Goal: Task Accomplishment & Management: Use online tool/utility

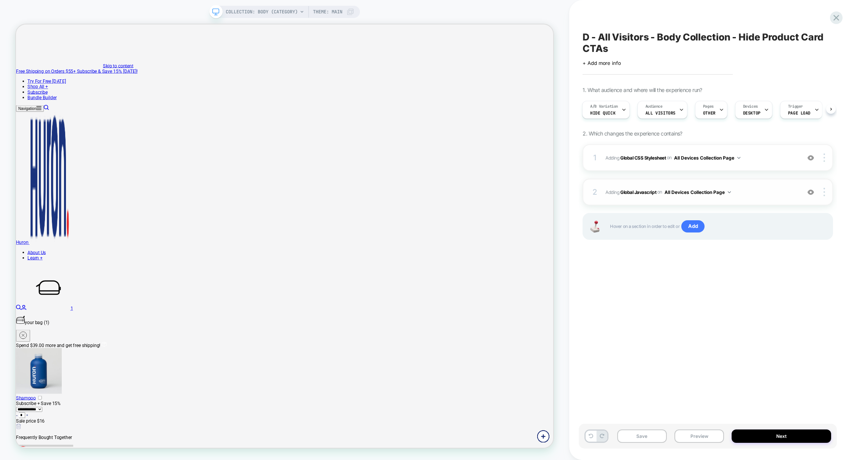
click at [769, 185] on div "2 Adding Global Javascript on All Devices Collection Page Add Before Add After …" at bounding box center [708, 192] width 251 height 27
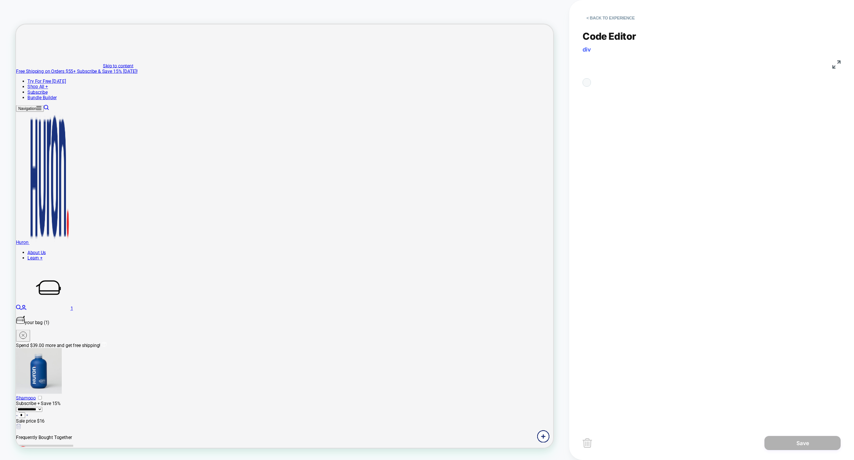
scroll to position [103, 0]
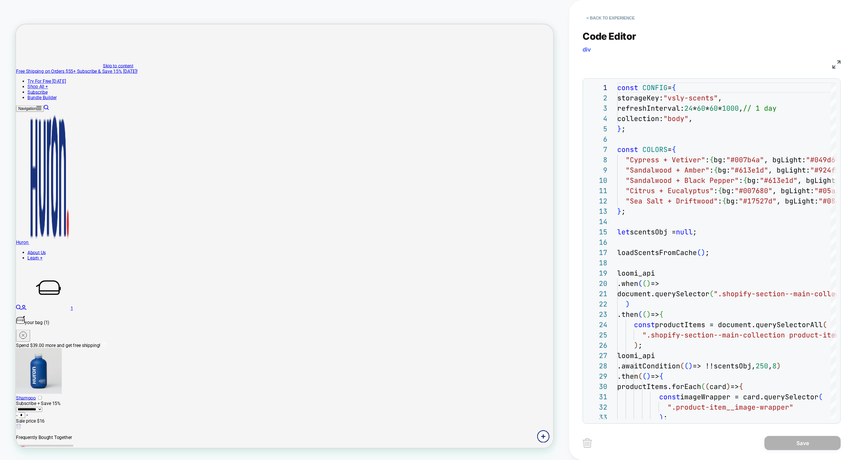
click at [834, 65] on img at bounding box center [837, 64] width 8 height 8
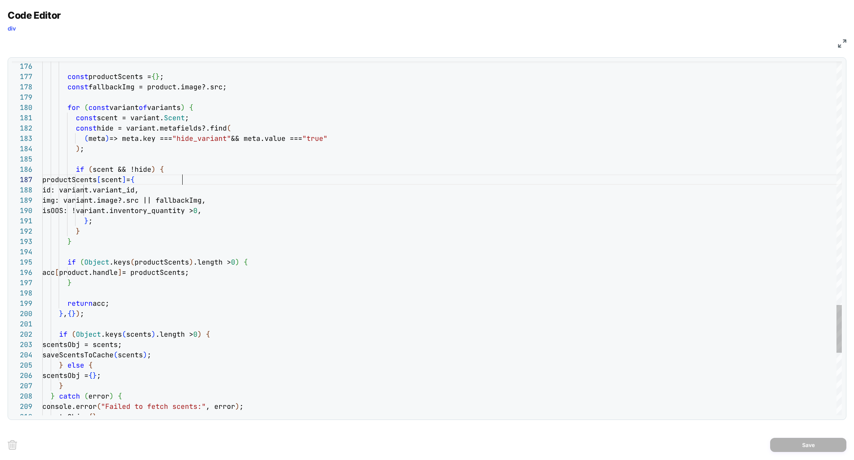
scroll to position [62, 140]
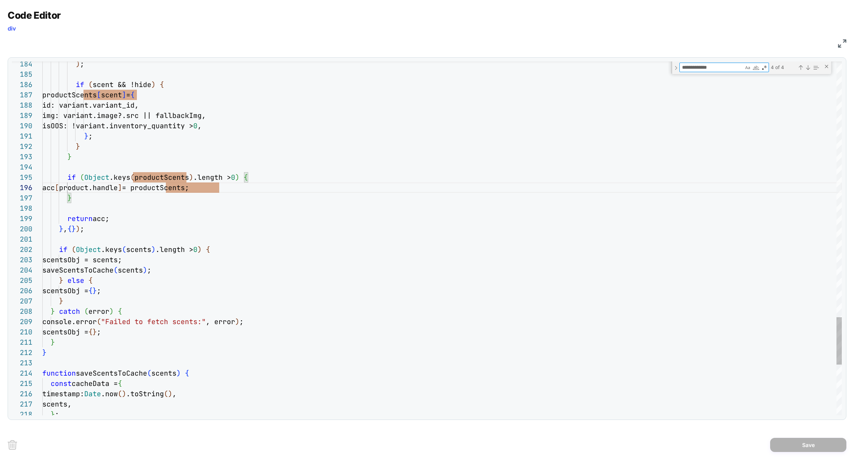
type textarea "**********"
type textarea "*"
type textarea "**********"
type textarea "**"
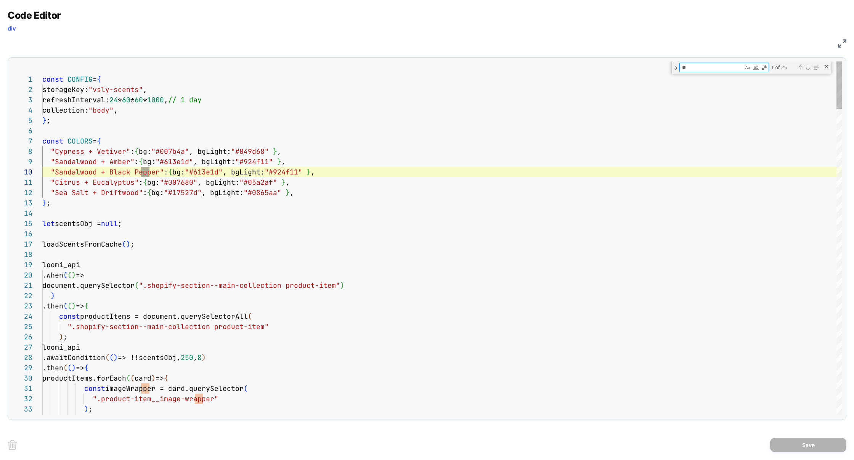
scroll to position [103, 74]
type textarea "**********"
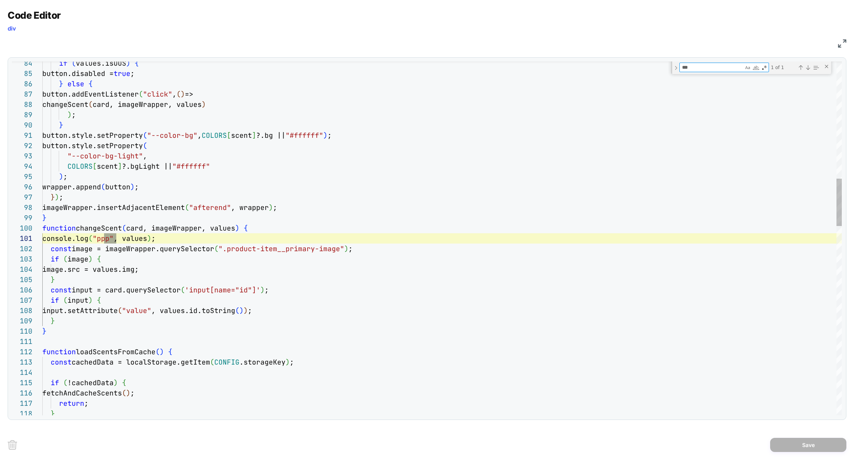
type textarea "***"
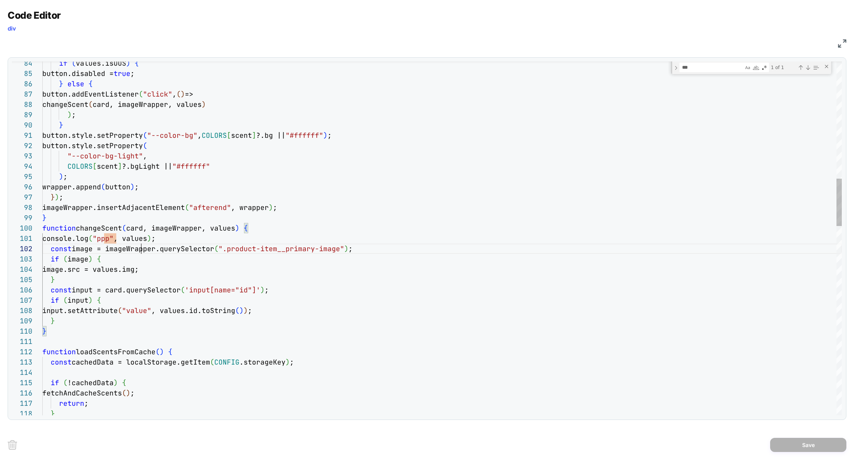
drag, startPoint x: 222, startPoint y: 251, endPoint x: 340, endPoint y: 251, distance: 117.5
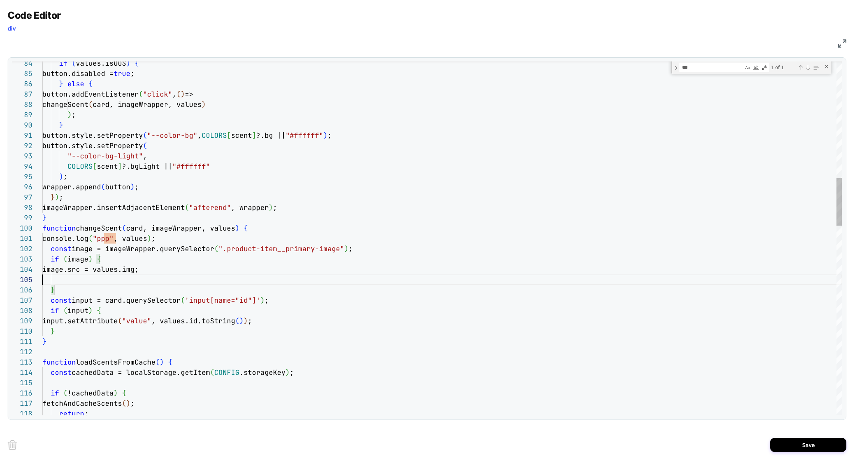
scroll to position [41, 0]
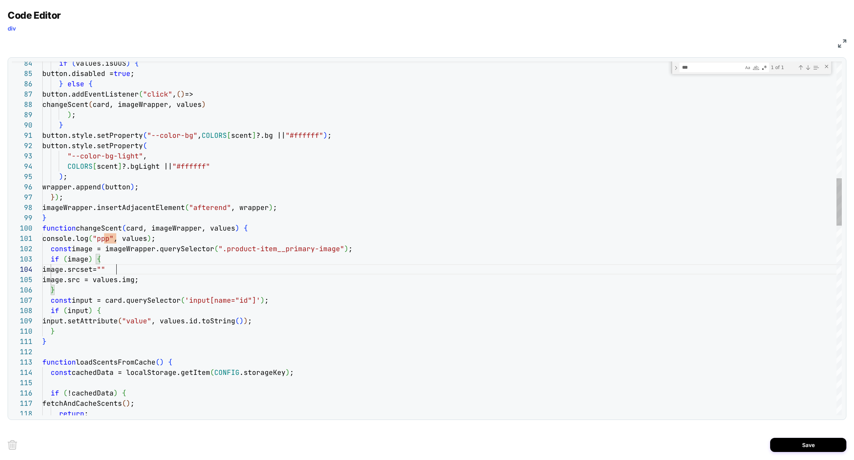
scroll to position [31, 78]
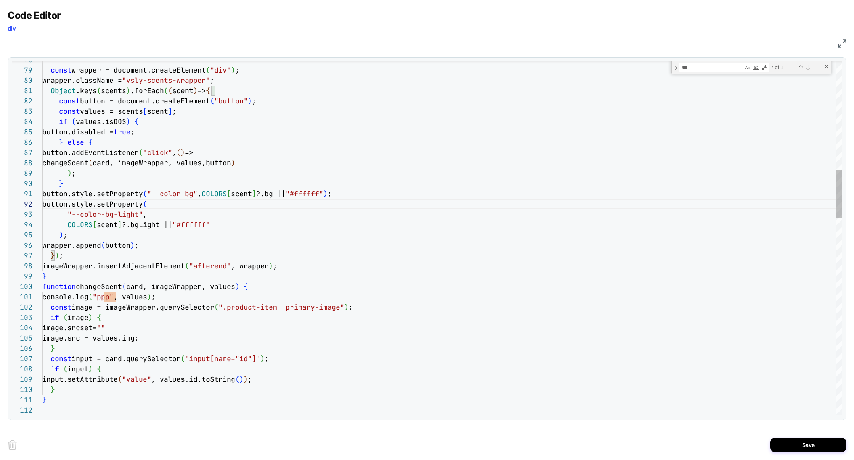
scroll to position [10, 41]
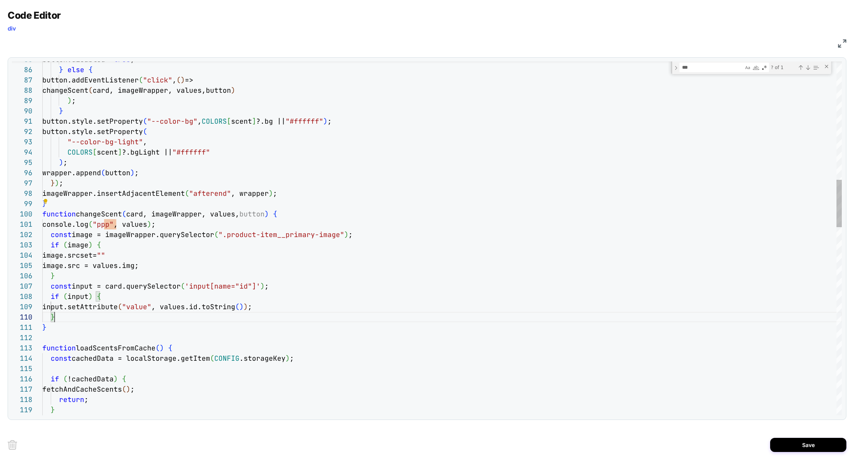
scroll to position [92, 12]
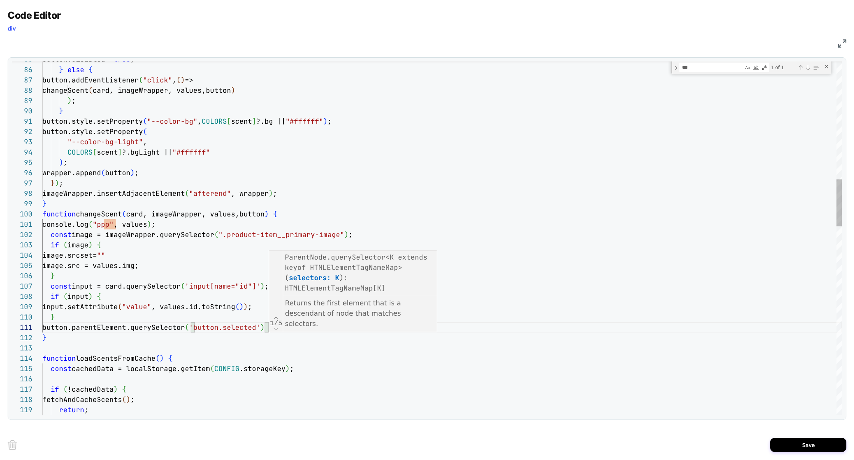
scroll to position [0, 227]
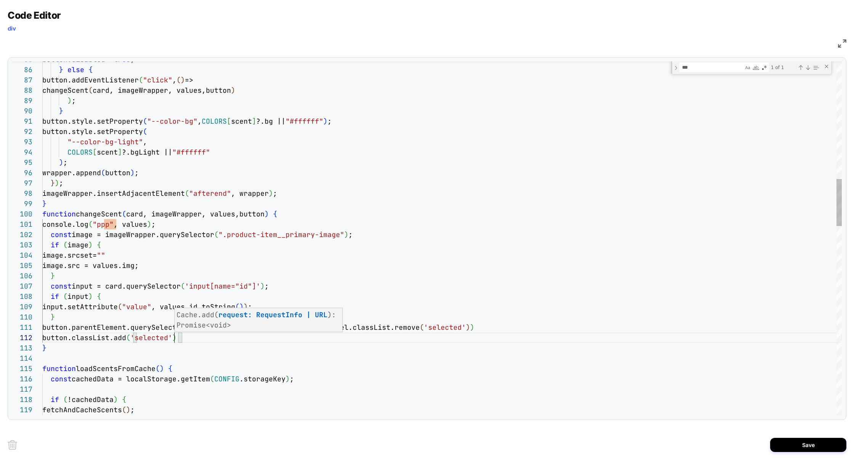
scroll to position [10, 132]
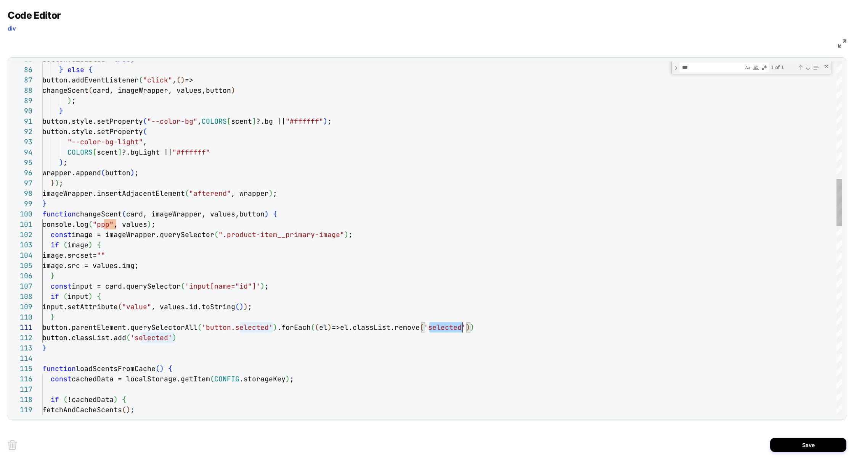
type textarea "**********"
click at [804, 446] on button "Save" at bounding box center [809, 445] width 76 height 14
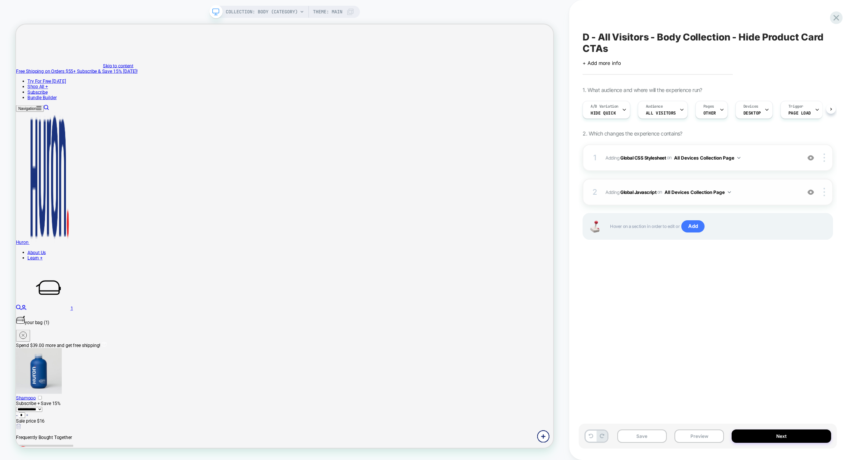
scroll to position [0, 0]
click at [763, 169] on div "1 Adding Global CSS Stylesheet on All Devices Collection Page Add Before Add Af…" at bounding box center [708, 157] width 251 height 27
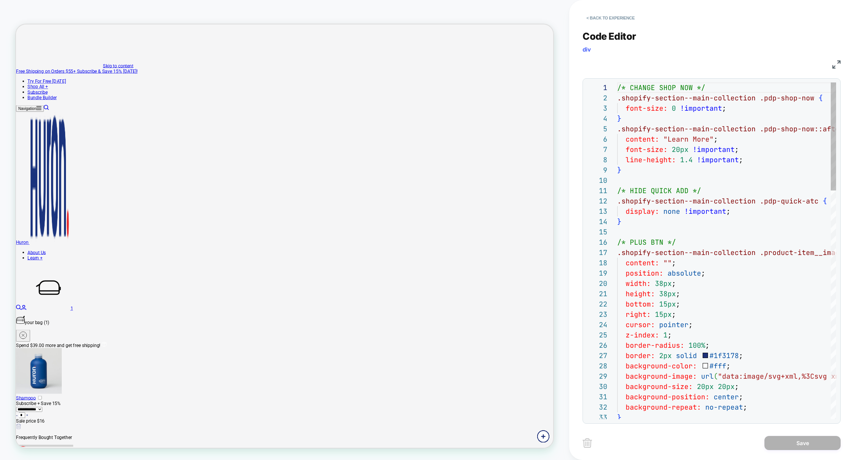
scroll to position [103, 0]
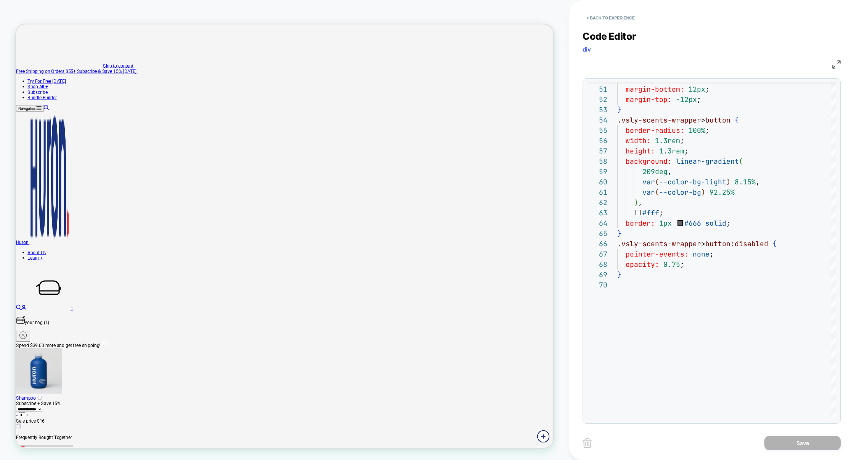
click at [834, 65] on img at bounding box center [837, 64] width 8 height 8
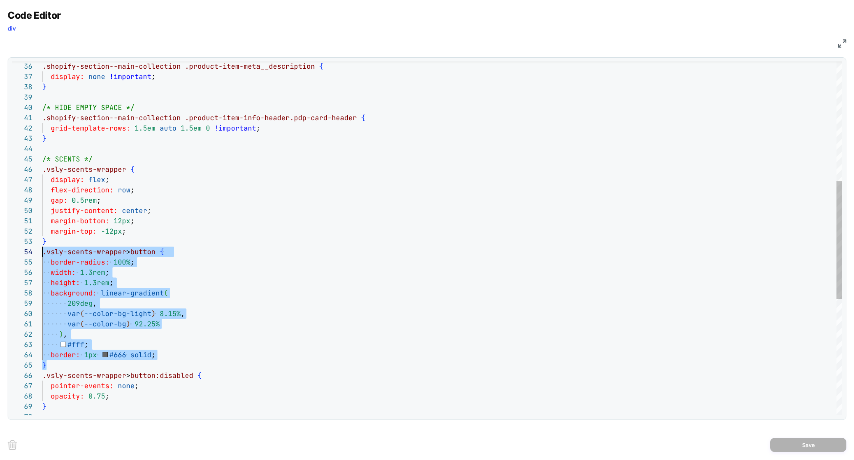
scroll to position [31, 0]
drag, startPoint x: 54, startPoint y: 366, endPoint x: 17, endPoint y: 255, distance: 116.5
click at [17, 255] on div "50 51 52 53 54 55 56 57 58 59 60 61 62 63 64 65 66 67 68 69 70 49 48 47 46 45 4…" at bounding box center [427, 238] width 830 height 354
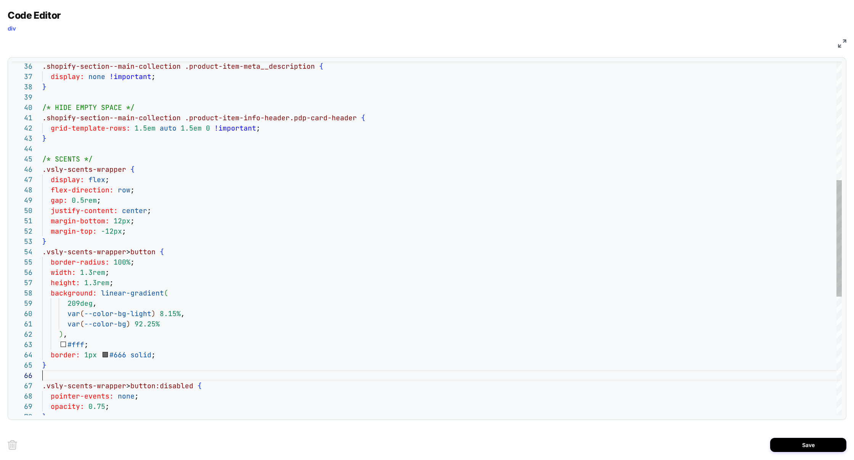
scroll to position [62, 4]
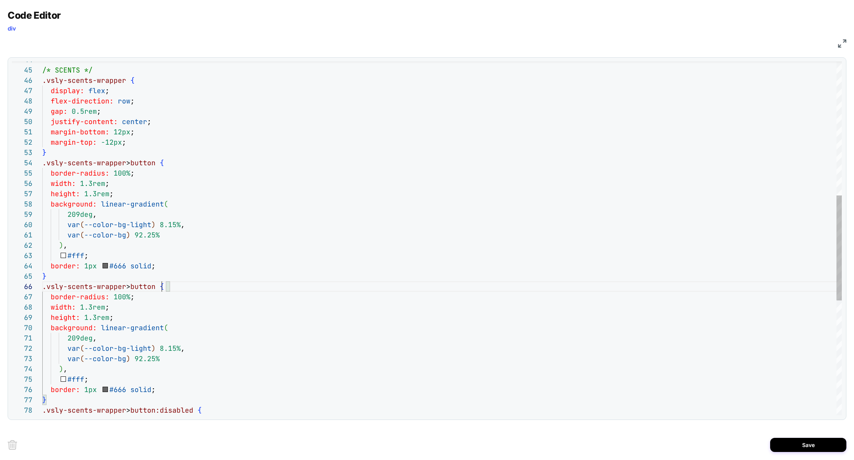
click at [161, 288] on div "justify-content: center ; margin-bottom: 12px ; margin-top: -12px ; } .vsly-sce…" at bounding box center [442, 206] width 800 height 1188
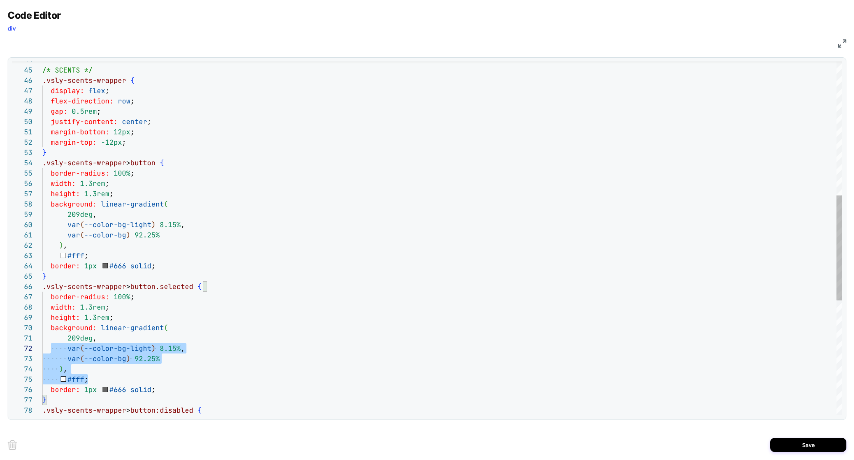
scroll to position [62, 0]
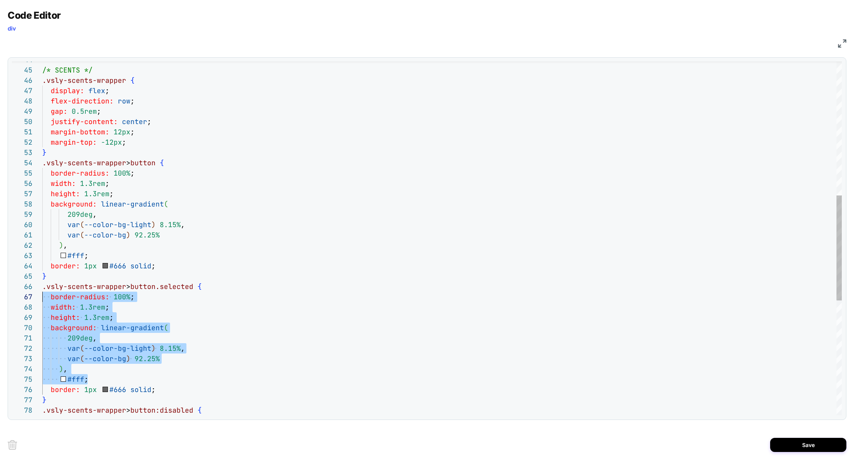
drag, startPoint x: 92, startPoint y: 380, endPoint x: 4, endPoint y: 298, distance: 119.8
click at [42, 298] on div "justify-content: center ; margin-bottom: 12px ; margin-top: -12px ; } .vsly-sce…" at bounding box center [442, 206] width 800 height 1188
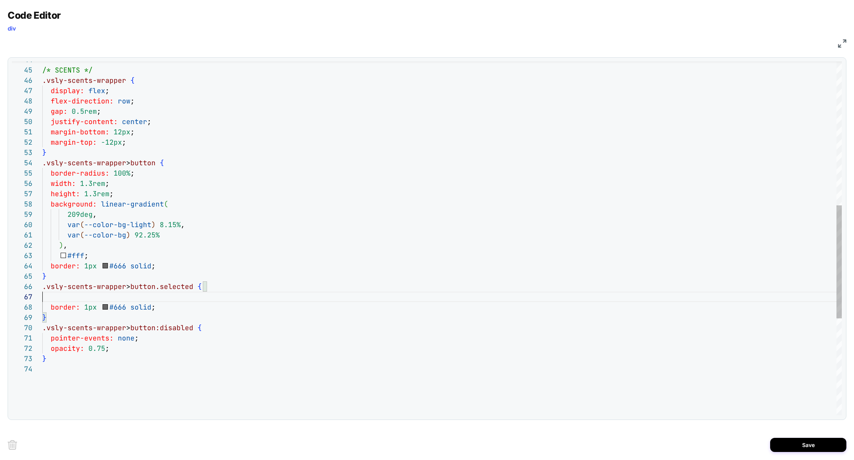
scroll to position [51, 164]
click at [114, 296] on div "justify-content: center ; margin-bottom: 12px ; margin-top: -12px ; } .vsly-sce…" at bounding box center [442, 159] width 800 height 1095
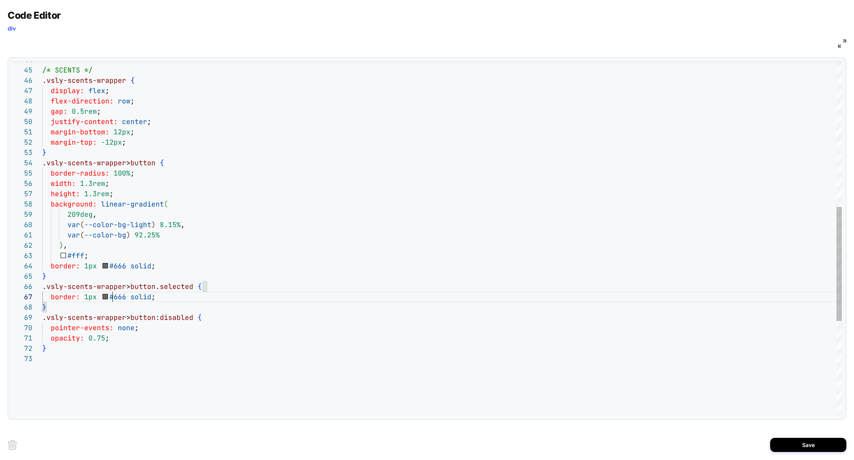
click at [114, 296] on div "justify-content: center ; margin-bottom: 12px ; margin-top: -12px ; } .vsly-sce…" at bounding box center [442, 159] width 800 height 1095
click at [85, 296] on div "justify-content: center ; margin-bottom: 12px ; margin-top: -12px ; } .vsly-sce…" at bounding box center [442, 159] width 800 height 1095
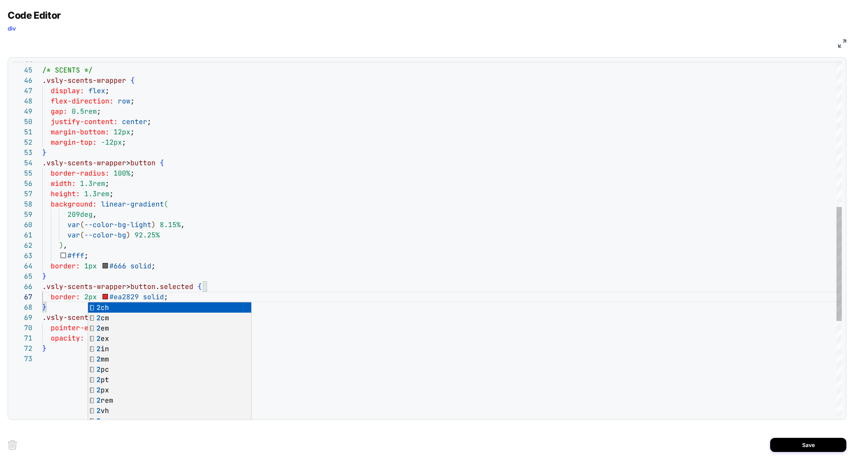
click at [339, 271] on div "justify-content: center ; margin-bottom: 12px ; margin-top: -12px ; } .vsly-sce…" at bounding box center [442, 159] width 800 height 1095
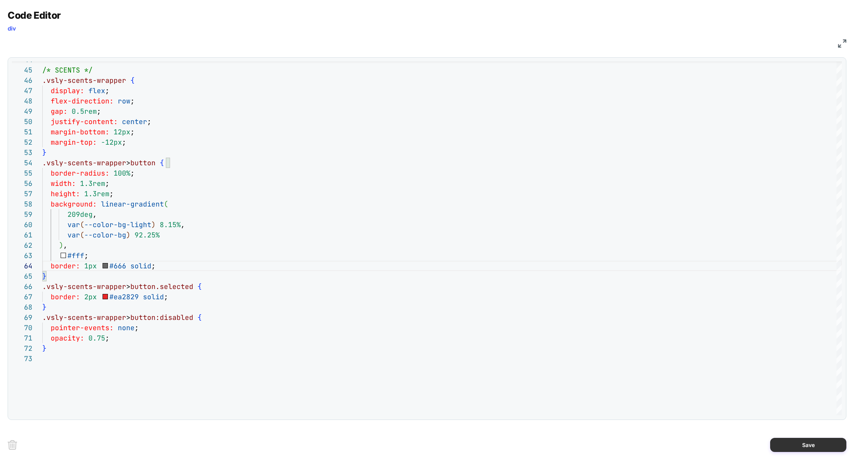
type textarea "**********"
click at [789, 441] on button "Save" at bounding box center [809, 445] width 76 height 14
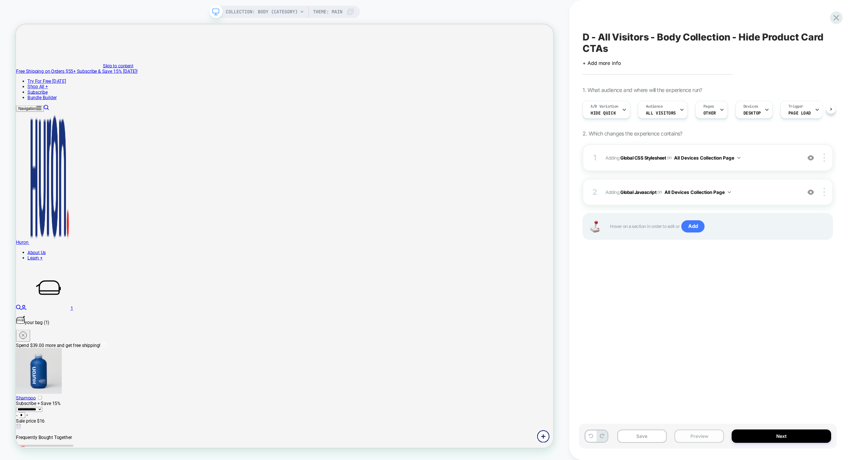
scroll to position [0, 0]
click at [696, 435] on button "Preview" at bounding box center [700, 435] width 50 height 13
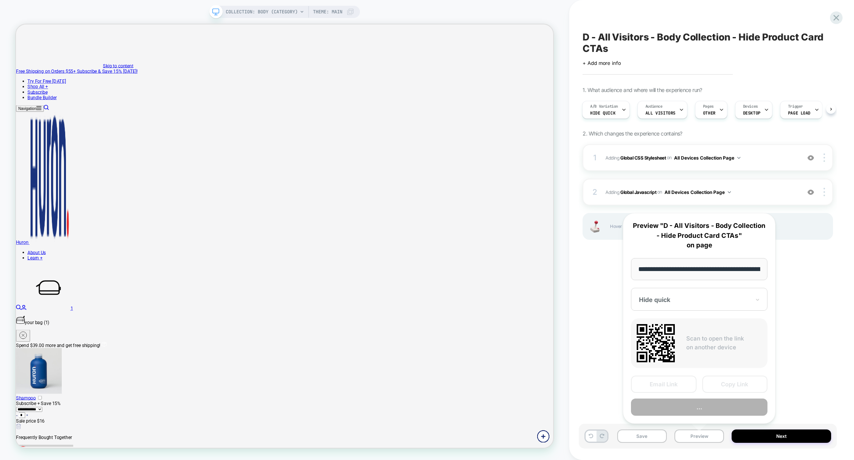
scroll to position [0, 57]
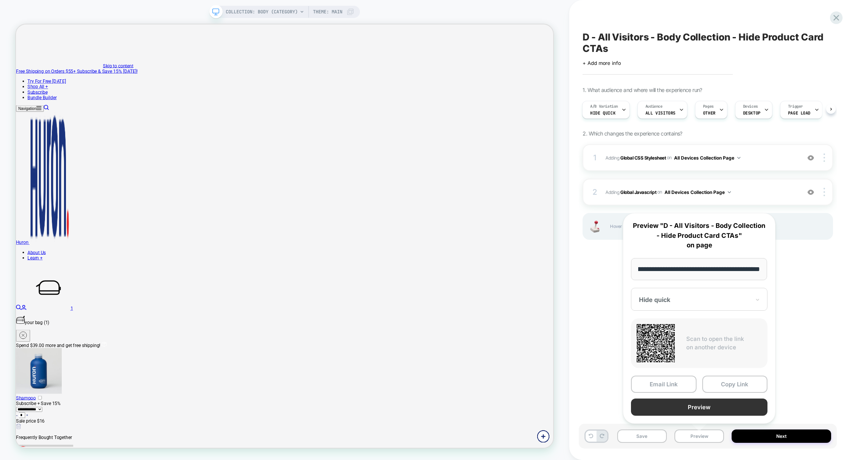
click at [697, 409] on button "Preview" at bounding box center [699, 406] width 137 height 17
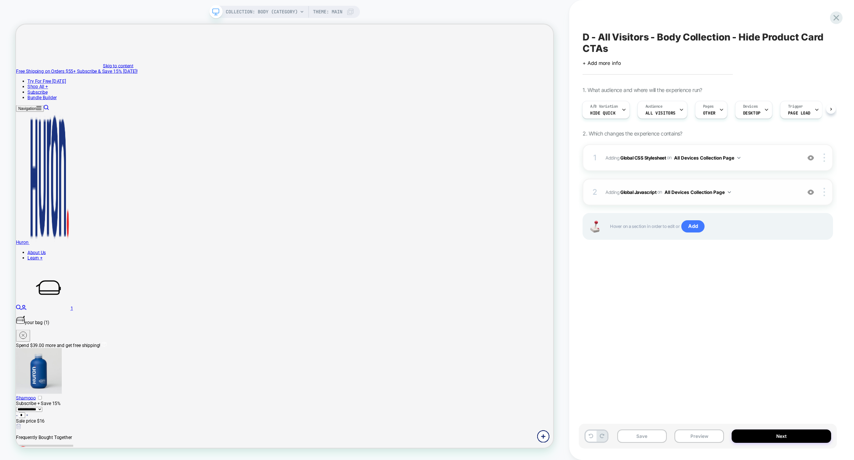
click at [754, 190] on span "Adding Global Javascript on All Devices Collection Page" at bounding box center [701, 192] width 191 height 10
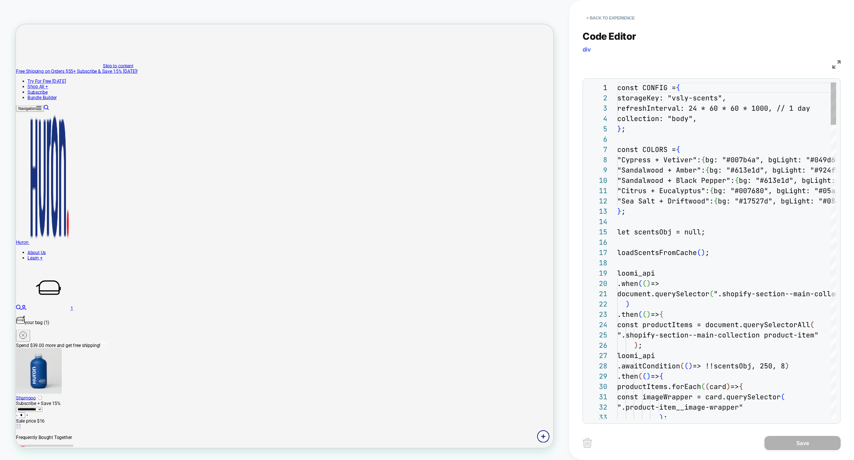
scroll to position [103, 0]
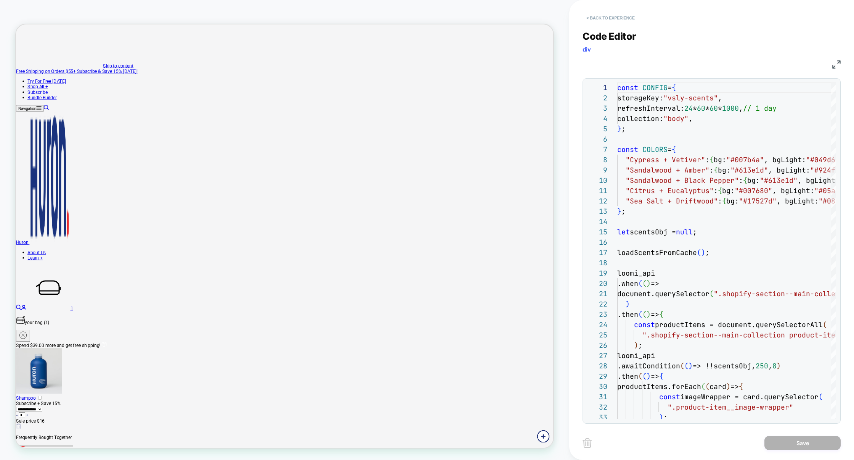
click at [611, 12] on button "< Back to experience" at bounding box center [611, 18] width 56 height 12
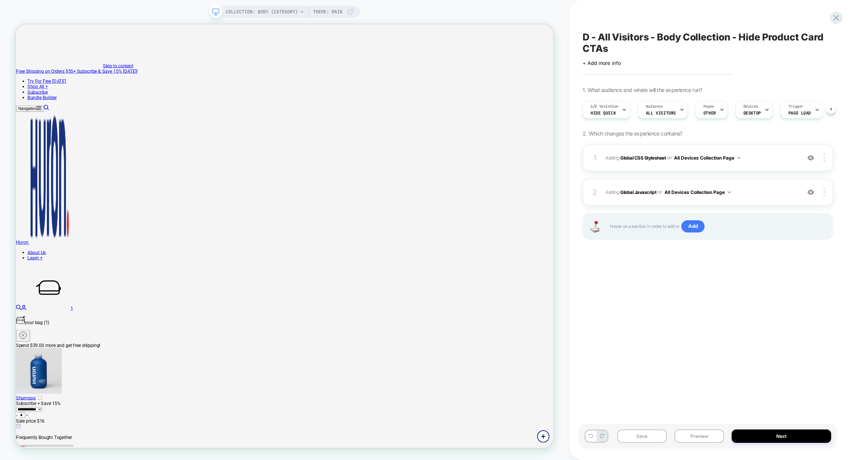
scroll to position [0, 0]
click at [759, 183] on div "2 Adding Global Javascript on All Devices Collection Page Add Before Add After …" at bounding box center [708, 192] width 251 height 27
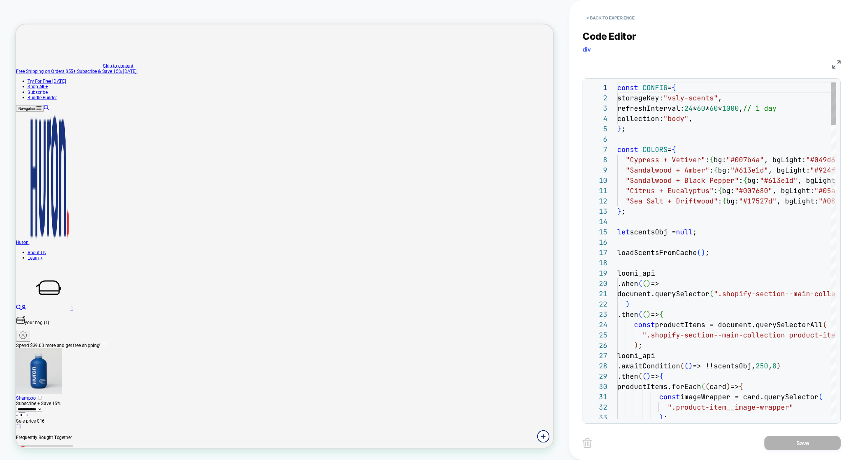
scroll to position [103, 0]
click at [634, 18] on button "< Back to experience" at bounding box center [611, 18] width 56 height 12
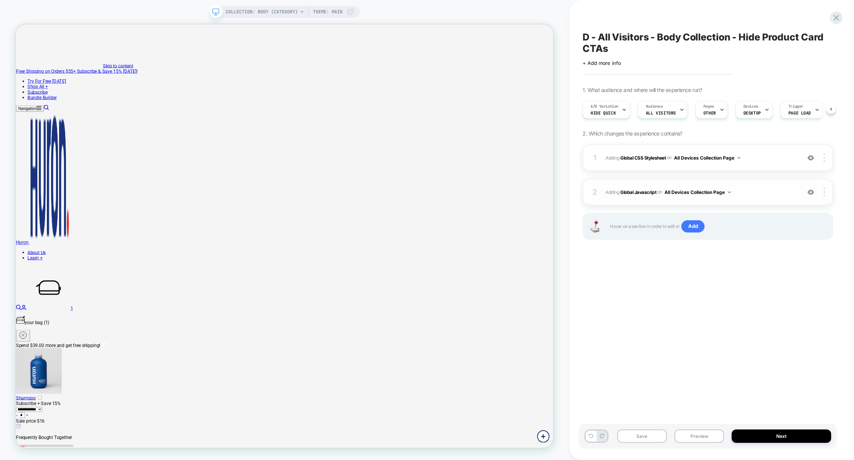
scroll to position [0, 0]
click at [756, 163] on div "1 Adding Global CSS Stylesheet on All Devices Collection Page Add Before Add Af…" at bounding box center [708, 157] width 251 height 27
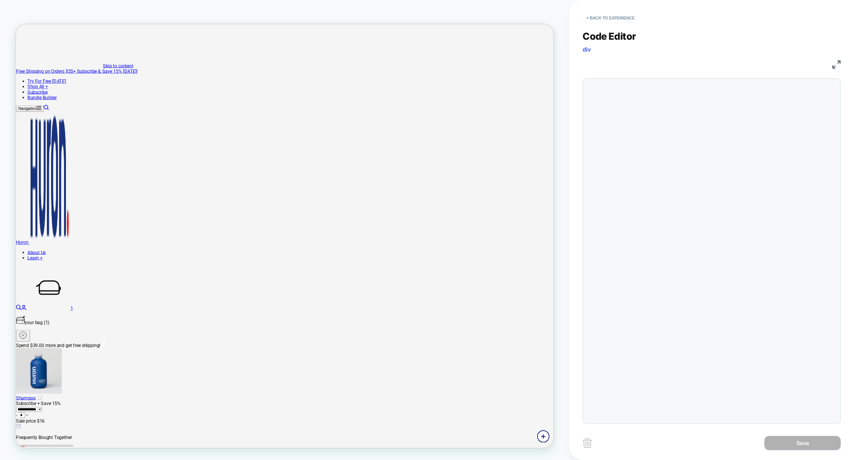
scroll to position [103, 0]
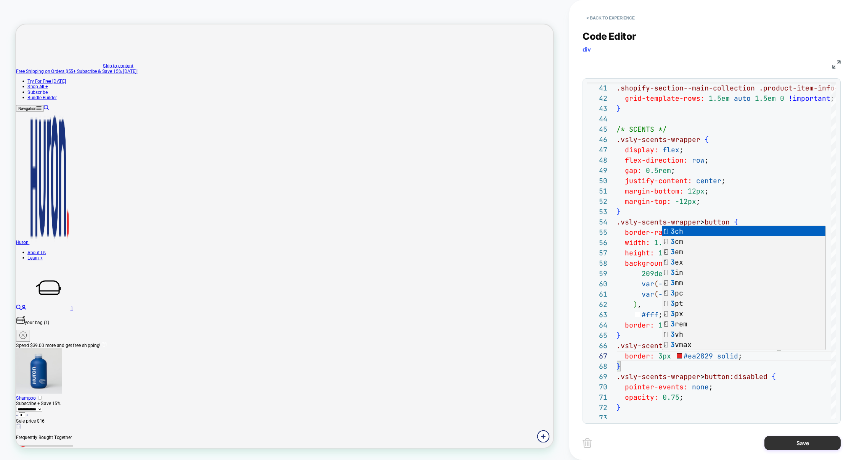
type textarea "**********"
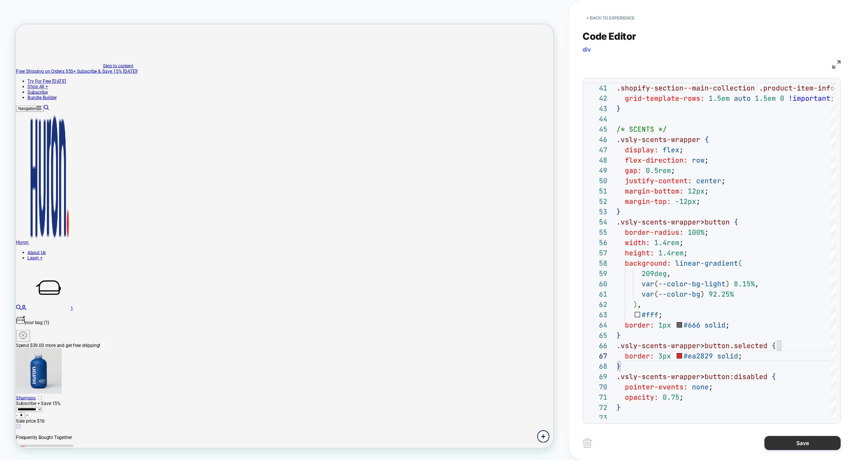
click at [794, 447] on button "Save" at bounding box center [803, 443] width 76 height 14
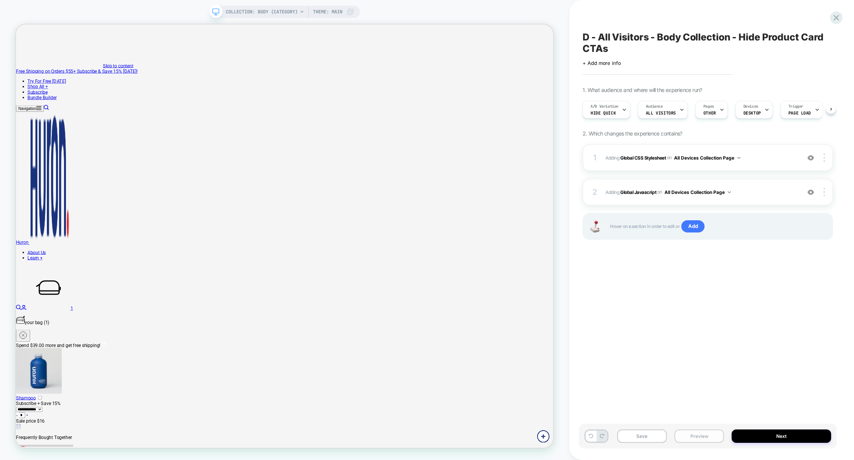
click at [702, 439] on button "Preview" at bounding box center [700, 435] width 50 height 13
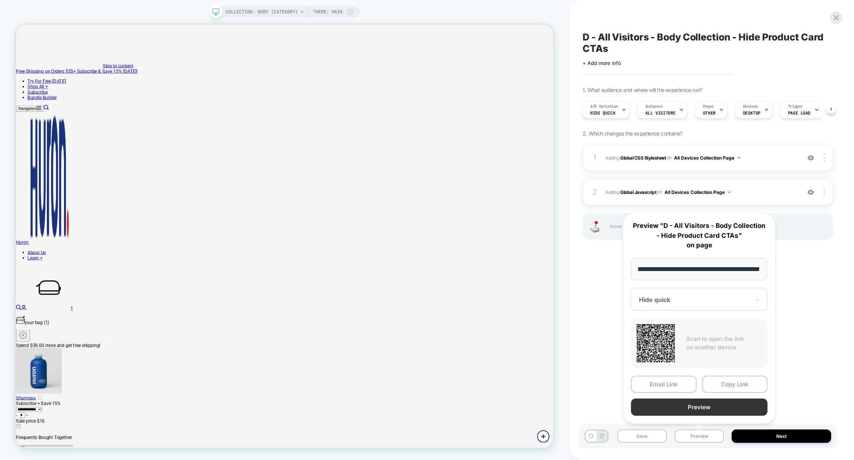
scroll to position [0, 0]
click at [712, 408] on button "Preview" at bounding box center [699, 406] width 137 height 17
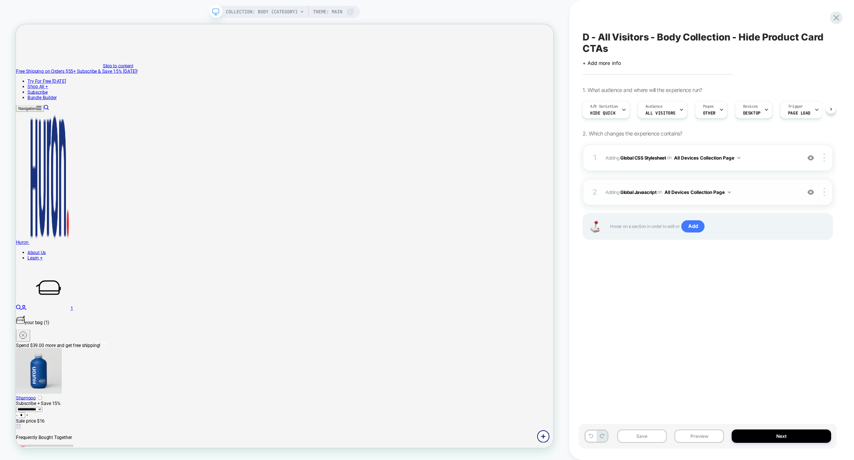
click at [756, 191] on span "Adding Global Javascript on All Devices Collection Page" at bounding box center [701, 192] width 191 height 10
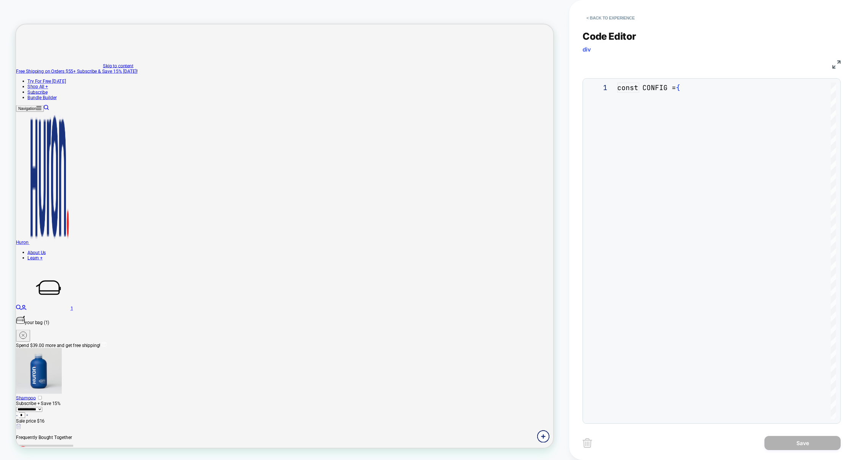
scroll to position [103, 0]
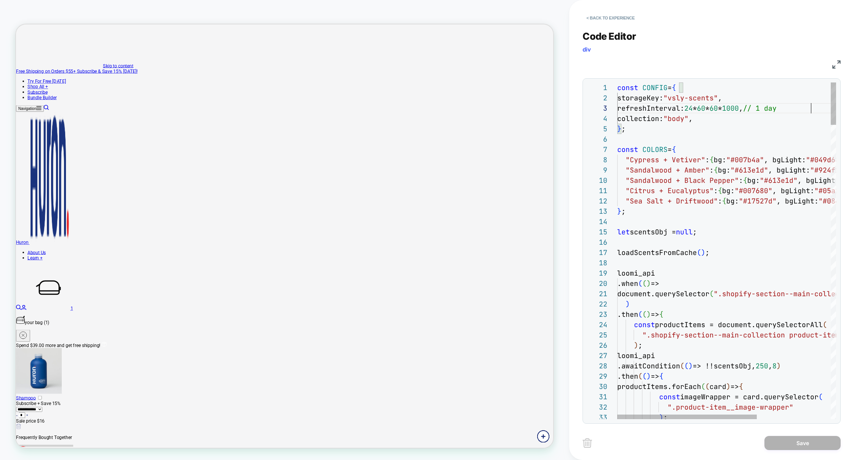
drag, startPoint x: 818, startPoint y: 110, endPoint x: 796, endPoint y: 109, distance: 21.8
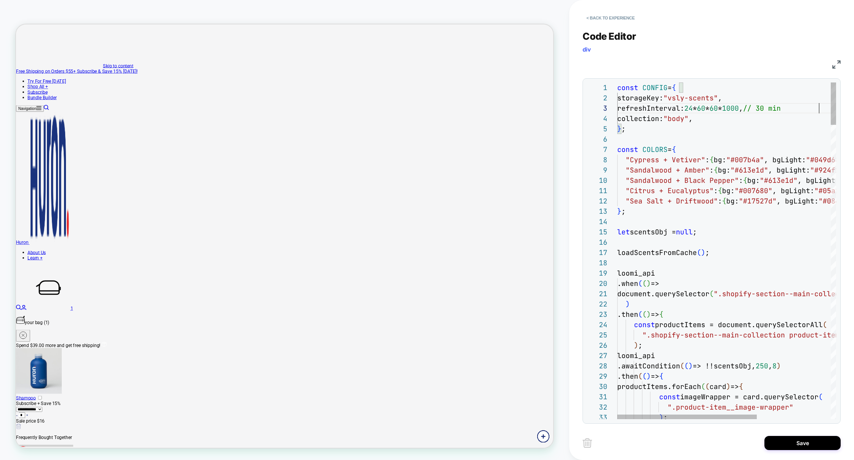
type textarea "**********"
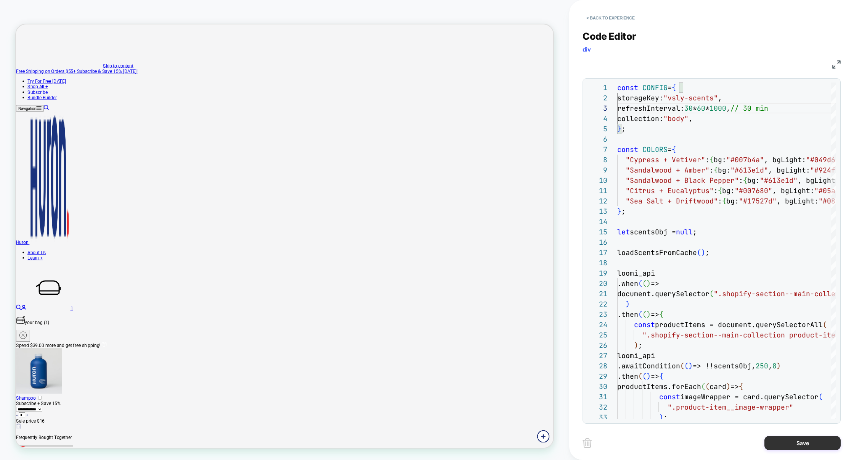
click at [798, 438] on button "Save" at bounding box center [803, 443] width 76 height 14
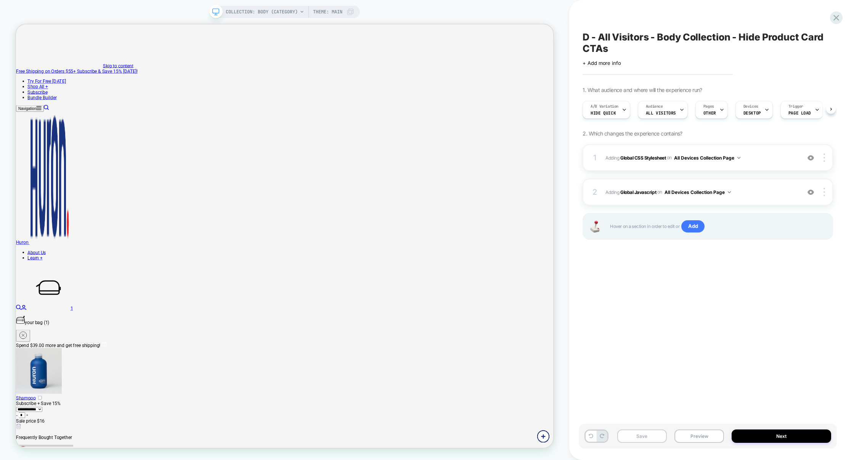
scroll to position [0, 0]
click at [660, 436] on button "Save" at bounding box center [643, 435] width 50 height 13
click at [688, 437] on button "Preview" at bounding box center [700, 435] width 50 height 13
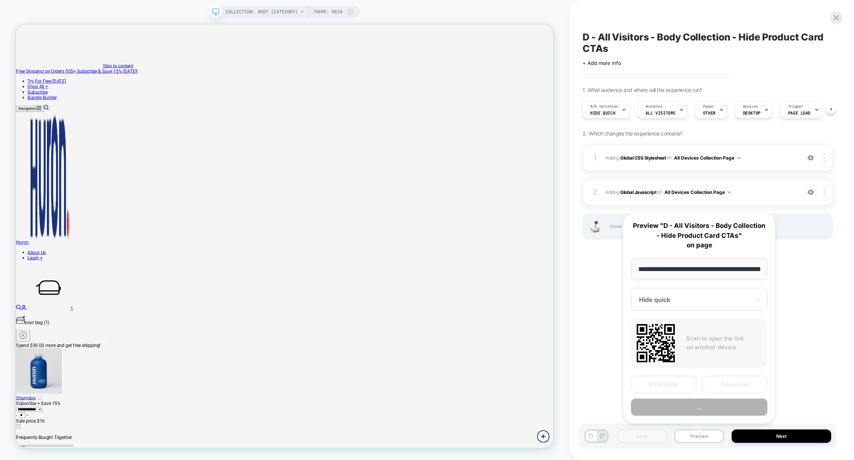
scroll to position [0, 57]
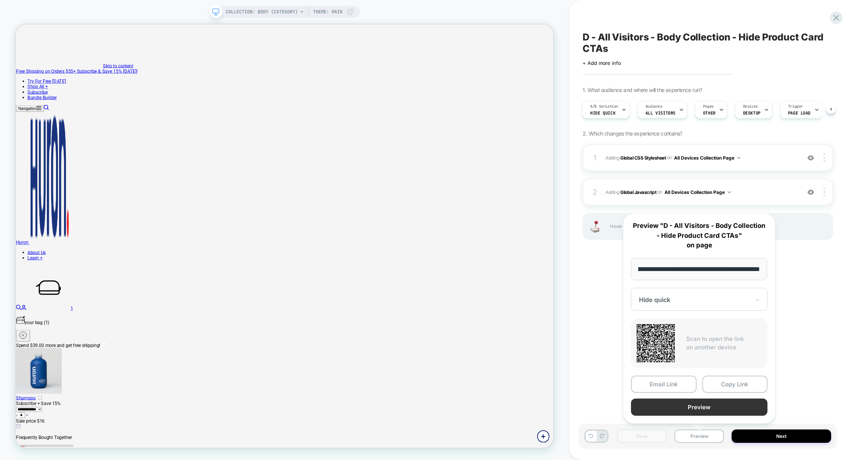
click at [702, 407] on button "Preview" at bounding box center [699, 406] width 137 height 17
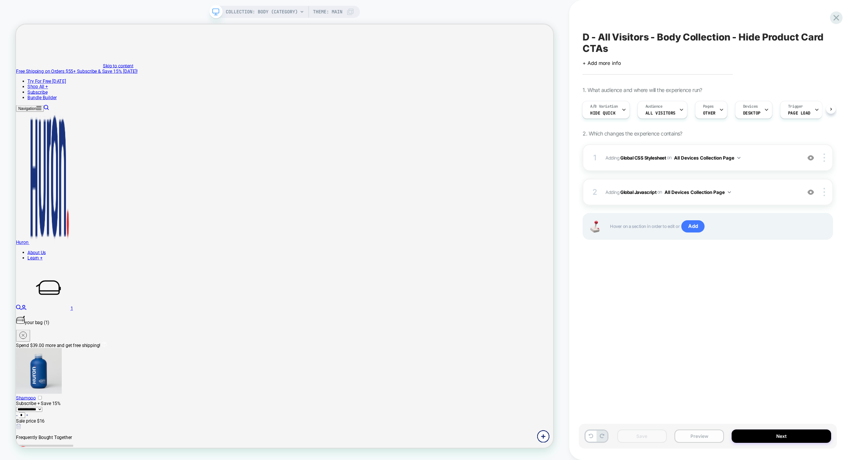
click at [711, 434] on button "Preview" at bounding box center [700, 435] width 50 height 13
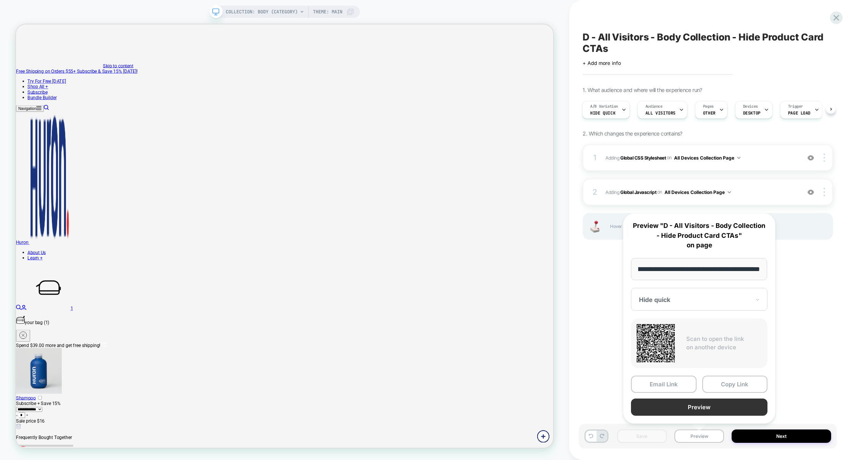
click at [704, 407] on button "Preview" at bounding box center [699, 406] width 137 height 17
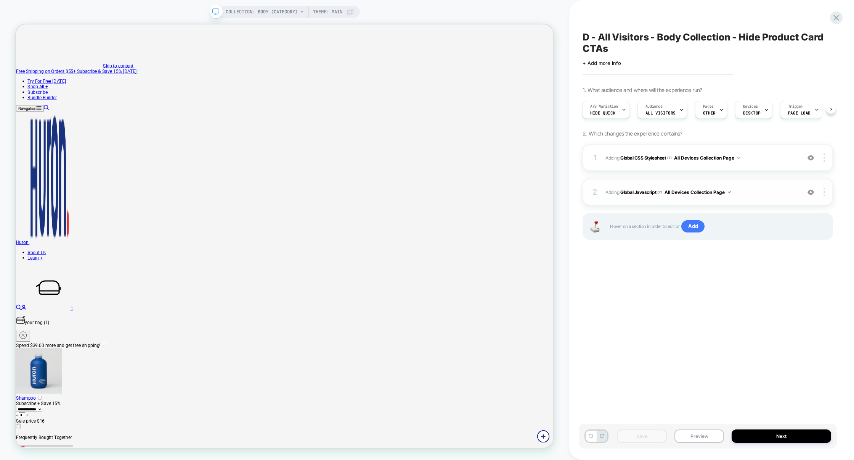
click at [758, 199] on div "2 Adding Global Javascript on All Devices Collection Page Add Before Add After …" at bounding box center [708, 192] width 251 height 27
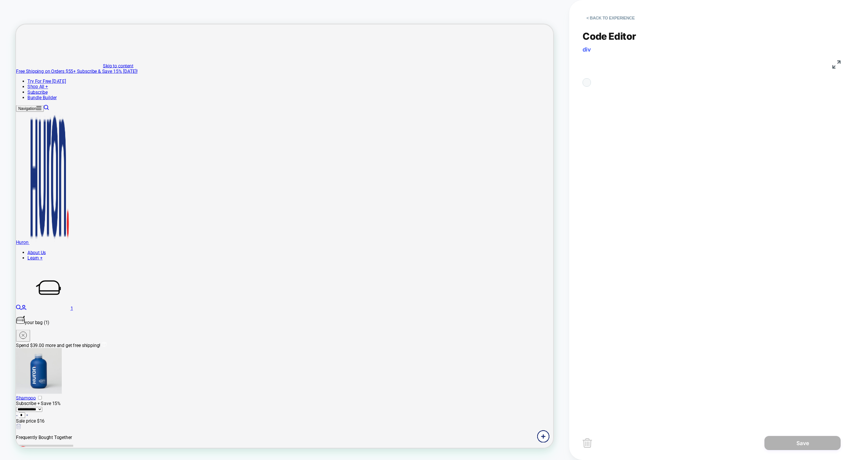
scroll to position [103, 0]
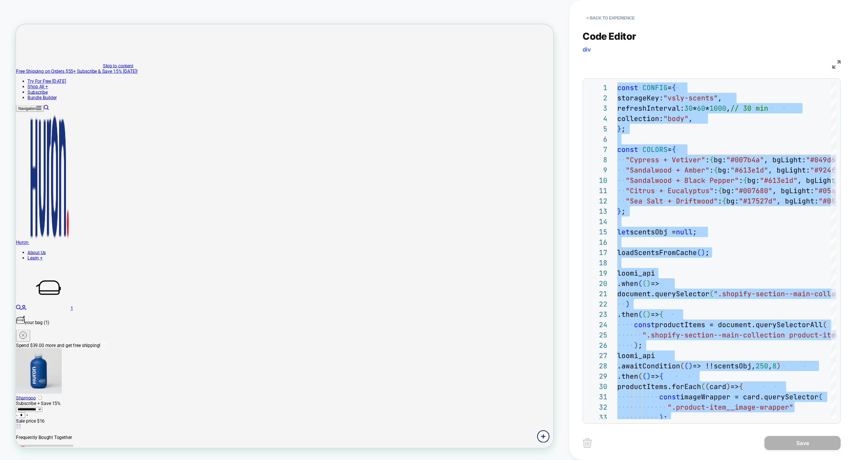
click at [836, 63] on img at bounding box center [837, 64] width 8 height 8
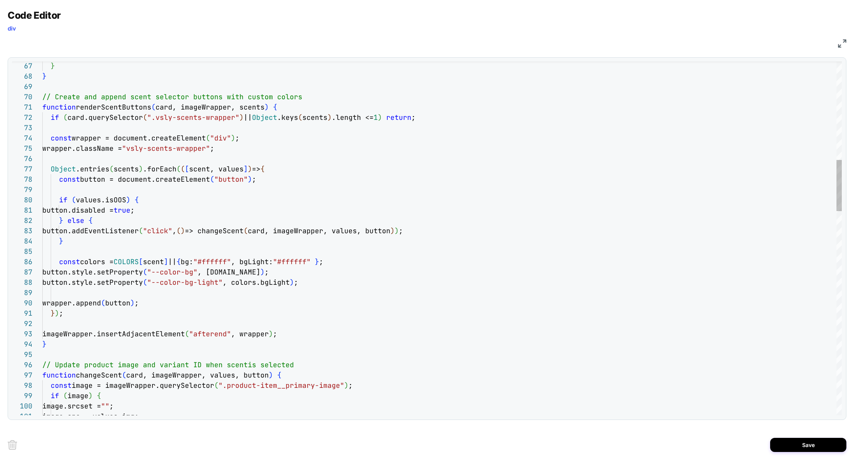
scroll to position [62, 227]
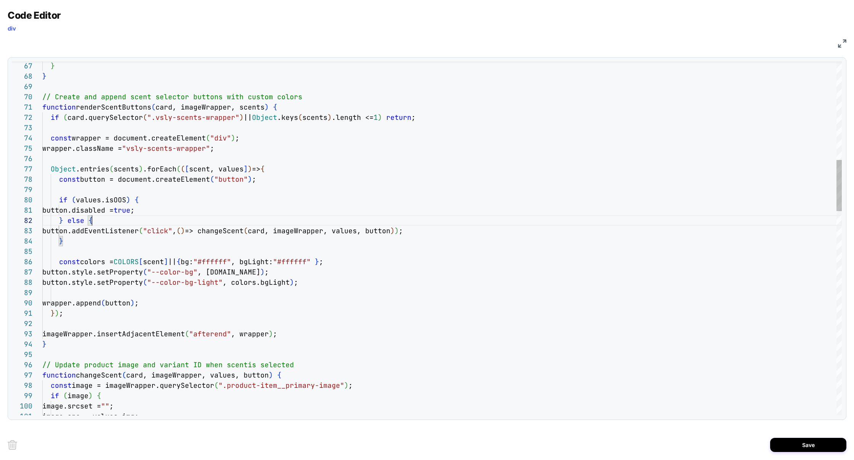
scroll to position [92, 95]
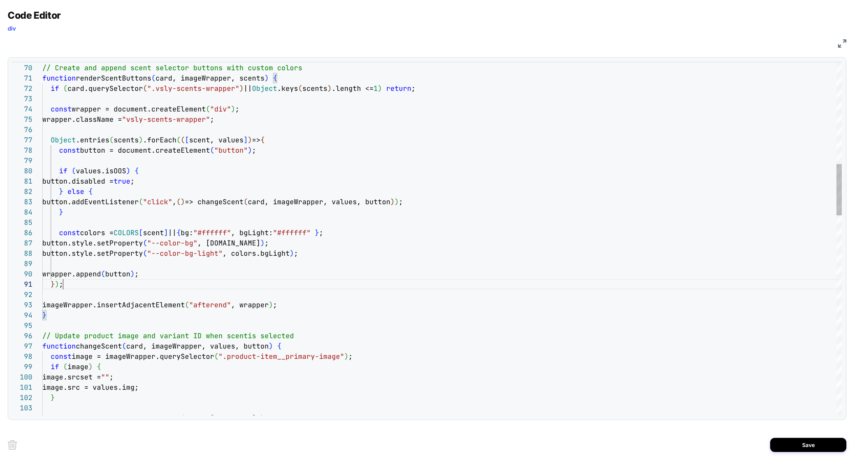
scroll to position [0, 21]
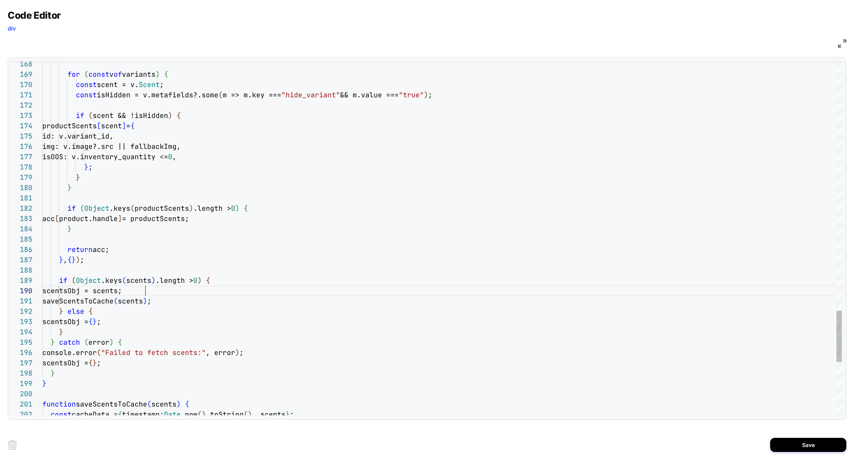
scroll to position [92, 103]
type textarea "**********"
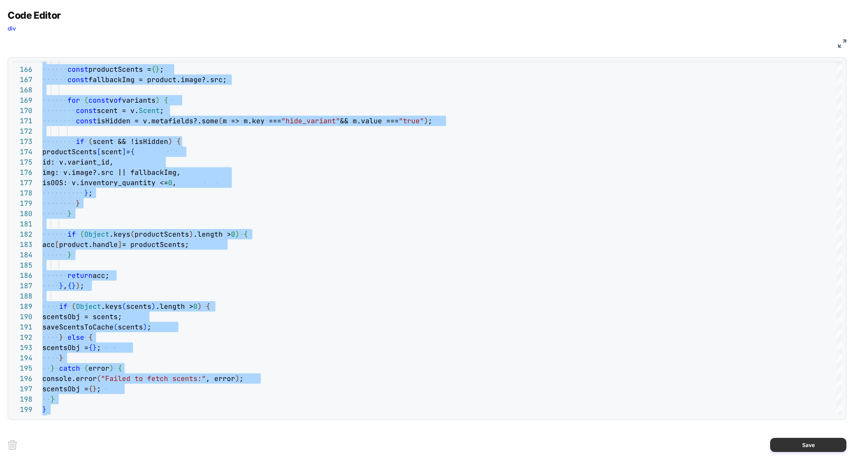
click at [788, 444] on button "Save" at bounding box center [809, 445] width 76 height 14
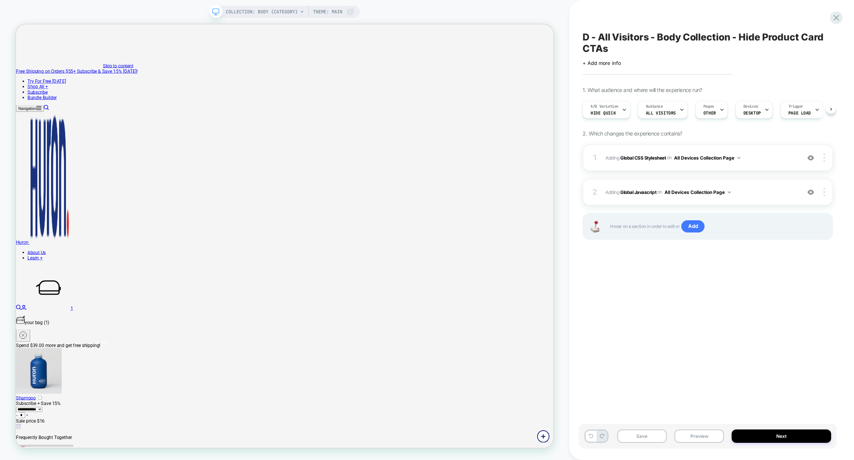
scroll to position [0, 0]
click at [649, 433] on button "Save" at bounding box center [643, 435] width 50 height 13
click at [613, 114] on span "Hide quick" at bounding box center [603, 112] width 25 height 5
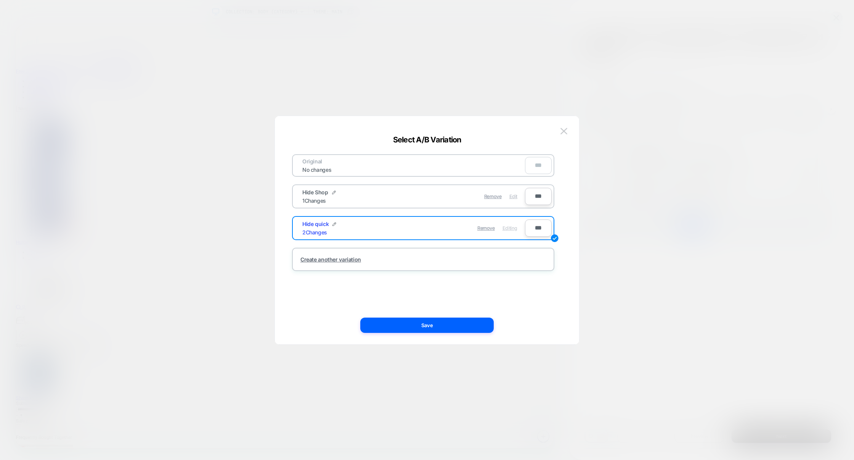
click at [510, 197] on span "Edit" at bounding box center [514, 196] width 8 height 6
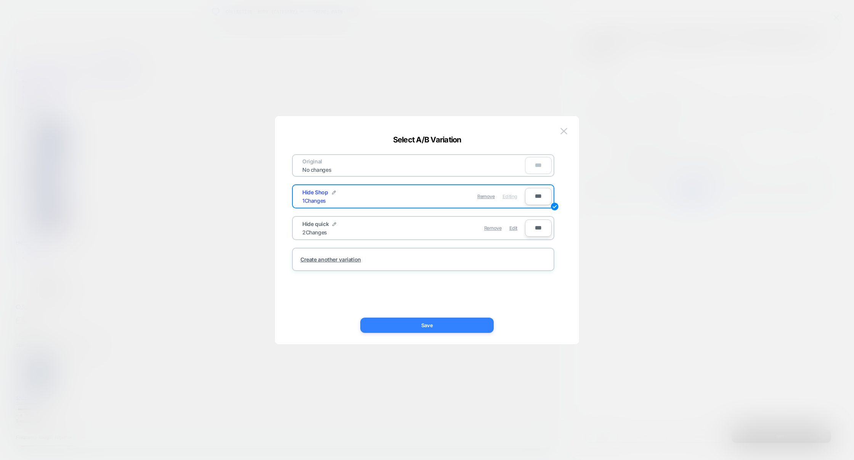
click at [457, 322] on button "Save" at bounding box center [427, 324] width 134 height 15
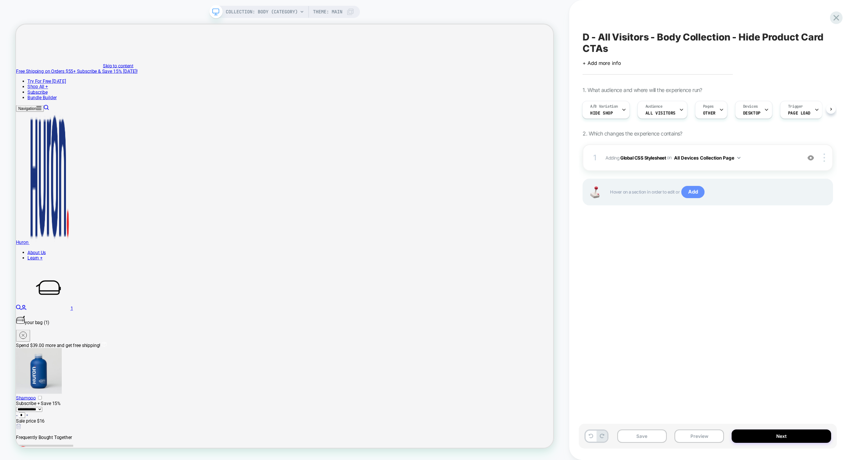
click at [699, 187] on span "Add" at bounding box center [693, 192] width 23 height 12
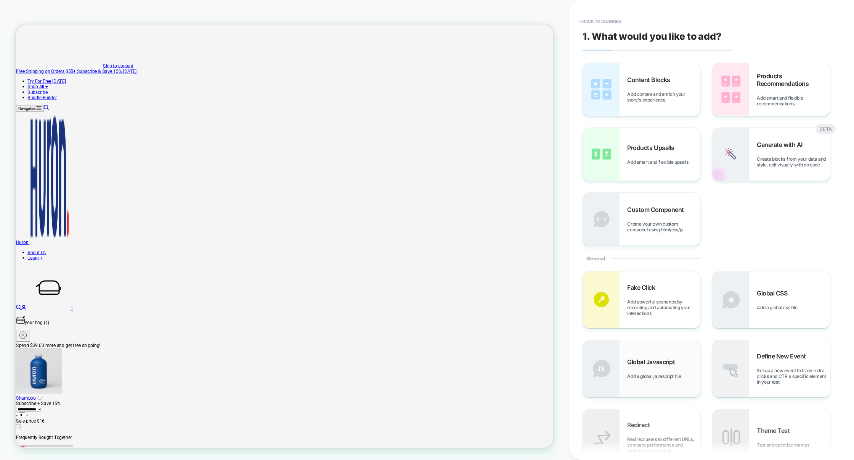
click at [662, 349] on div "Global Javascript Add a global javascript file" at bounding box center [641, 368] width 117 height 56
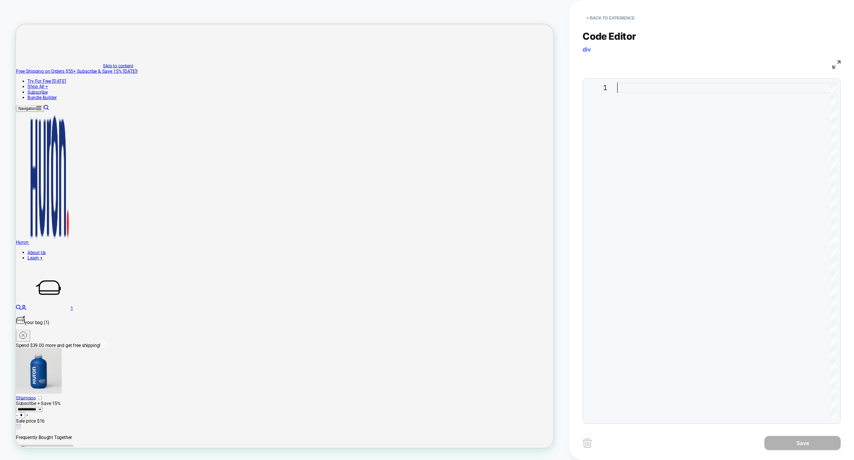
click at [688, 300] on div at bounding box center [727, 250] width 219 height 336
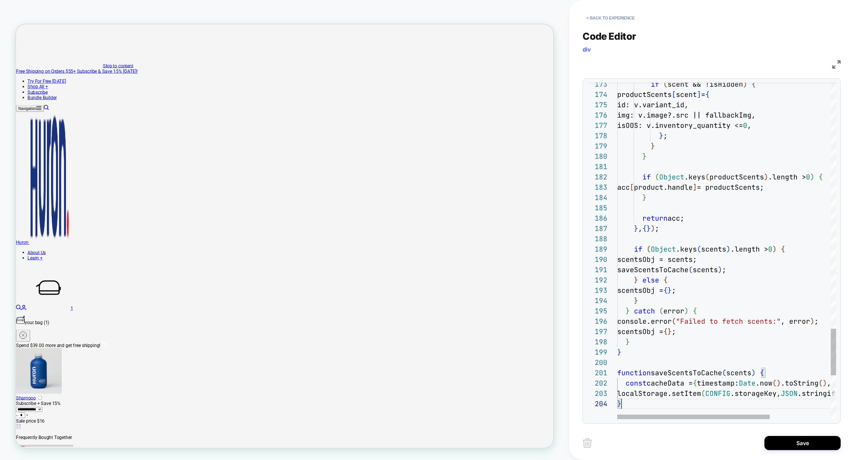
scroll to position [31, 4]
click at [836, 66] on img at bounding box center [837, 64] width 8 height 8
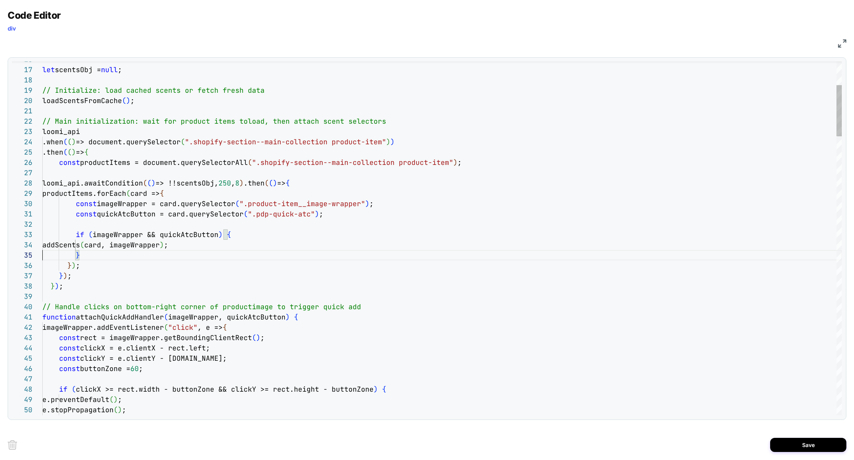
scroll to position [41, 0]
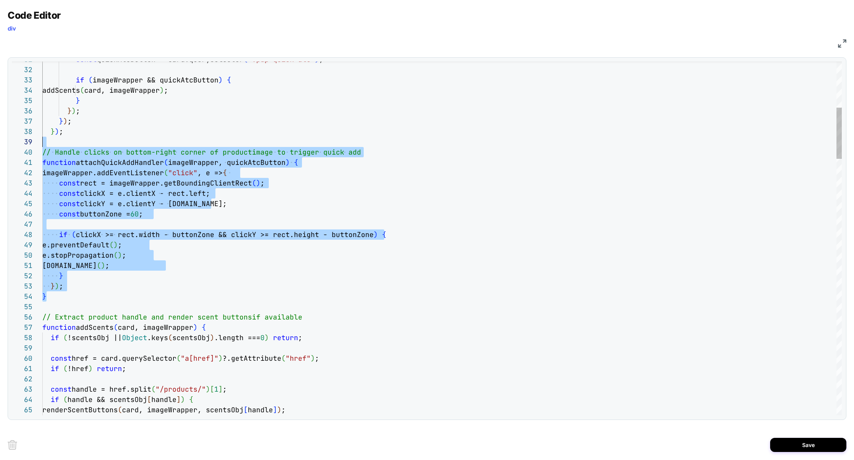
scroll to position [82, 0]
drag, startPoint x: 80, startPoint y: 298, endPoint x: 42, endPoint y: 140, distance: 162.1
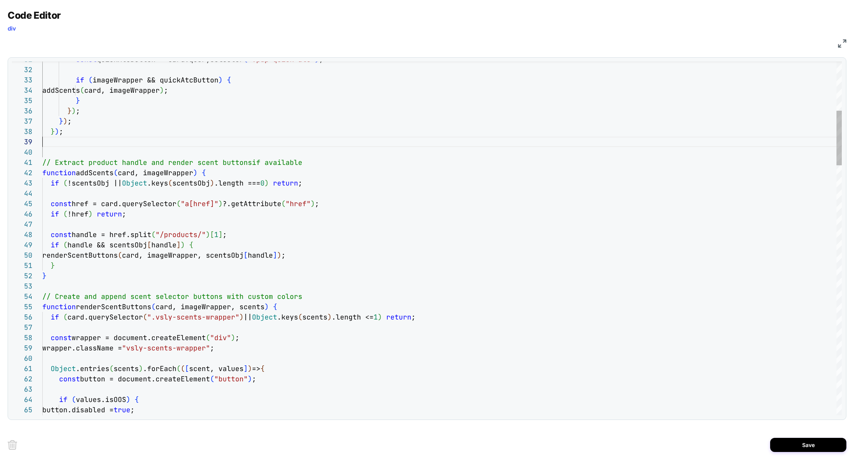
scroll to position [72, 21]
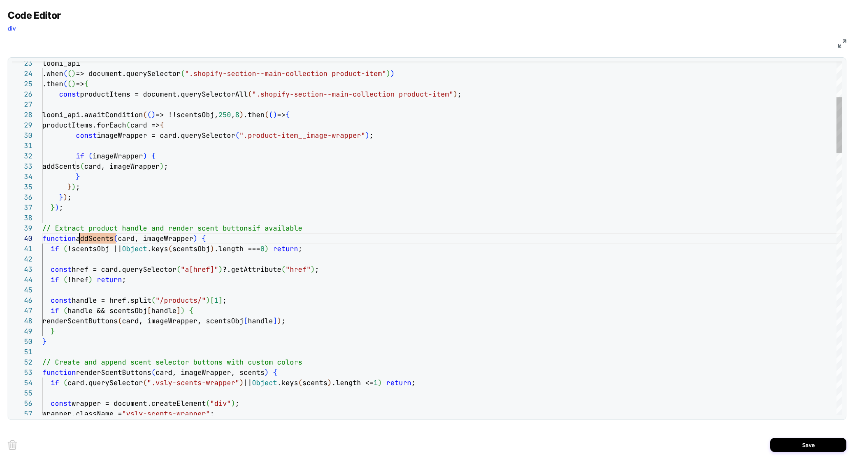
scroll to position [92, 37]
type textarea "**********"
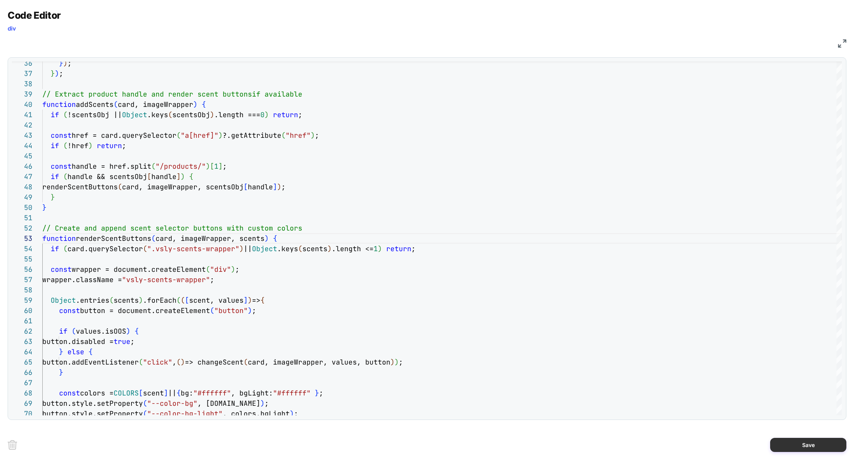
click at [795, 449] on button "Save" at bounding box center [809, 445] width 76 height 14
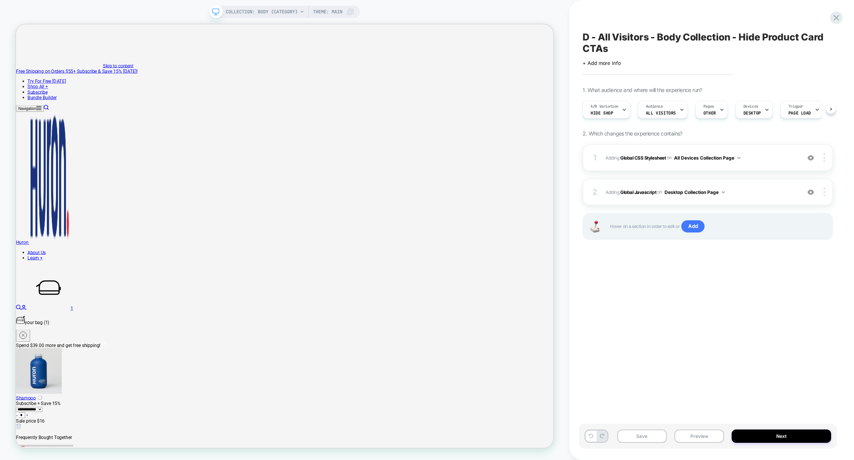
scroll to position [0, 0]
click at [644, 436] on button "Save" at bounding box center [643, 435] width 50 height 13
click at [689, 435] on button "Preview" at bounding box center [700, 435] width 50 height 13
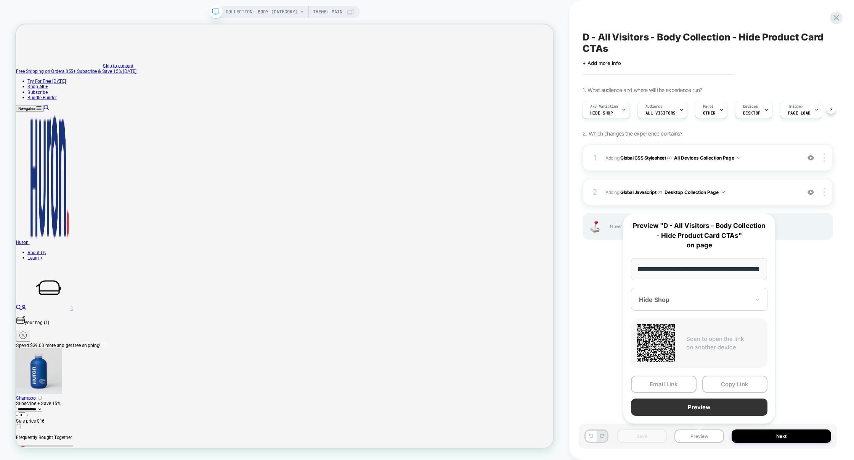
scroll to position [0, 0]
click at [694, 412] on button "Preview" at bounding box center [699, 406] width 137 height 17
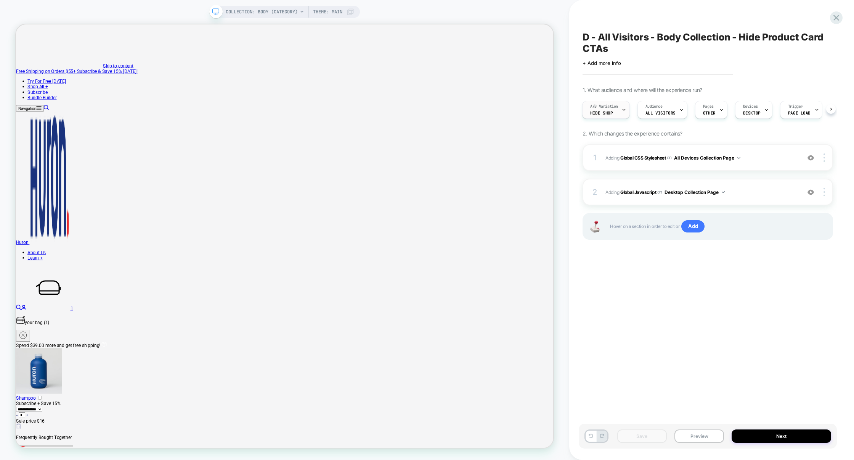
click at [616, 116] on div "A/B Variation Hide Shop" at bounding box center [604, 109] width 43 height 17
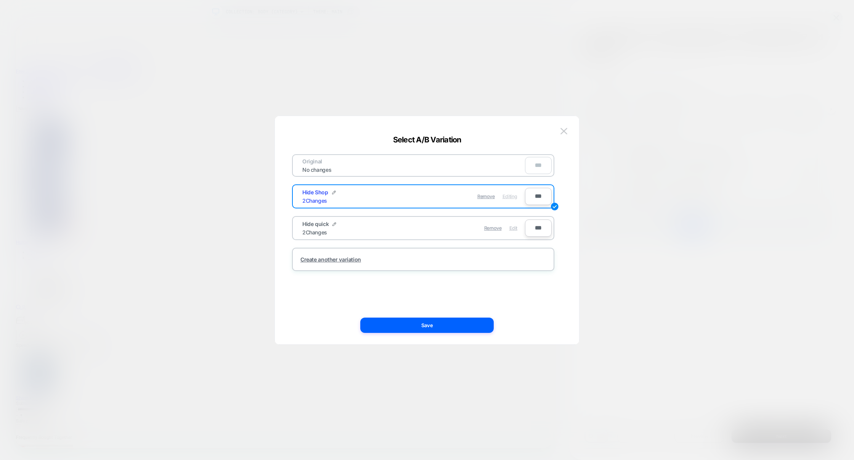
click at [513, 229] on span "Edit" at bounding box center [514, 228] width 8 height 6
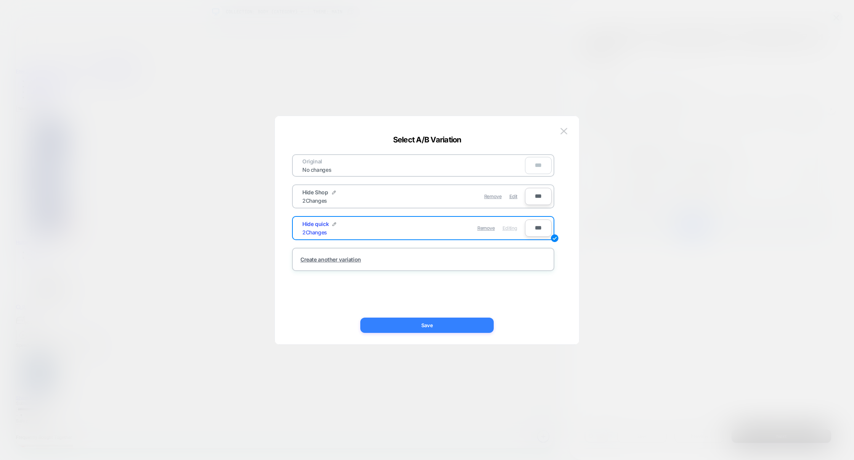
click at [412, 323] on button "Save" at bounding box center [427, 324] width 134 height 15
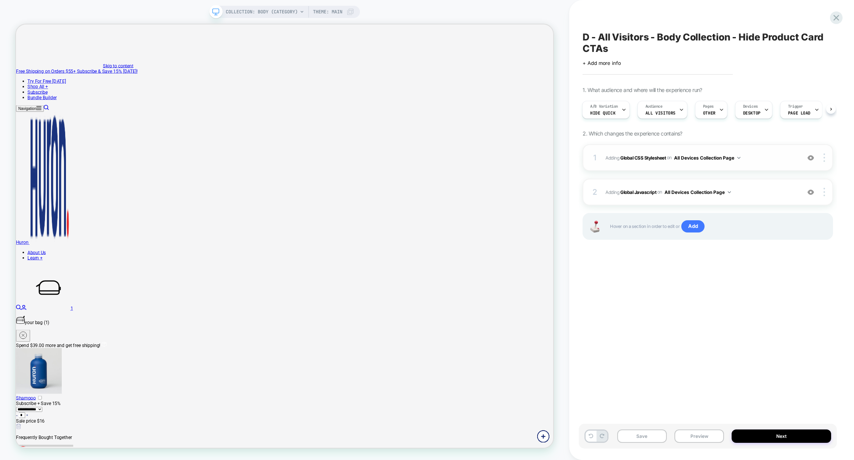
click at [761, 168] on div "1 Adding Global CSS Stylesheet on All Devices Collection Page Add Before Add Af…" at bounding box center [708, 157] width 251 height 27
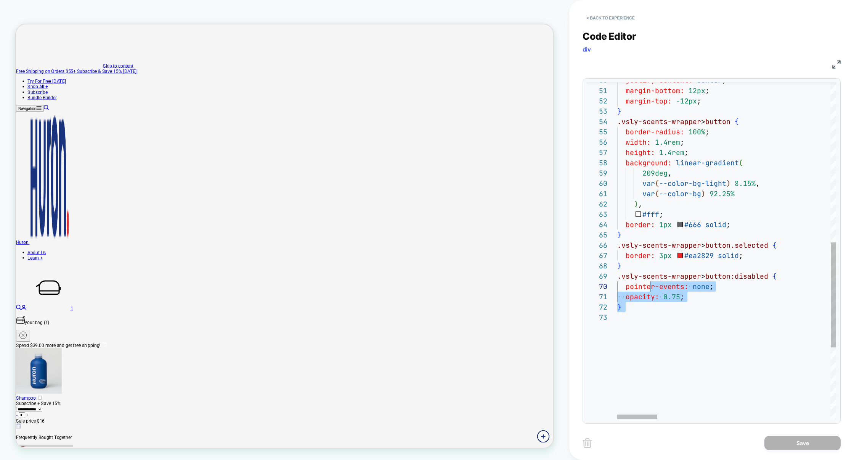
scroll to position [82, 29]
drag, startPoint x: 671, startPoint y: 344, endPoint x: 647, endPoint y: 274, distance: 74.7
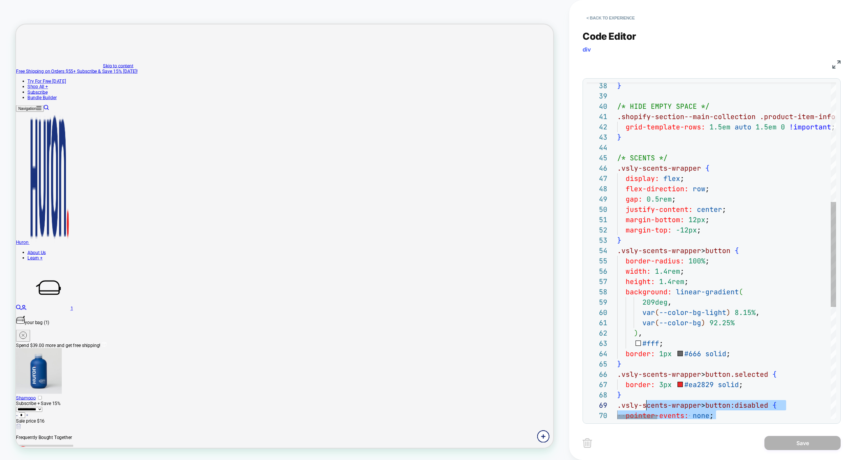
type textarea "**********"
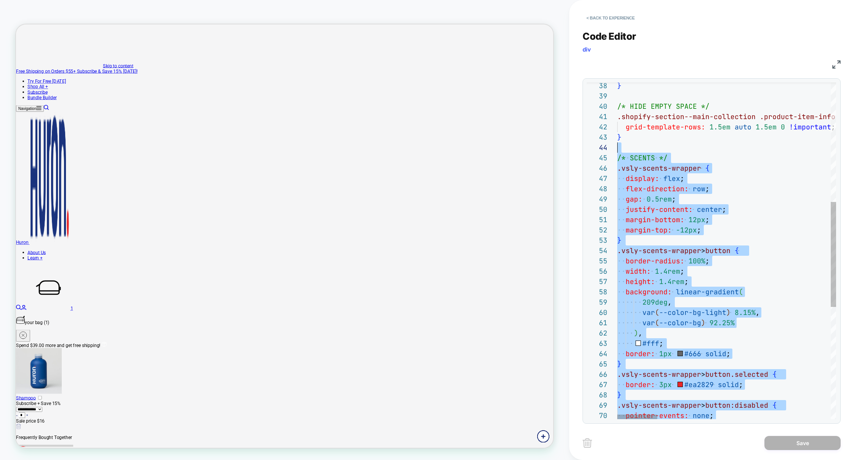
click at [619, 17] on button "< Back to experience" at bounding box center [611, 18] width 56 height 12
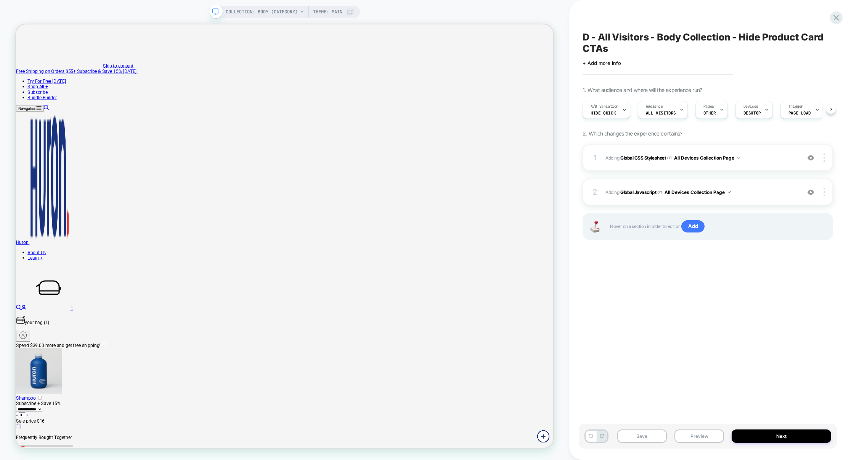
scroll to position [0, 0]
click at [611, 120] on div "A/B Variation Hide quick Audience All Visitors Pages OTHER Devices DESKTOP Trig…" at bounding box center [704, 110] width 251 height 26
click at [611, 116] on div "A/B Variation Hide quick" at bounding box center [604, 109] width 43 height 17
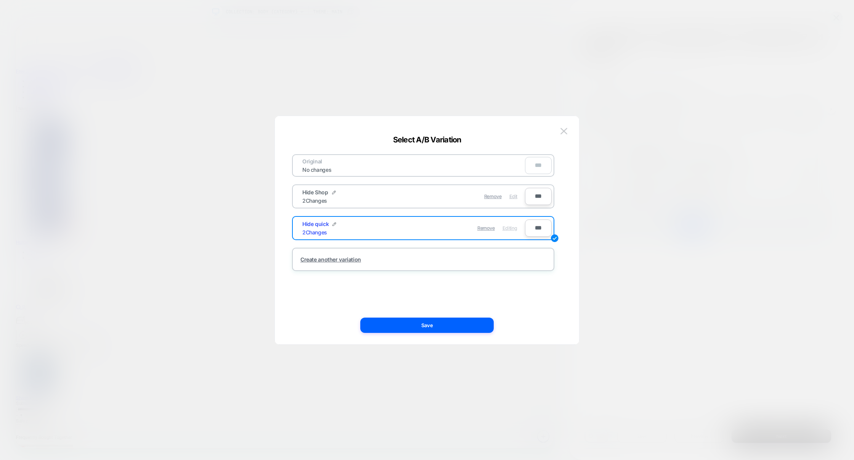
click at [516, 198] on span "Edit" at bounding box center [514, 196] width 8 height 6
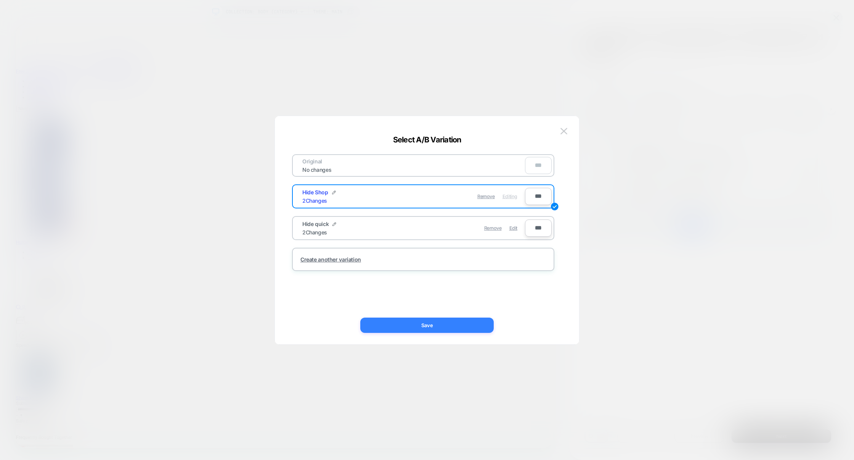
click at [462, 330] on button "Save" at bounding box center [427, 324] width 134 height 15
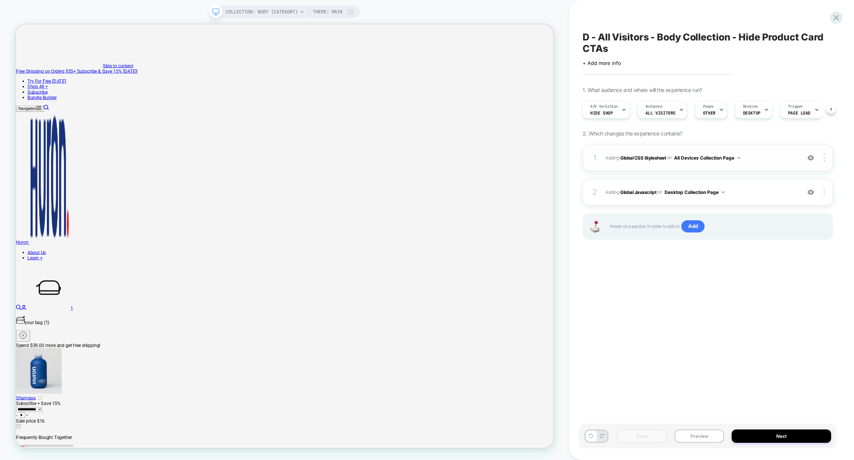
click at [761, 163] on div "1 Adding Global CSS Stylesheet on All Devices Collection Page Add Before Add Af…" at bounding box center [708, 157] width 251 height 27
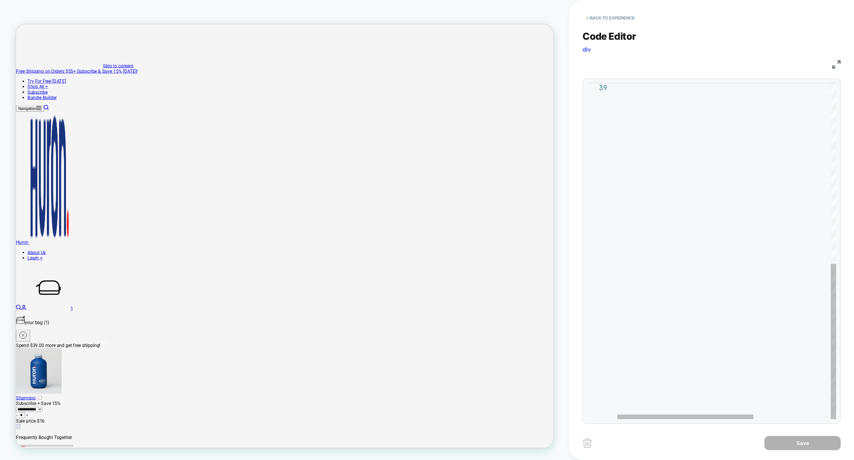
click at [700, 266] on div at bounding box center [789, 55] width 343 height 728
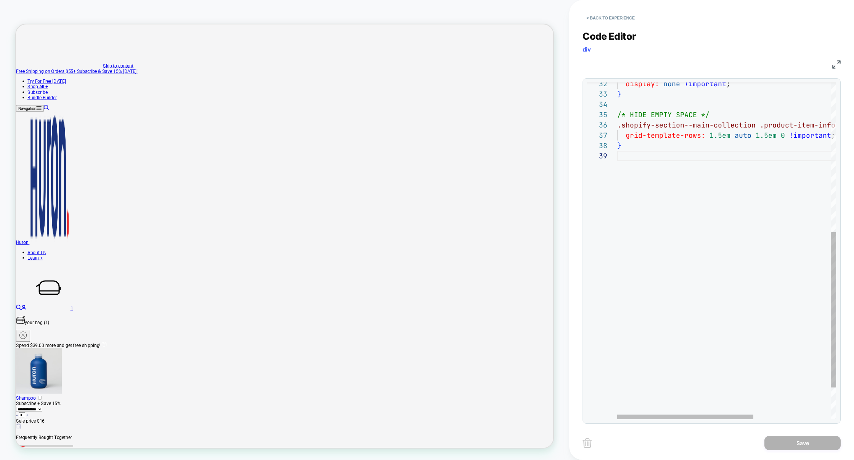
type textarea "**********"
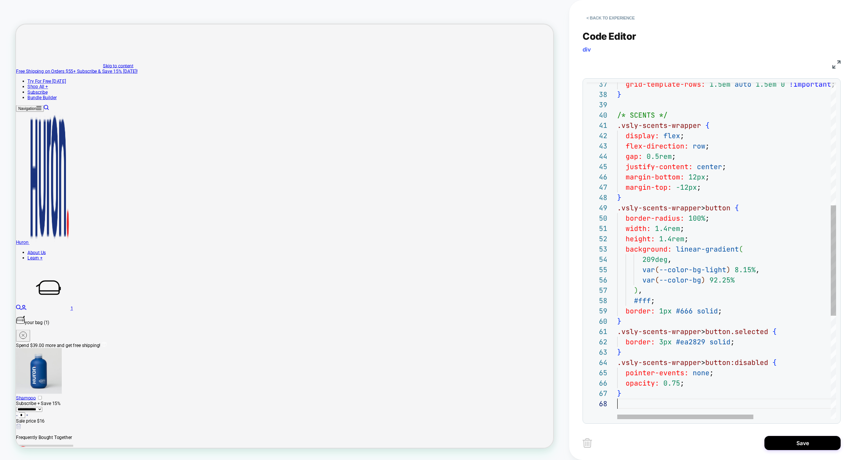
scroll to position [72, 0]
click at [782, 436] on button "Save" at bounding box center [803, 443] width 76 height 14
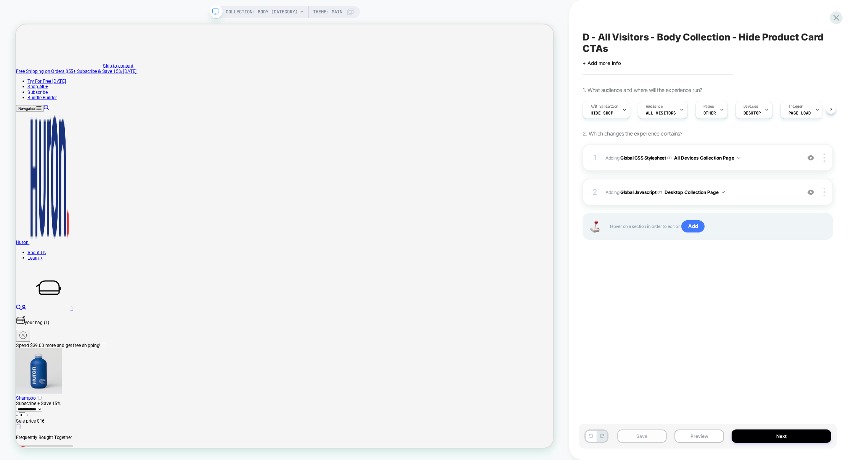
scroll to position [0, 0]
click at [642, 439] on button "Save" at bounding box center [643, 435] width 50 height 13
click at [683, 439] on button "Preview" at bounding box center [700, 435] width 50 height 13
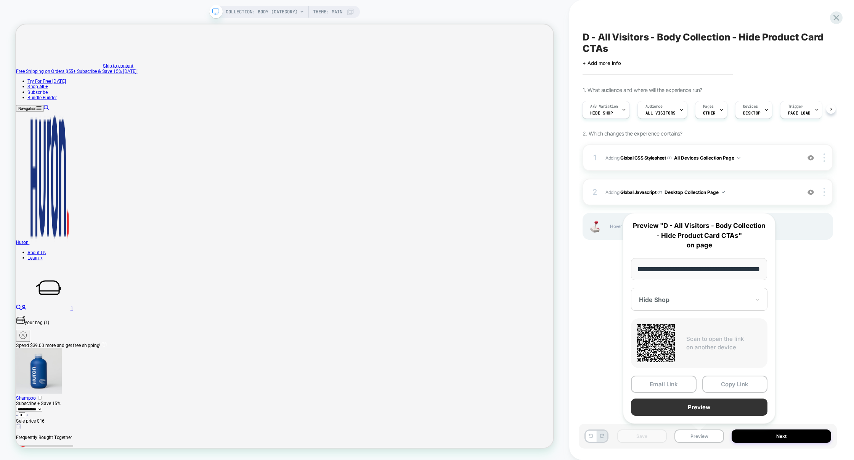
scroll to position [0, 0]
click at [704, 407] on button "Preview" at bounding box center [699, 406] width 137 height 17
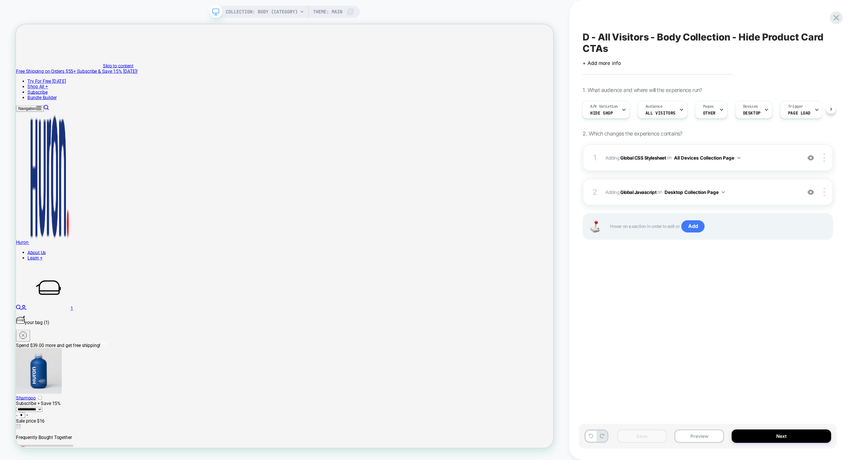
click at [620, 119] on div "A/B Variation Hide Shop Audience All Visitors Pages OTHER Devices DESKTOP Trigg…" at bounding box center [704, 110] width 251 height 26
click at [618, 116] on div "A/B Variation Hide Shop" at bounding box center [604, 109] width 43 height 17
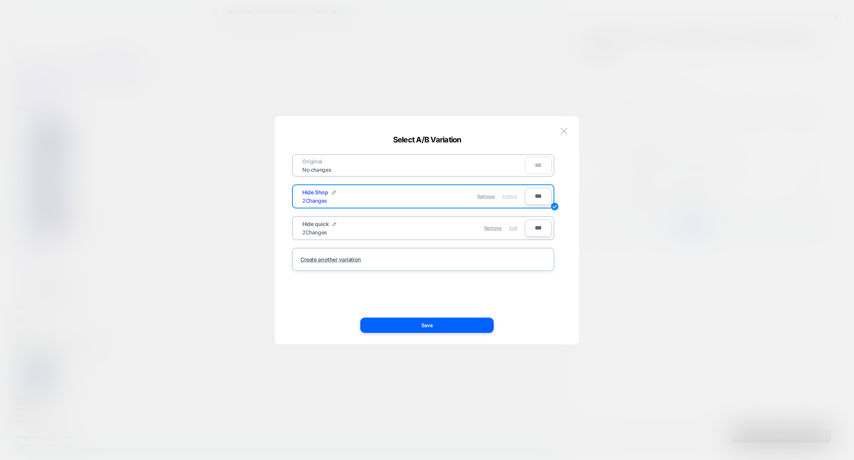
click at [516, 230] on span "Edit" at bounding box center [514, 228] width 8 height 6
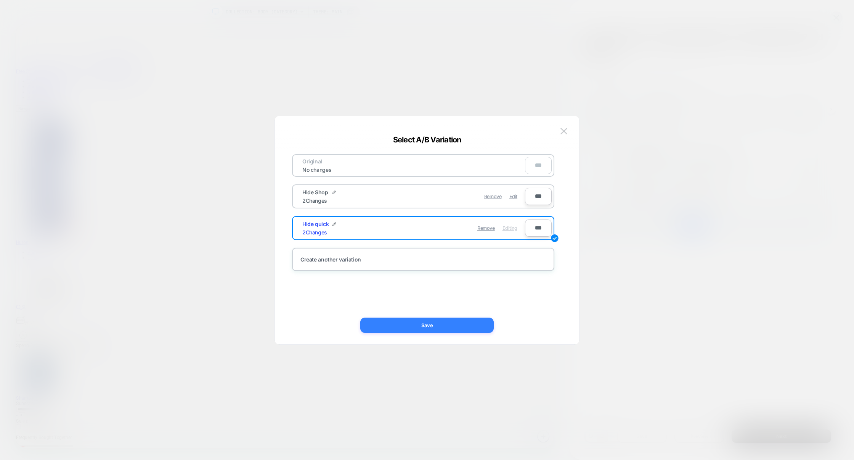
click at [436, 326] on button "Save" at bounding box center [427, 324] width 134 height 15
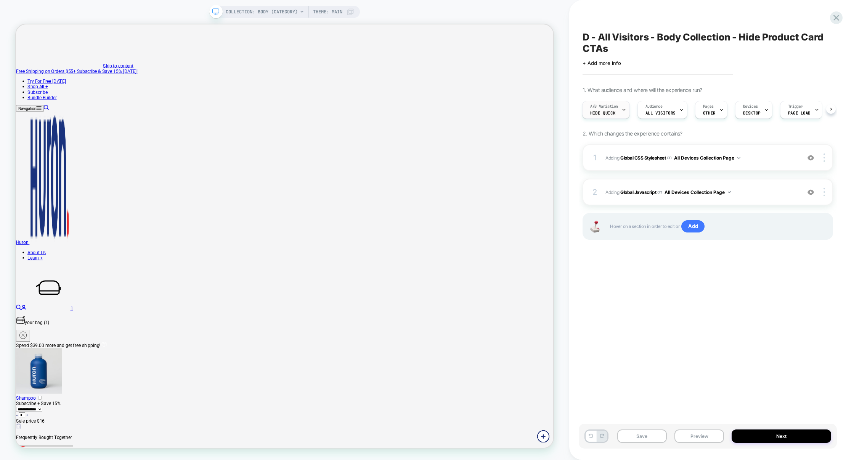
click at [607, 117] on div "A/B Variation Hide quick" at bounding box center [604, 109] width 43 height 17
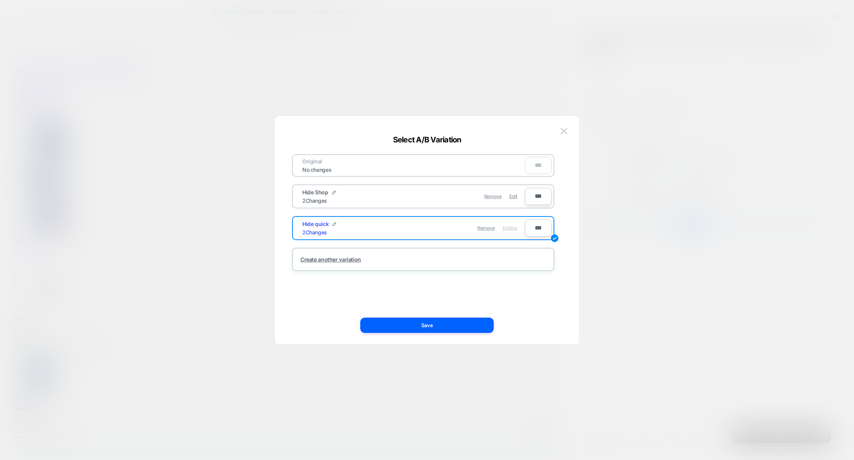
click at [451, 195] on div "Remove Edit" at bounding box center [468, 196] width 108 height 15
click at [512, 198] on div "Edit" at bounding box center [514, 196] width 8 height 15
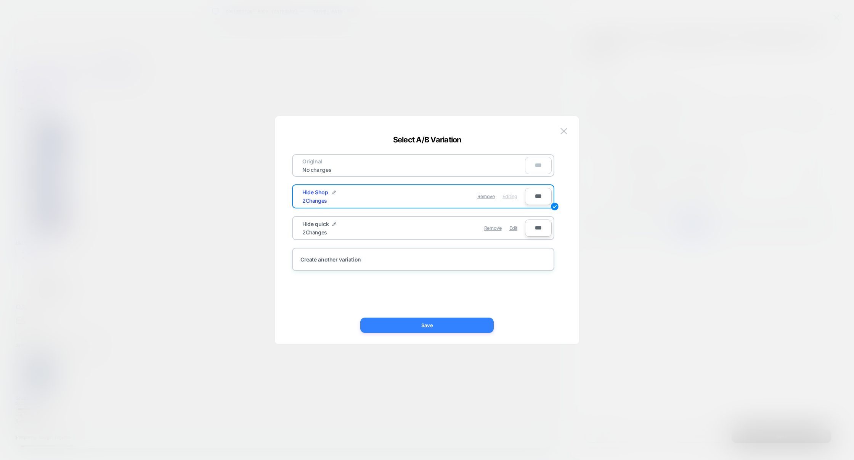
click at [452, 328] on button "Save" at bounding box center [427, 324] width 134 height 15
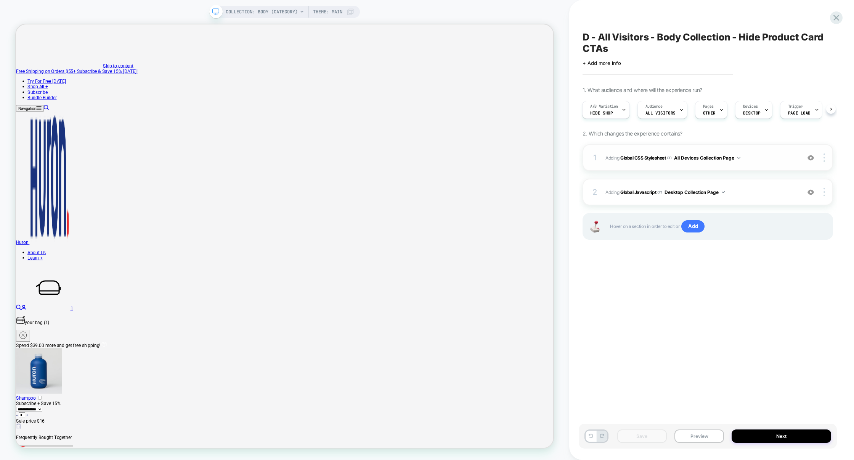
click at [768, 168] on div "1 Adding Global CSS Stylesheet on All Devices Collection Page Add Before Add Af…" at bounding box center [708, 157] width 251 height 27
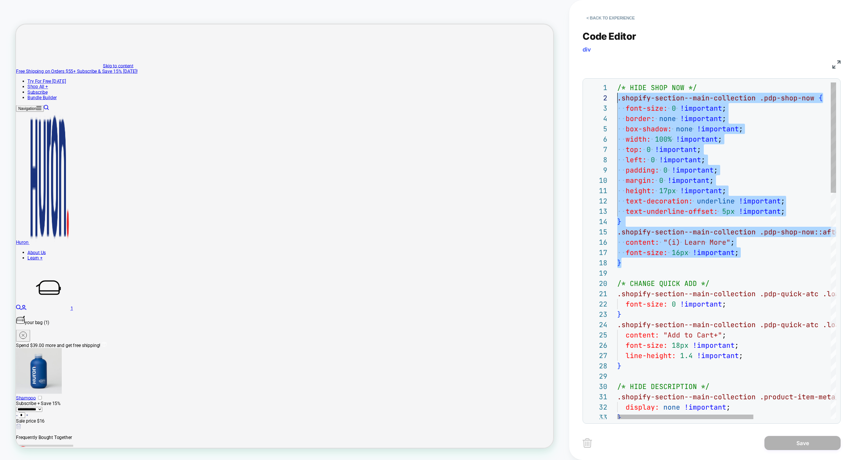
scroll to position [10, 0]
drag, startPoint x: 639, startPoint y: 266, endPoint x: 591, endPoint y: 97, distance: 175.7
click at [591, 98] on div "5 6 7 8 9 10 11 12 13 14 15 16 17 18 19 20 21 22 23 24 25 26 27 28 29 30 31 32 …" at bounding box center [711, 250] width 249 height 336
type textarea "**********"
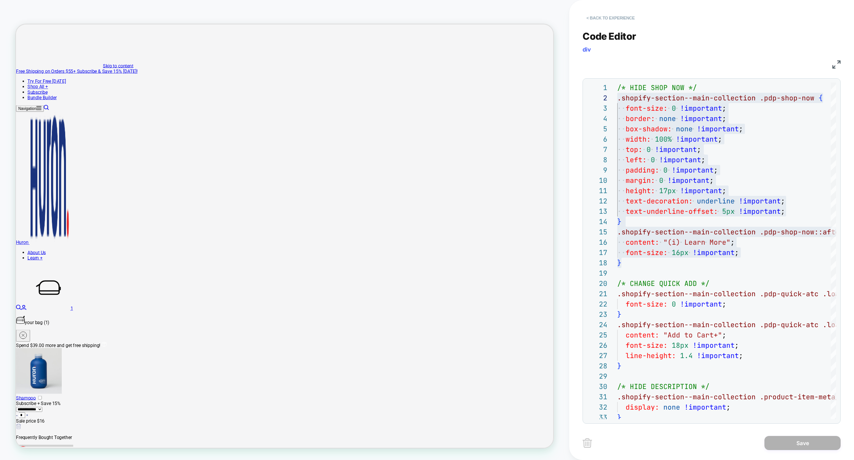
click at [615, 18] on button "< Back to experience" at bounding box center [611, 18] width 56 height 12
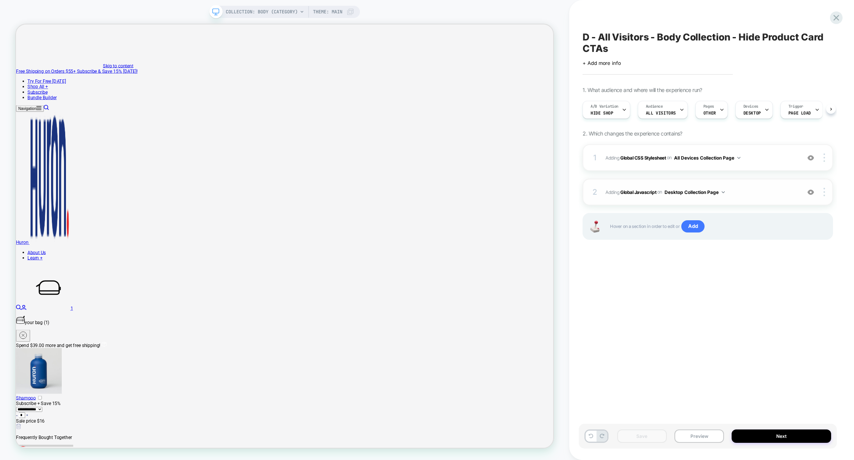
scroll to position [0, 0]
click at [604, 108] on span "A/B Variation" at bounding box center [605, 106] width 28 height 5
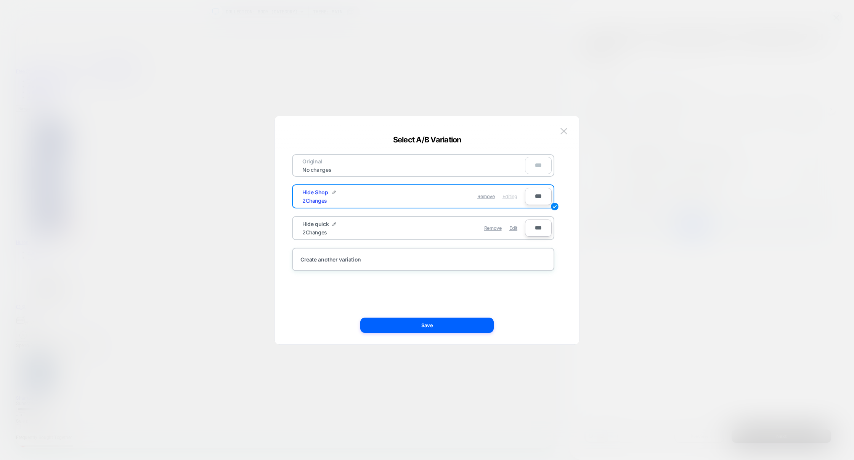
click at [519, 227] on div "Remove Edit" at bounding box center [468, 227] width 108 height 15
click at [517, 227] on span "Edit" at bounding box center [514, 228] width 8 height 6
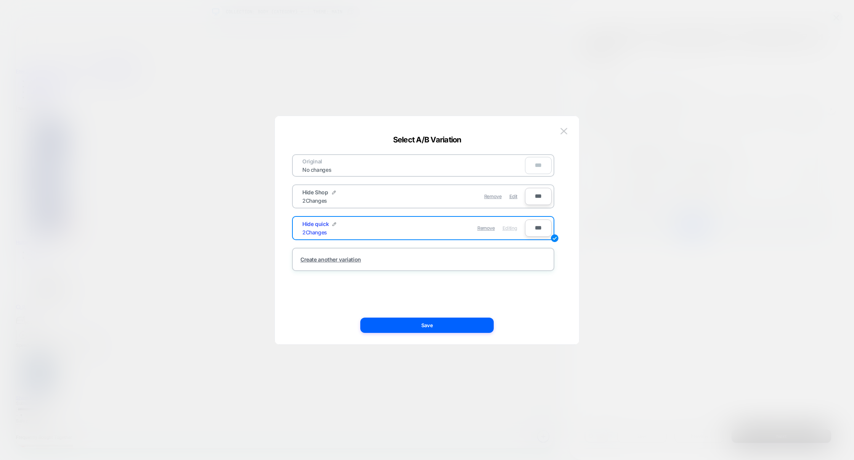
click at [444, 317] on div "Original No changes *** Hide Shop 2 Changes Remove Edit *** Hide quick 2 Change…" at bounding box center [424, 230] width 282 height 198
click at [439, 321] on button "Save" at bounding box center [427, 324] width 134 height 15
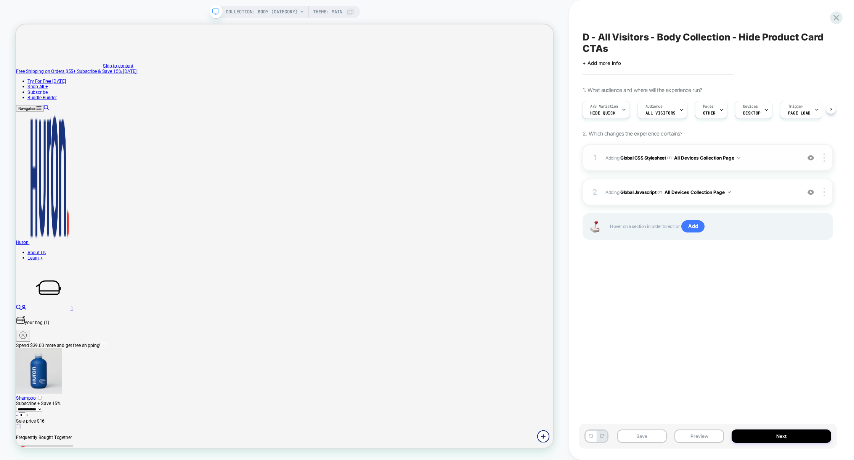
click at [758, 165] on div "1 Adding Global CSS Stylesheet on All Devices Collection Page Add Before Add Af…" at bounding box center [708, 157] width 251 height 27
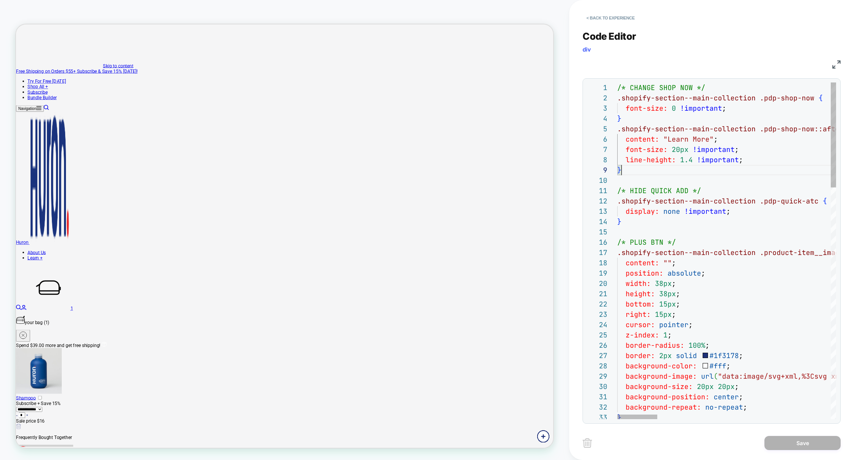
scroll to position [0, 0]
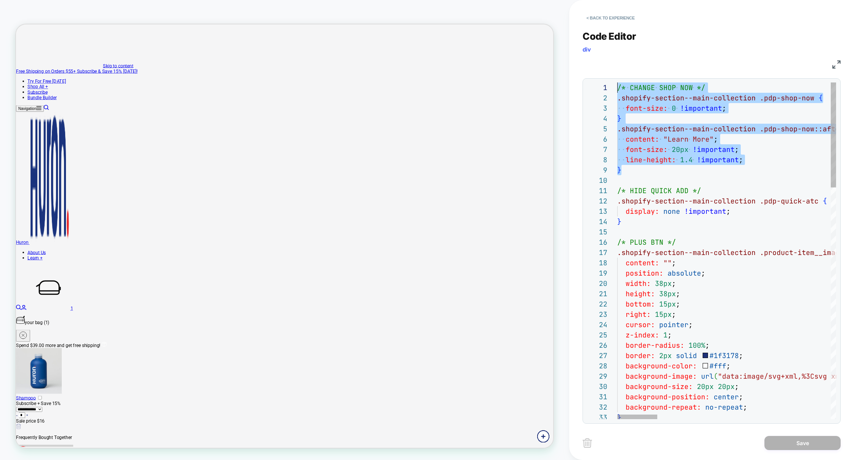
drag, startPoint x: 630, startPoint y: 172, endPoint x: 575, endPoint y: 78, distance: 109.3
drag, startPoint x: 640, startPoint y: 172, endPoint x: 603, endPoint y: 99, distance: 81.7
click at [603, 98] on div "1 2 3 4 5 6 7 8 9 10 11 12 13 14 15 16 17 18 19 20 21 22 23 24 25 26 27 28 29 3…" at bounding box center [711, 250] width 249 height 336
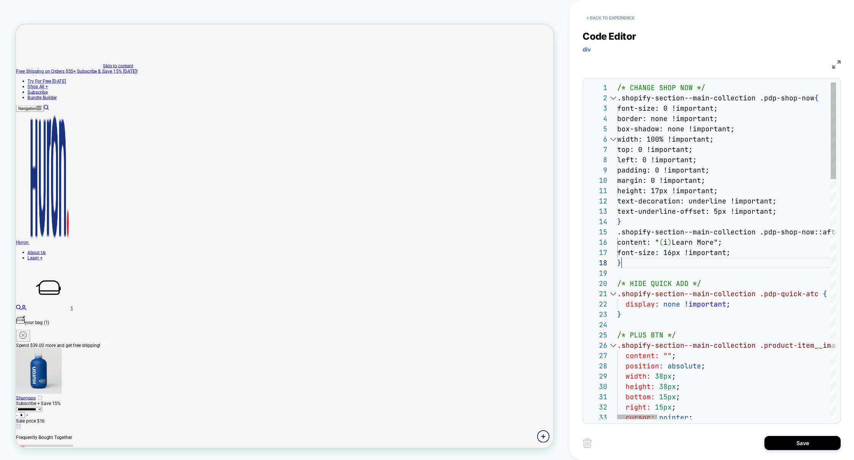
scroll to position [72, 4]
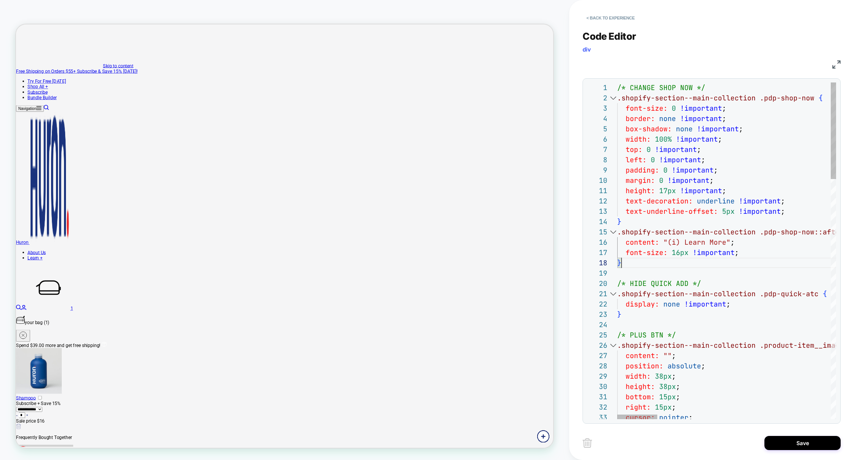
type textarea "**********"
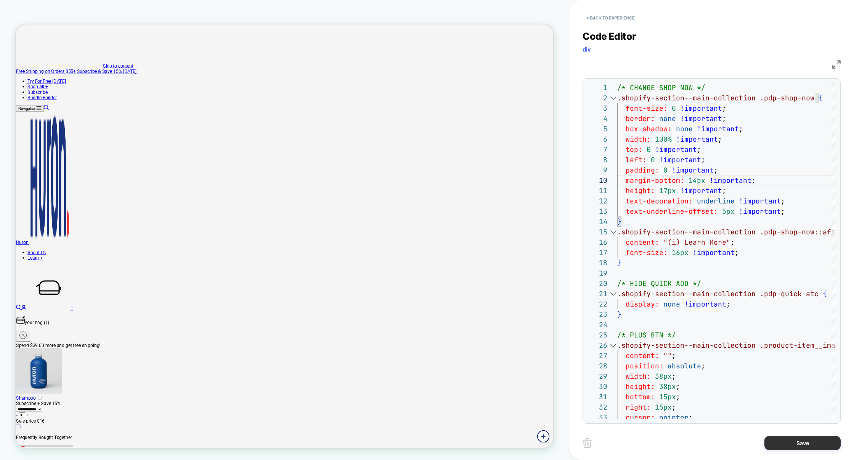
click at [797, 443] on button "Save" at bounding box center [803, 443] width 76 height 14
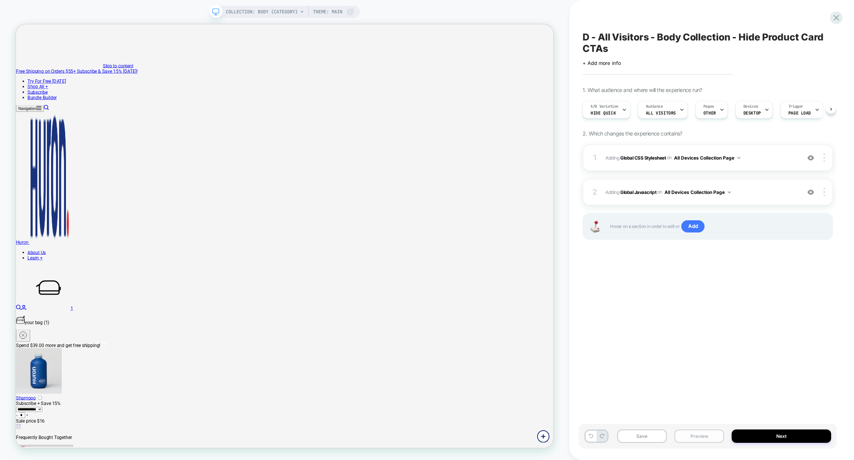
scroll to position [0, 0]
click at [653, 435] on button "Save" at bounding box center [643, 435] width 50 height 13
click at [687, 435] on button "Preview" at bounding box center [700, 435] width 50 height 13
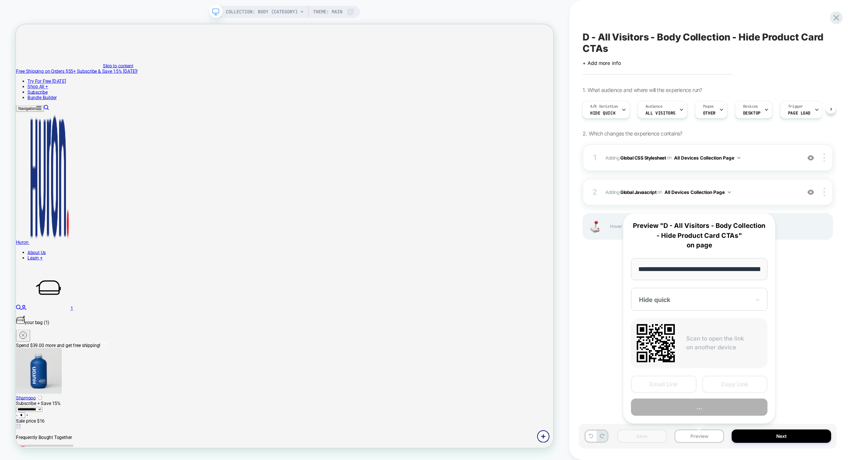
scroll to position [0, 57]
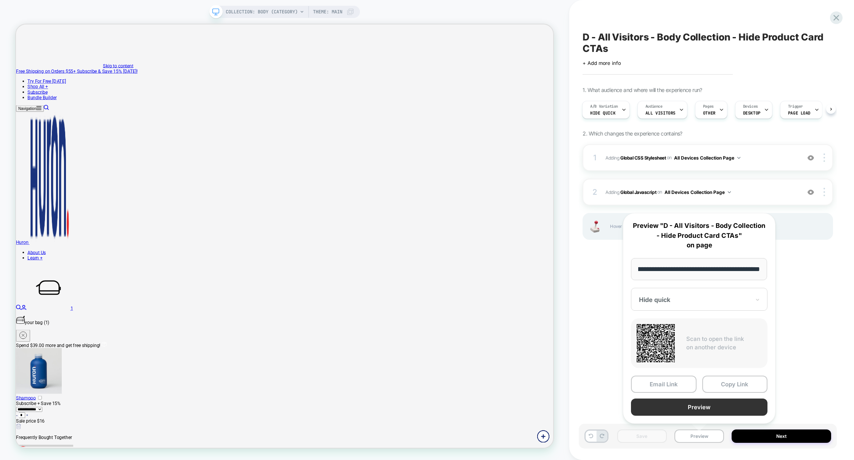
click at [703, 409] on button "Preview" at bounding box center [699, 406] width 137 height 17
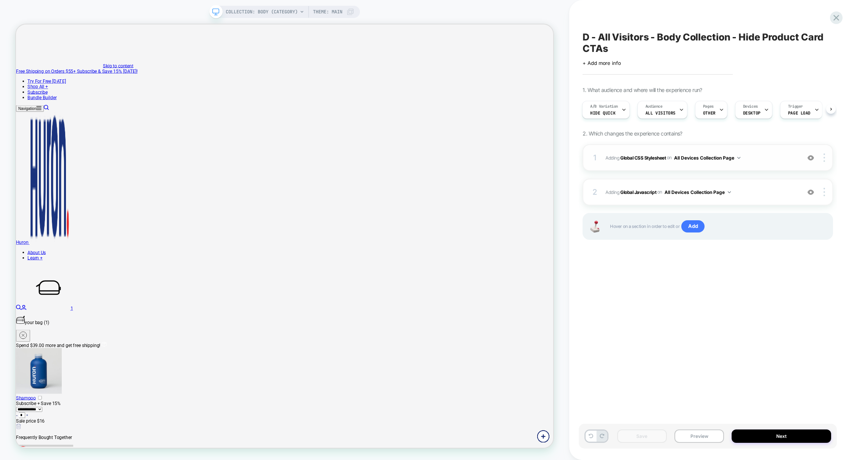
click at [771, 169] on div "1 Adding Global CSS Stylesheet on All Devices Collection Page Add Before Add Af…" at bounding box center [708, 157] width 251 height 27
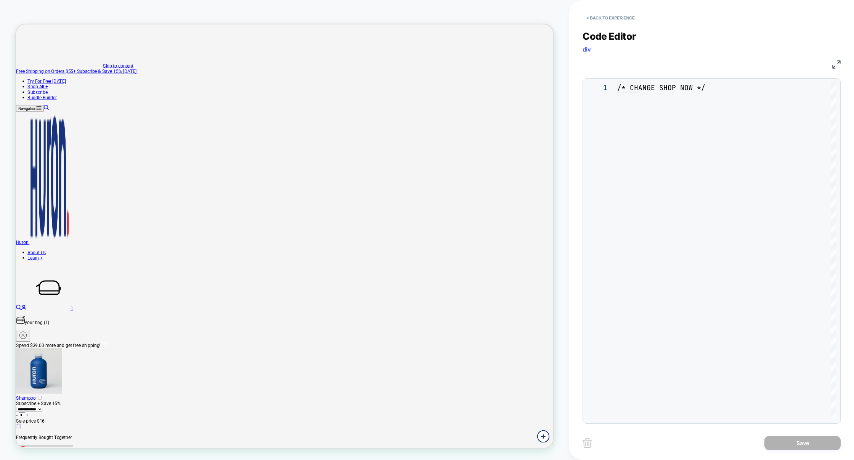
scroll to position [103, 0]
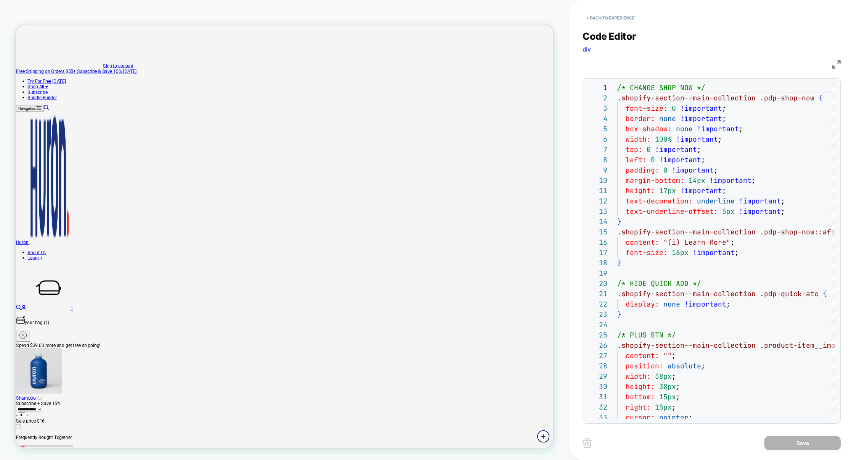
click at [836, 66] on img at bounding box center [837, 64] width 8 height 8
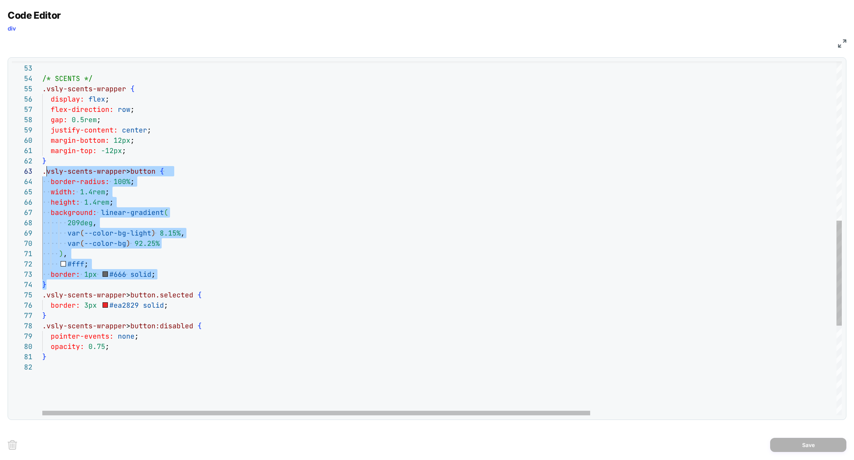
scroll to position [21, 0]
drag, startPoint x: 55, startPoint y: 283, endPoint x: 44, endPoint y: 175, distance: 108.1
click at [44, 175] on div "} /* SCENTS */ .vsly-scents-wrapper { display: flex ; flex-direction: row ; gap…" at bounding box center [621, 121] width 1159 height 1188
click at [52, 283] on div "} /* SCENTS */ .vsly-scents-wrapper { display: flex ; flex-direction: row ; gap…" at bounding box center [621, 121] width 1159 height 1188
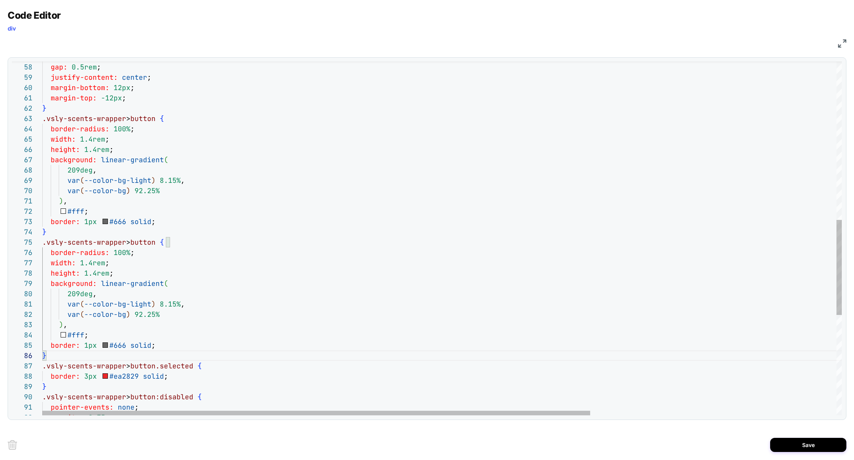
scroll to position [41, 119]
click at [163, 244] on div "flex-direction: row ; gap: 0.5rem ; justify-content: center ; margin-bottom: 12…" at bounding box center [621, 130] width 1159 height 1311
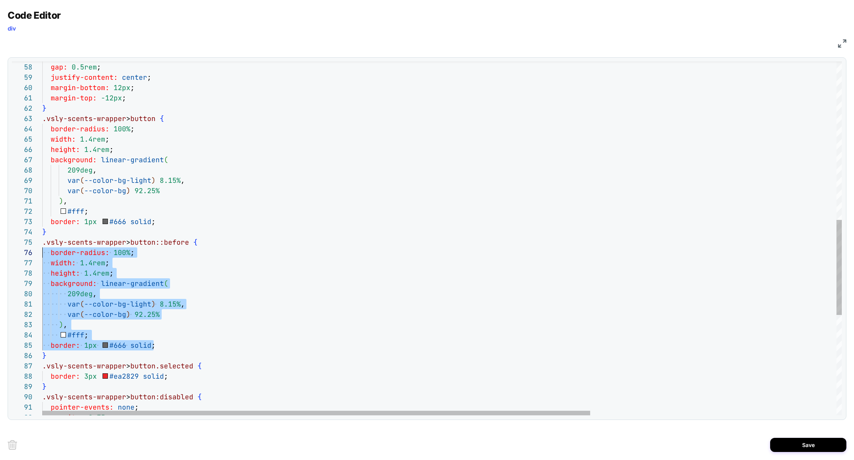
scroll to position [51, 0]
drag, startPoint x: 158, startPoint y: 345, endPoint x: 1, endPoint y: 254, distance: 182.0
click at [1, 254] on div "Code Editor div CSS 57 58 59 60 61 62 63 64 65 66 67 68 69 70 71 72 73 74 75 76…" at bounding box center [427, 230] width 854 height 460
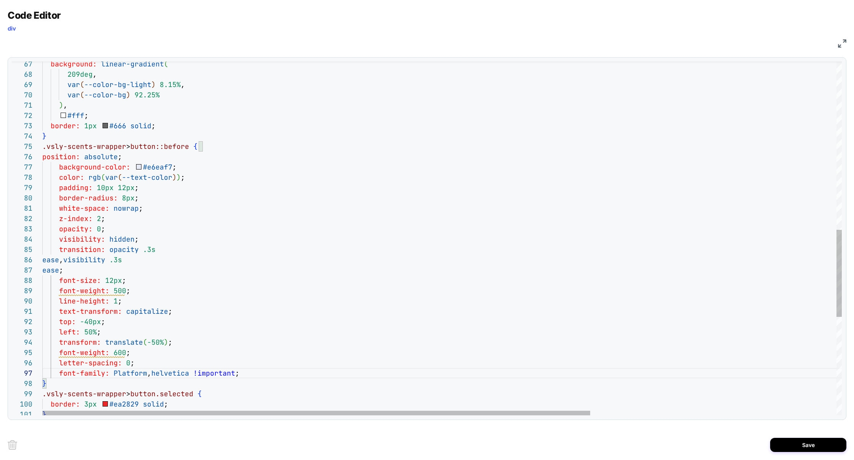
click at [42, 259] on span "ease" at bounding box center [50, 259] width 17 height 9
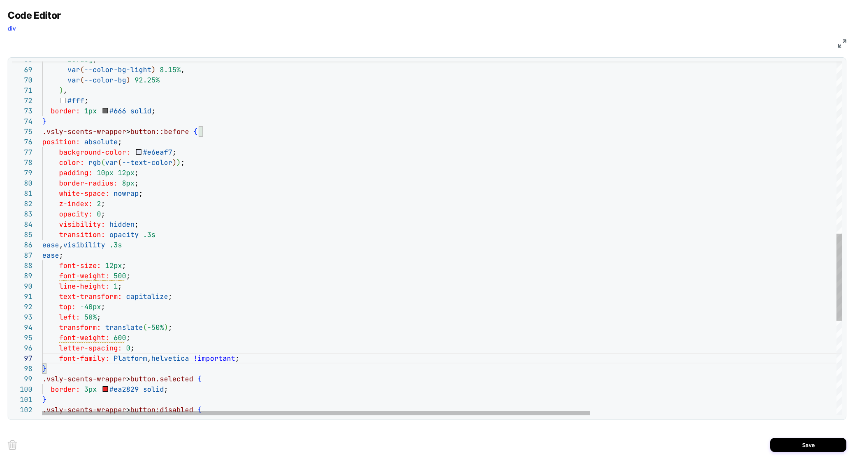
click at [146, 274] on div "209deg , var ( --color-bg-light ) 8.15% , var ( --color-bg ) 92.25% ) , #fff ; …" at bounding box center [621, 81] width 1159 height 1435
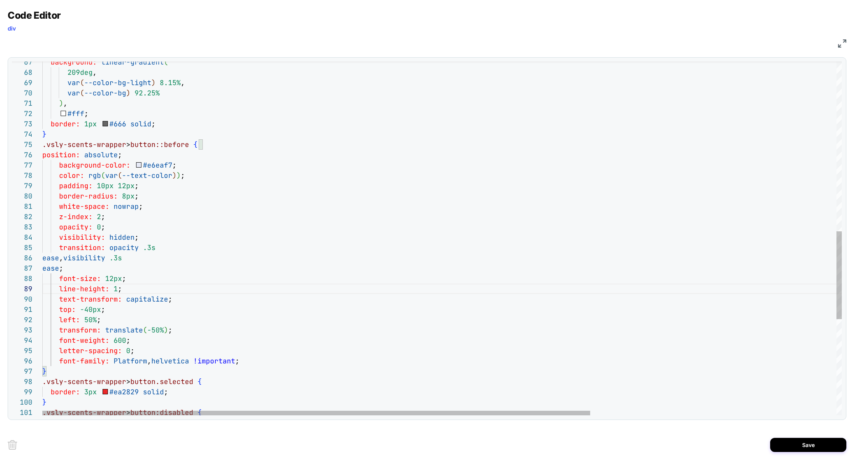
click at [216, 147] on div "209deg , var ( --color-bg-light ) 8.15% , var ( --color-bg ) 92.25% ) , #fff ; …" at bounding box center [621, 89] width 1159 height 1425
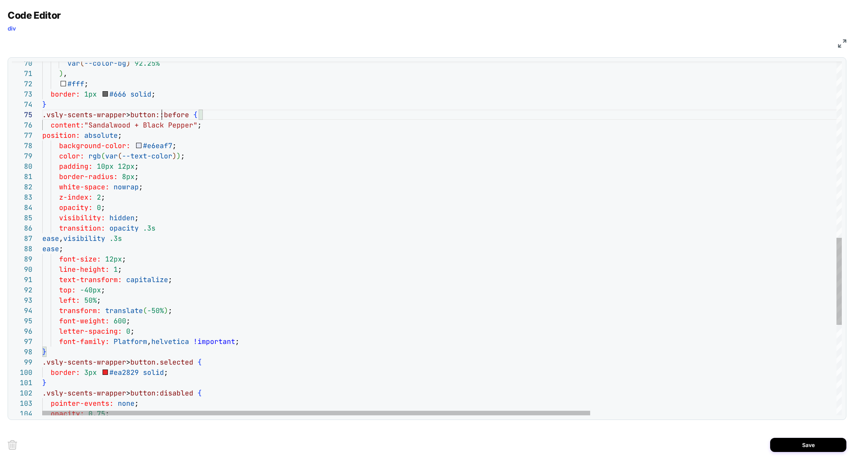
scroll to position [41, 119]
click at [163, 119] on div "border: 1px #666 solid ; } .vsly-scents-wrapper > button::before { position: ab…" at bounding box center [621, 64] width 1159 height 1435
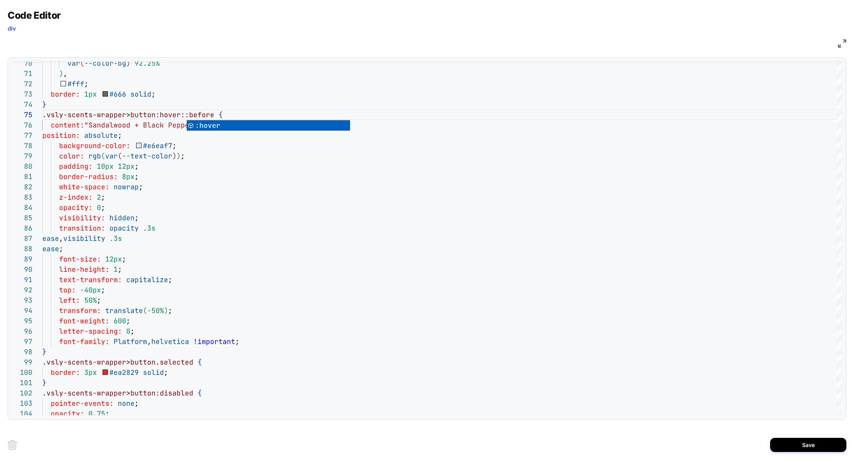
type textarea "**********"
click at [806, 454] on div "Save" at bounding box center [427, 444] width 839 height 31
click at [806, 449] on button "Save" at bounding box center [809, 445] width 76 height 14
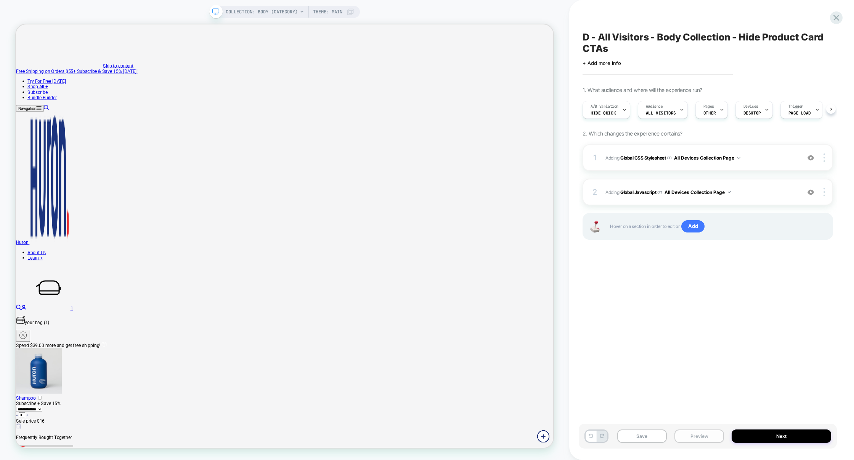
scroll to position [0, 0]
click at [707, 438] on button "Preview" at bounding box center [700, 435] width 50 height 13
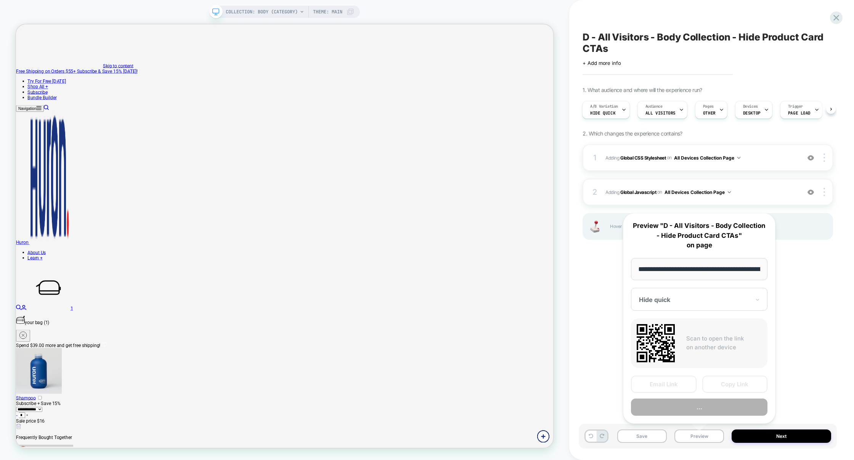
scroll to position [0, 57]
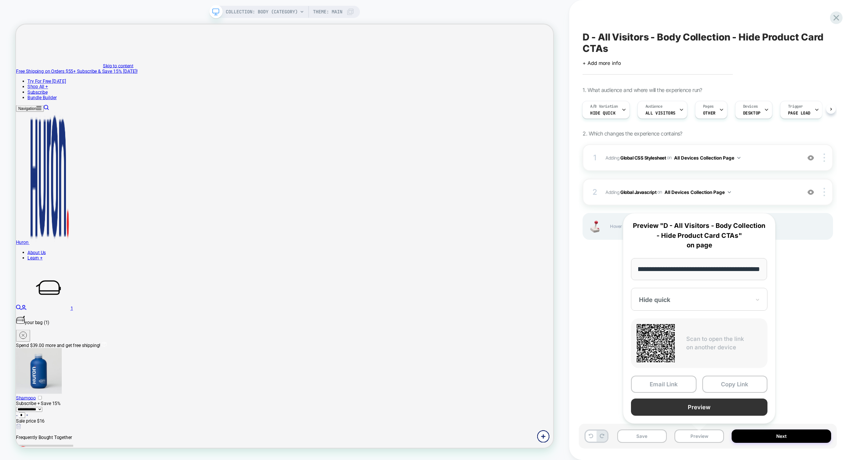
click at [707, 409] on button "Preview" at bounding box center [699, 406] width 137 height 17
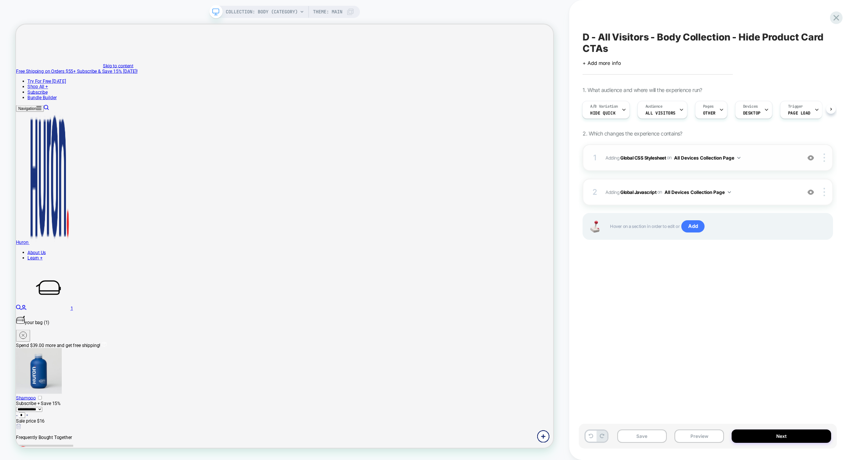
click at [773, 159] on span "Adding Global CSS Stylesheet on All Devices Collection Page" at bounding box center [701, 158] width 191 height 10
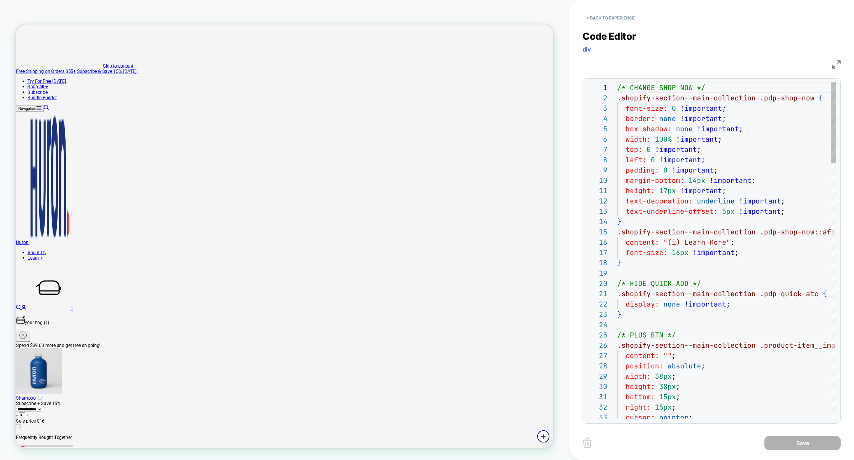
scroll to position [103, 0]
click at [837, 64] on img at bounding box center [837, 64] width 8 height 8
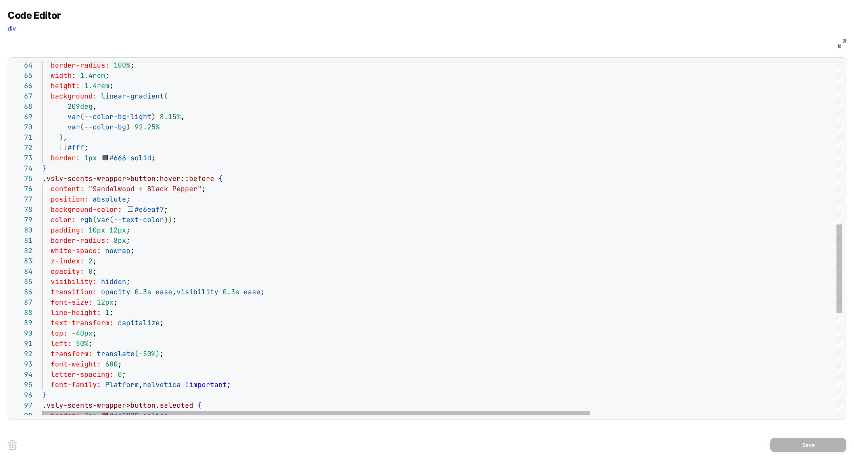
scroll to position [41, 86]
click at [137, 281] on div ".vsly-scents-wrapper > button:hover::before { content: "Sandalwood + Black Pepp…" at bounding box center [621, 118] width 1159 height 1414
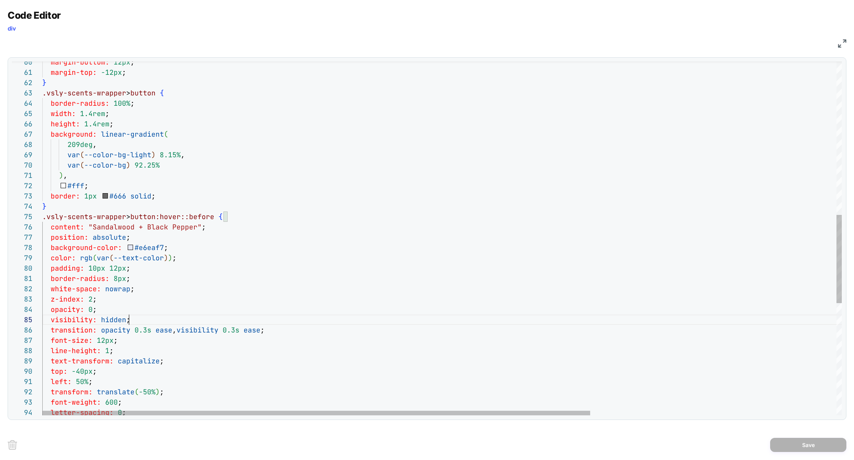
click at [162, 195] on div ".vsly-scents-wrapper > button:hover::before { content: "Sandalwood + Black Pepp…" at bounding box center [621, 156] width 1159 height 1414
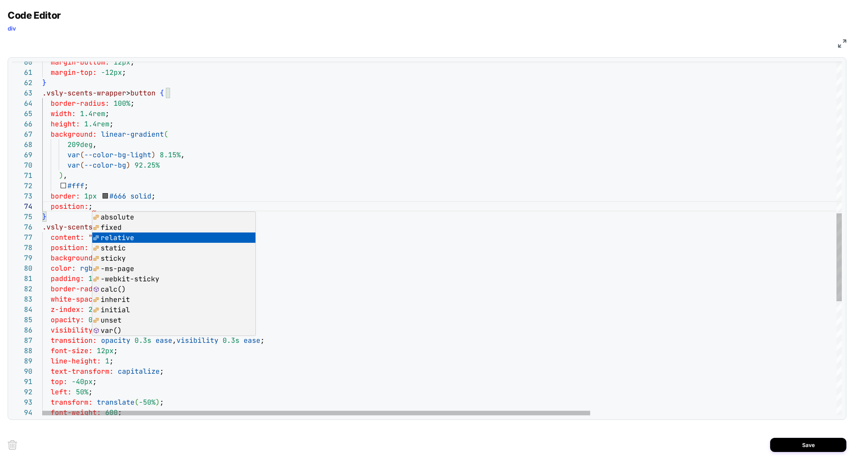
scroll to position [31, 82]
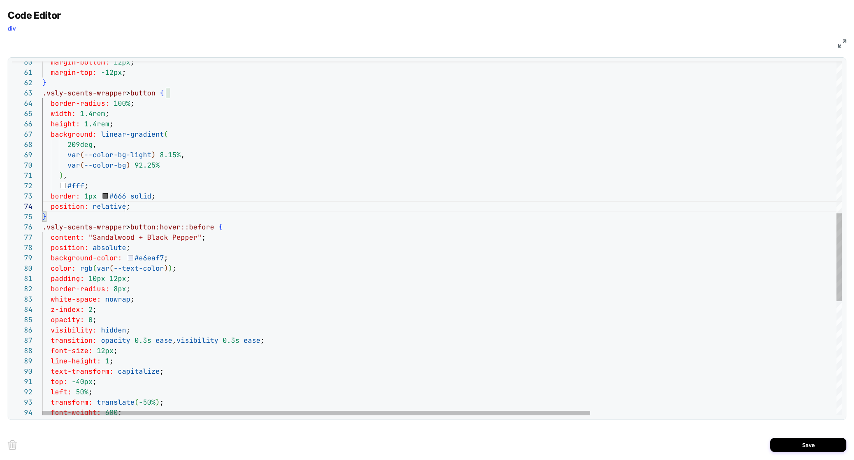
click at [143, 206] on div ".vsly-scents-wrapper > button:hover::before { content: "Sandalwood + Black Pepp…" at bounding box center [621, 161] width 1159 height 1425
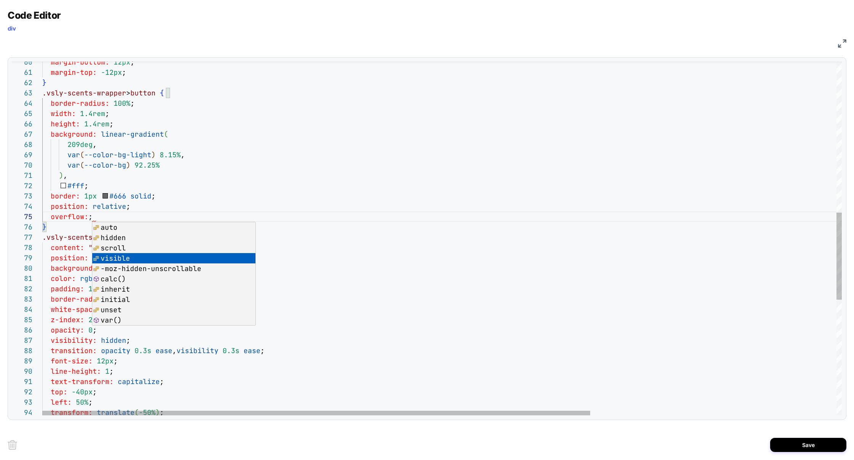
scroll to position [41, 78]
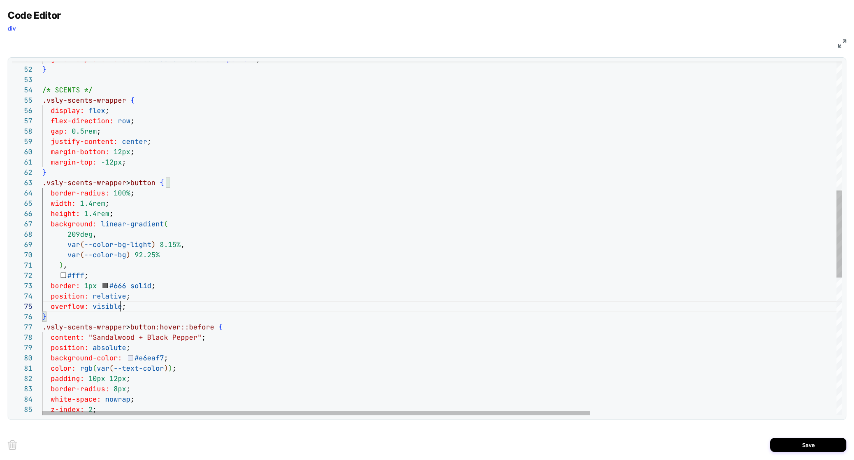
click at [138, 309] on div ".vsly-scents-wrapper > button:hover::before { content: "Sandalwood + Black Pepp…" at bounding box center [621, 256] width 1159 height 1435
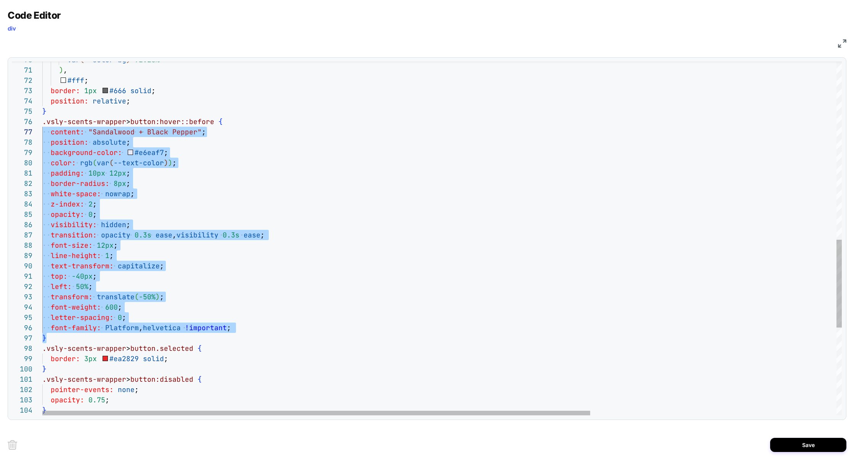
scroll to position [51, 0]
drag, startPoint x: 63, startPoint y: 334, endPoint x: 38, endPoint y: 127, distance: 208.3
click at [38, 126] on div "76 77 78 79 80 81 82 83 84 85 73 71 72 70 74 75 86 87 88 89 90 91 92 93 94 95 9…" at bounding box center [427, 238] width 830 height 354
click at [68, 336] on div ".vsly-scents-wrapper > button:hover::before { content: "Sandalwood + Black Pepp…" at bounding box center [621, 56] width 1159 height 1425
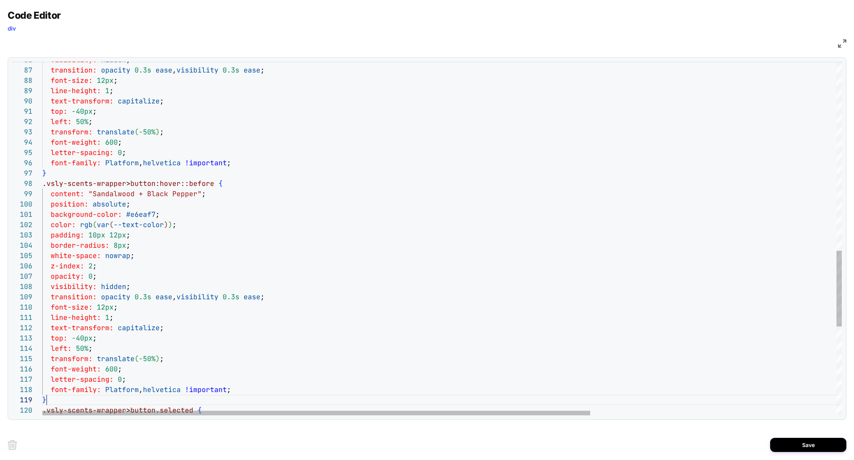
scroll to position [82, 4]
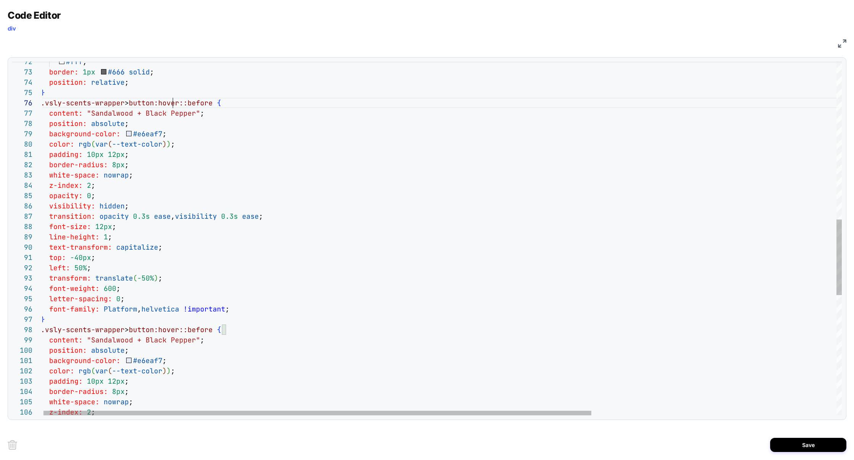
click at [172, 104] on div "visibility: hidden ; transition: opacity 0.3s ease , visibility 0.3s ease ; fon…" at bounding box center [620, 150] width 1159 height 1651
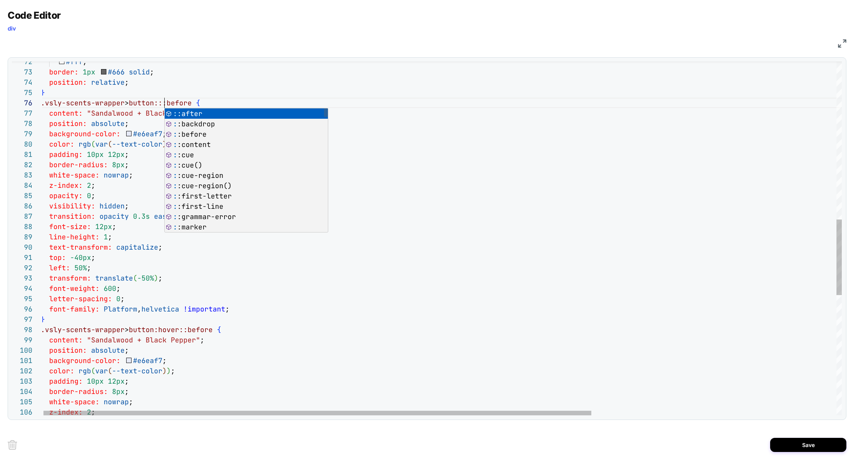
scroll to position [51, 119]
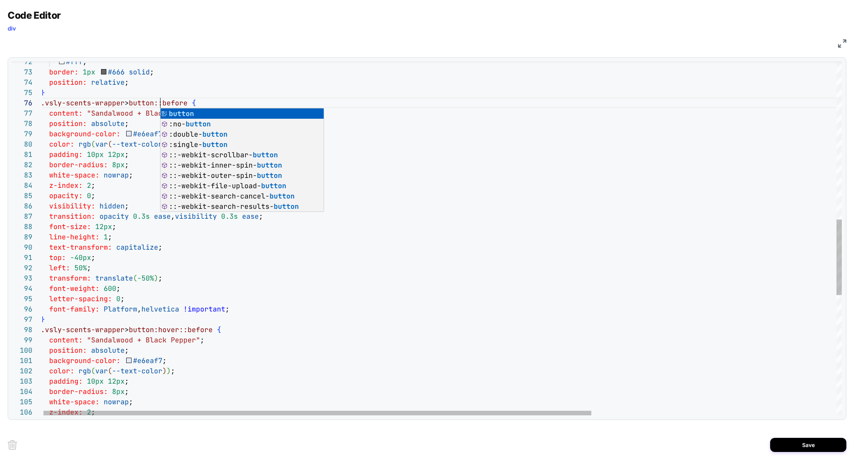
click at [168, 98] on div "visibility: hidden ; transition: opacity 0.3s ease , visibility 0.3s ease ; fon…" at bounding box center [620, 150] width 1159 height 1651
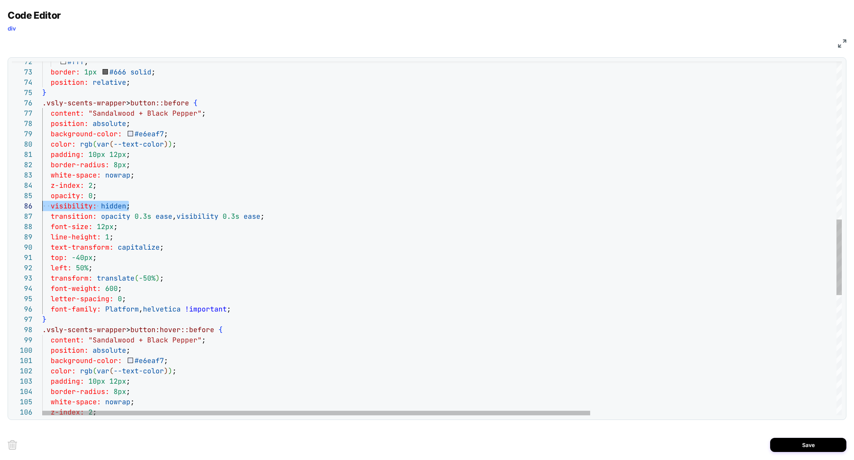
scroll to position [41, 0]
drag, startPoint x: 145, startPoint y: 206, endPoint x: 22, endPoint y: 199, distance: 123.4
click at [42, 199] on div "visibility: hidden ; transition: opacity 0.3s ease , visibility 0.3s ease ; fon…" at bounding box center [621, 150] width 1159 height 1651
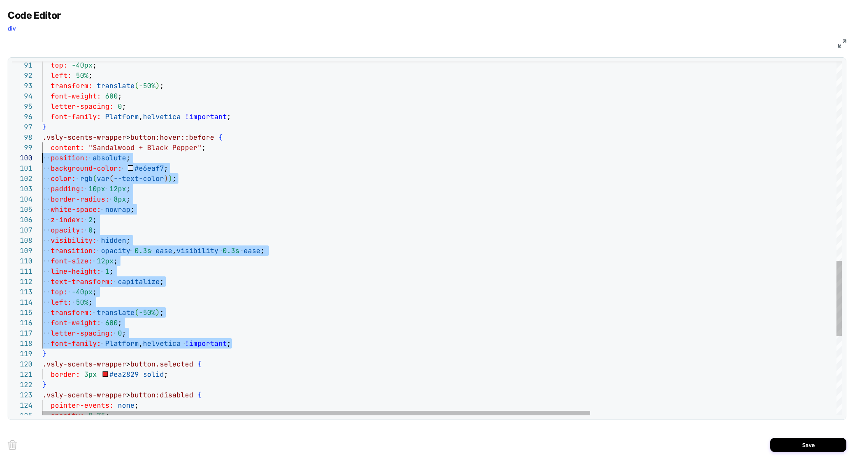
scroll to position [82, 0]
drag, startPoint x: 243, startPoint y: 343, endPoint x: 12, endPoint y: 150, distance: 301.2
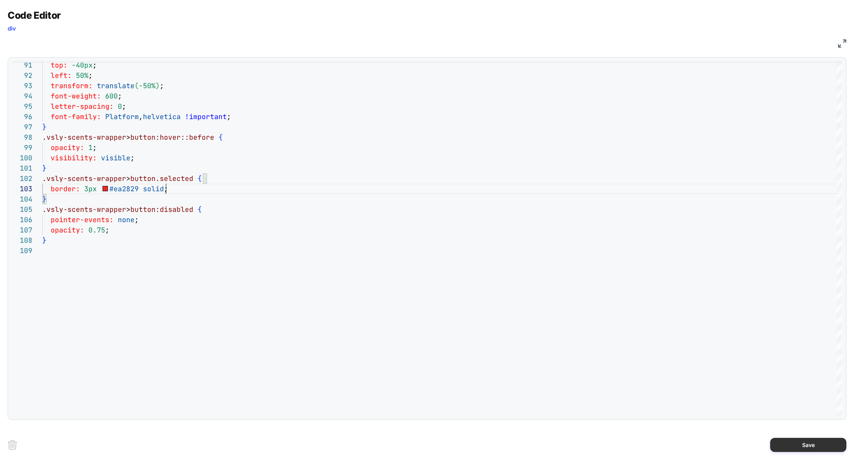
type textarea "**********"
click at [788, 442] on button "Save" at bounding box center [809, 445] width 76 height 14
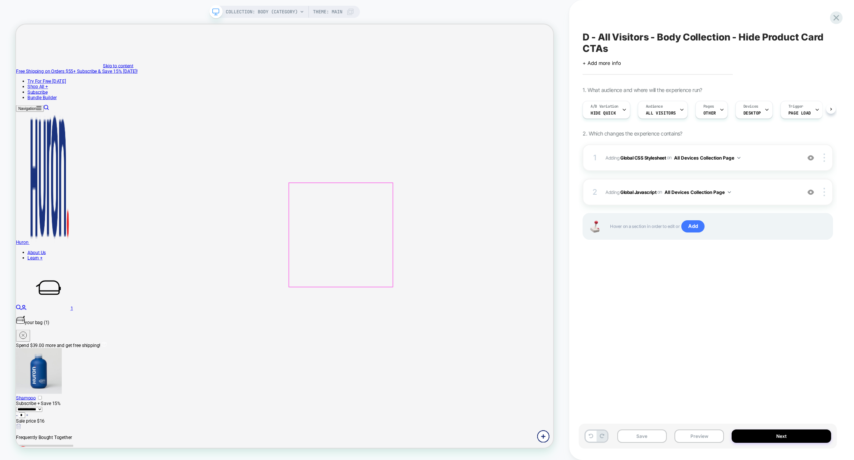
scroll to position [0, 0]
click at [705, 433] on button "Preview" at bounding box center [700, 435] width 50 height 13
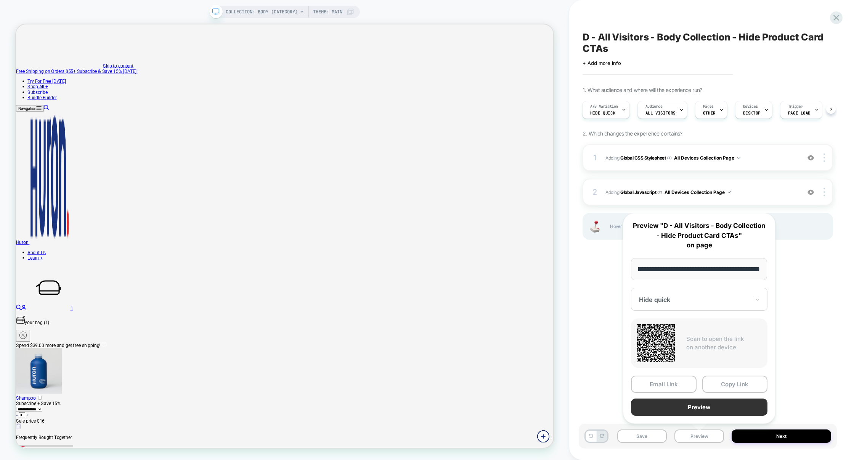
scroll to position [0, 0]
click at [712, 401] on button "Preview" at bounding box center [699, 406] width 137 height 17
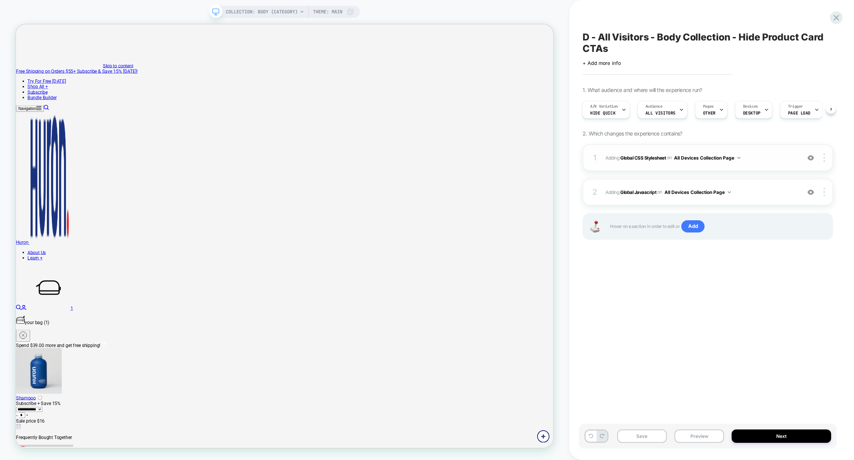
click at [772, 165] on div "1 Adding Global CSS Stylesheet on All Devices Collection Page Add Before Add Af…" at bounding box center [708, 157] width 251 height 27
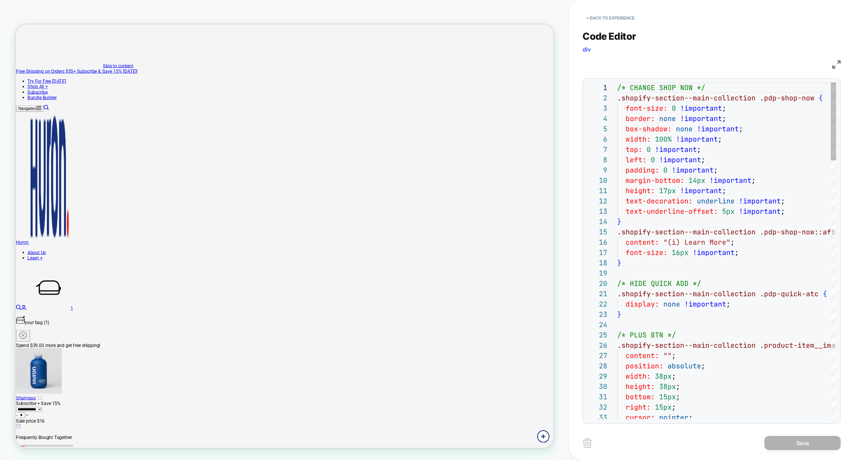
scroll to position [103, 0]
click at [837, 65] on img at bounding box center [837, 64] width 8 height 8
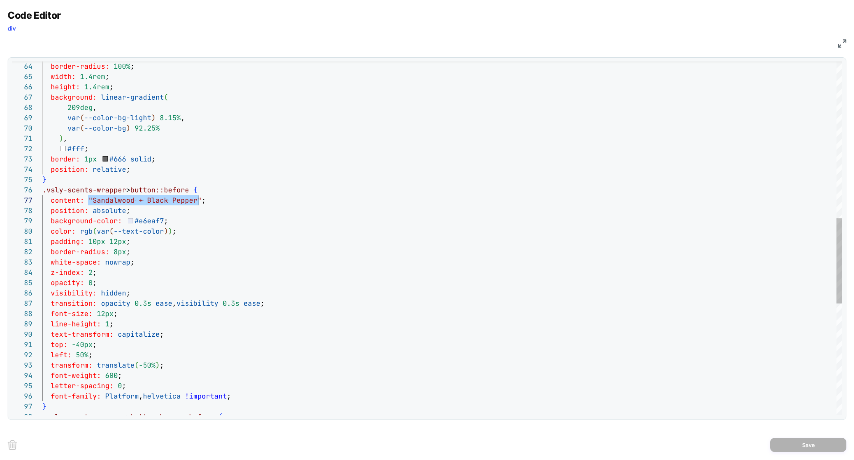
drag, startPoint x: 87, startPoint y: 200, endPoint x: 197, endPoint y: 201, distance: 110.6
click at [197, 201] on div "z-index: 2 ; opacity: 0 ; visibility: hidden ; transition: opacity 0.3s ease , …" at bounding box center [442, 145] width 800 height 1466
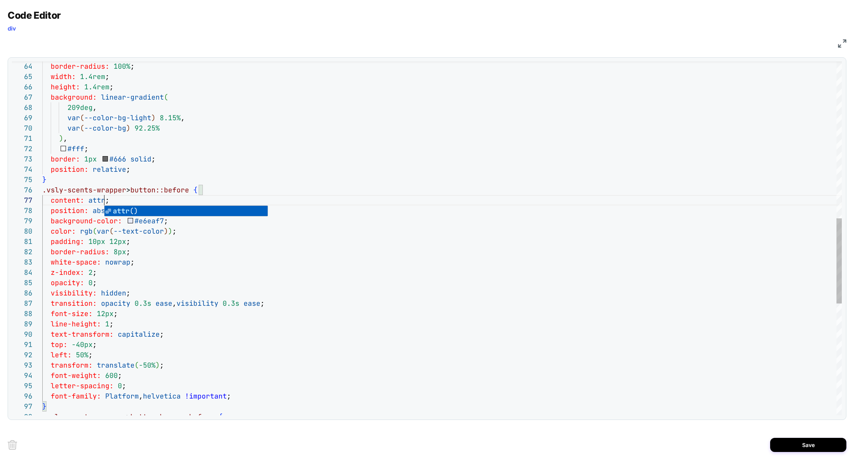
scroll to position [62, 66]
click at [248, 182] on div "z-index: 2 ; opacity: 0 ; visibility: hidden ; transition: opacity 0.3s ease , …" at bounding box center [442, 145] width 800 height 1466
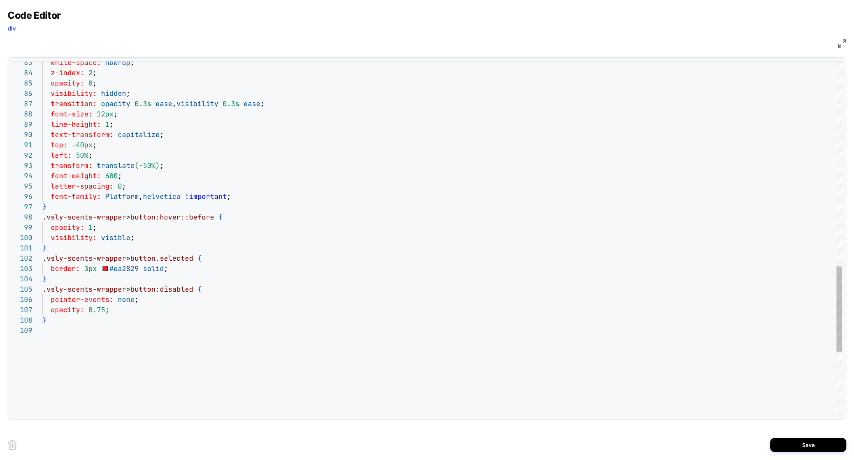
scroll to position [51, 95]
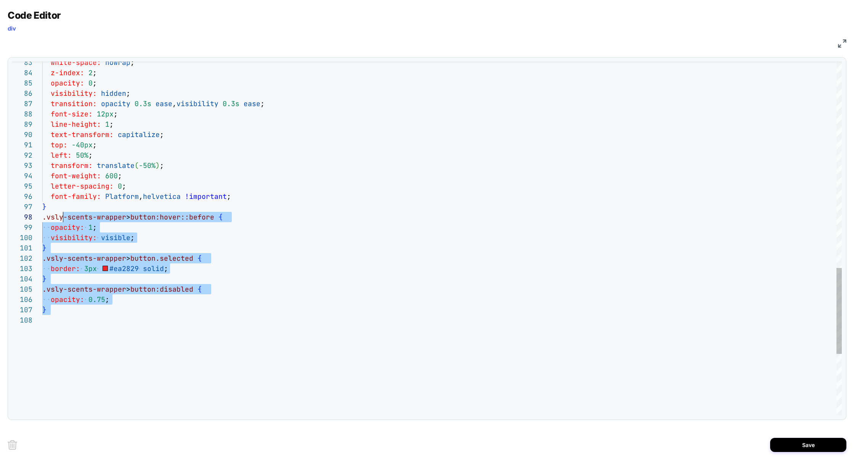
scroll to position [62, 4]
drag, startPoint x: 62, startPoint y: 328, endPoint x: 62, endPoint y: 211, distance: 117.1
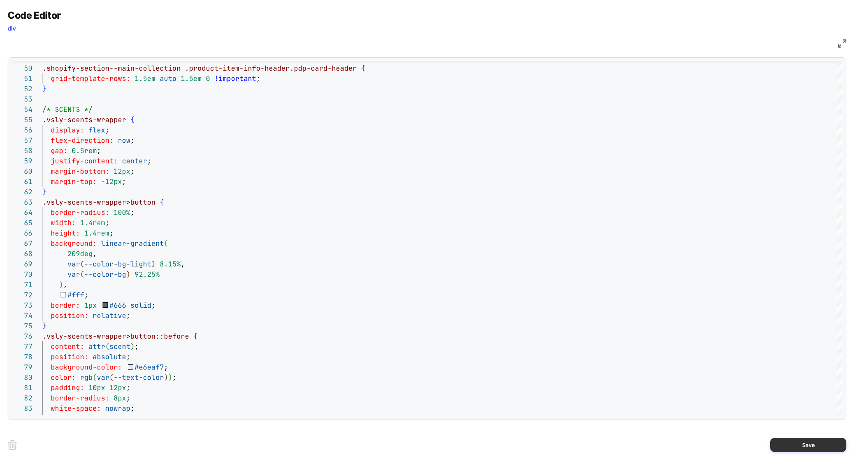
type textarea "**********"
click at [813, 445] on button "Save" at bounding box center [809, 445] width 76 height 14
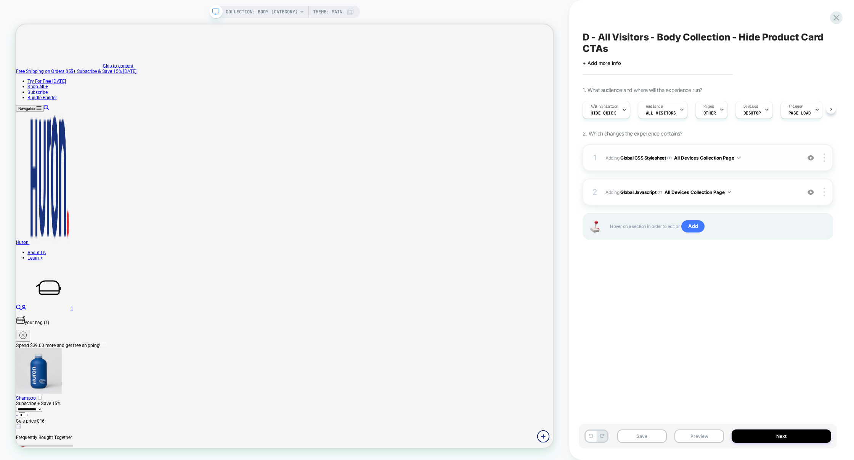
scroll to position [0, 0]
click at [755, 185] on div "2 Adding Global Javascript on All Devices Collection Page Add Before Add After …" at bounding box center [708, 192] width 251 height 27
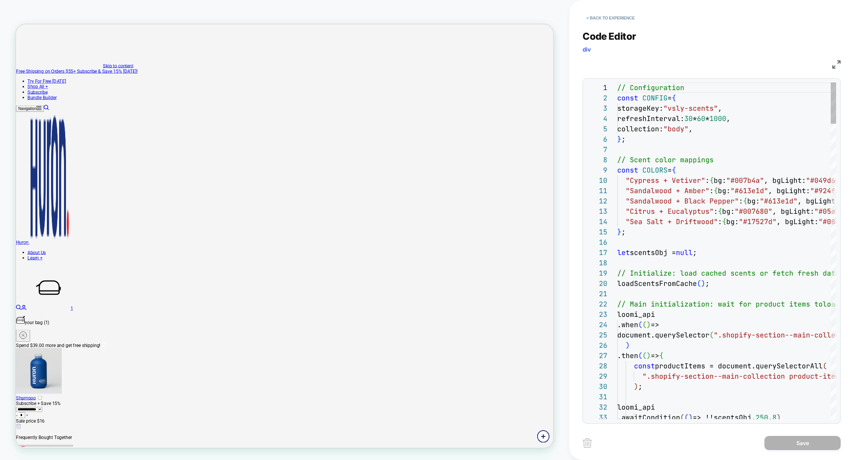
scroll to position [103, 0]
click at [838, 63] on img at bounding box center [837, 64] width 8 height 8
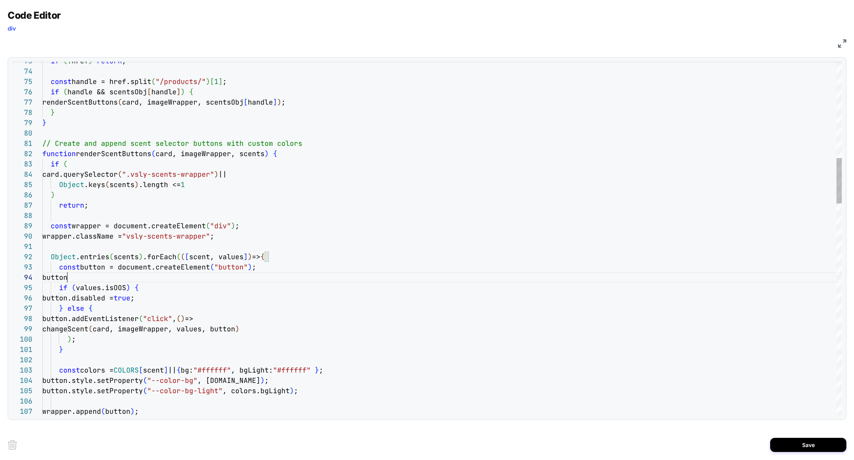
scroll to position [31, 25]
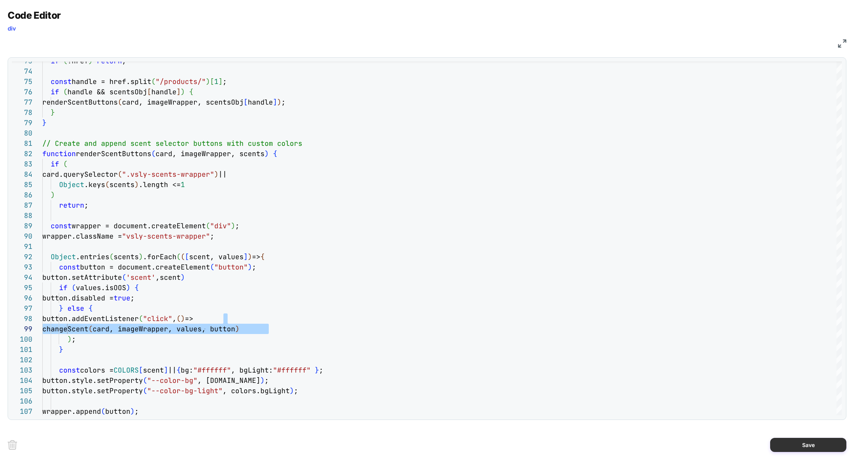
type textarea "**********"
click at [800, 449] on button "Save" at bounding box center [809, 445] width 76 height 14
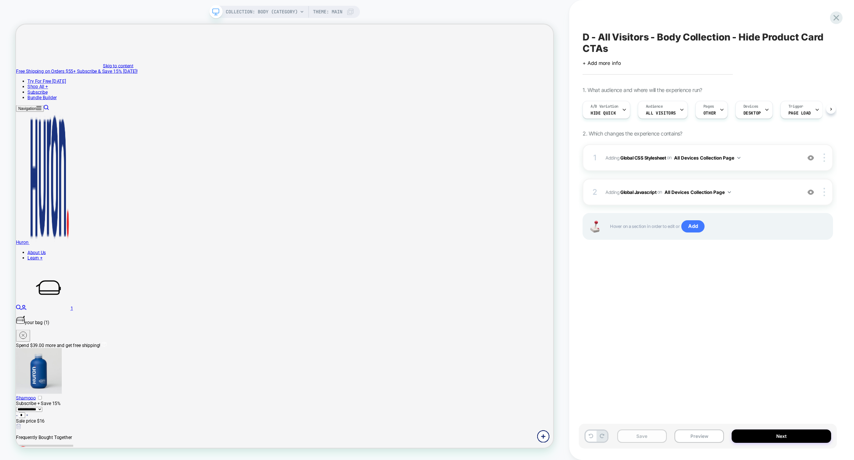
scroll to position [0, 0]
click at [652, 439] on button "Save" at bounding box center [643, 435] width 50 height 13
click at [692, 436] on button "Preview" at bounding box center [700, 435] width 50 height 13
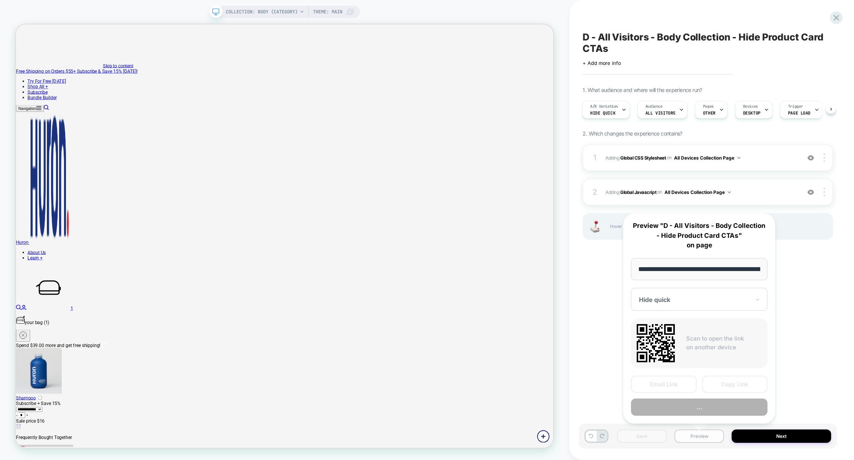
scroll to position [0, 57]
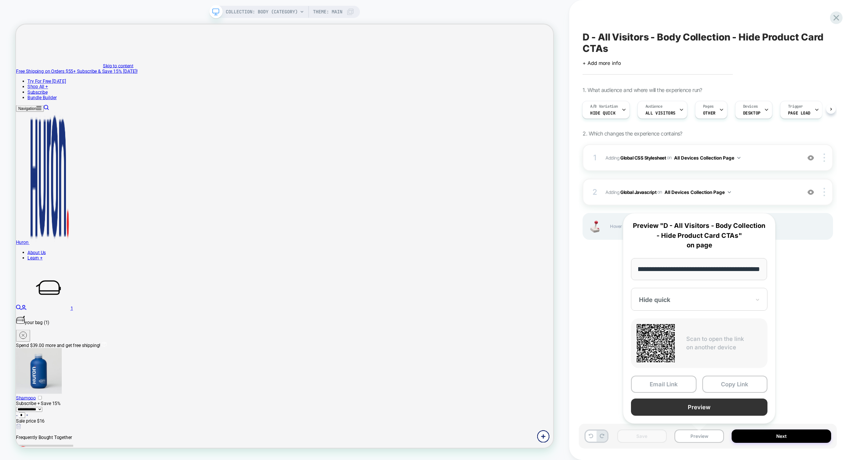
click at [694, 407] on button "Preview" at bounding box center [699, 406] width 137 height 17
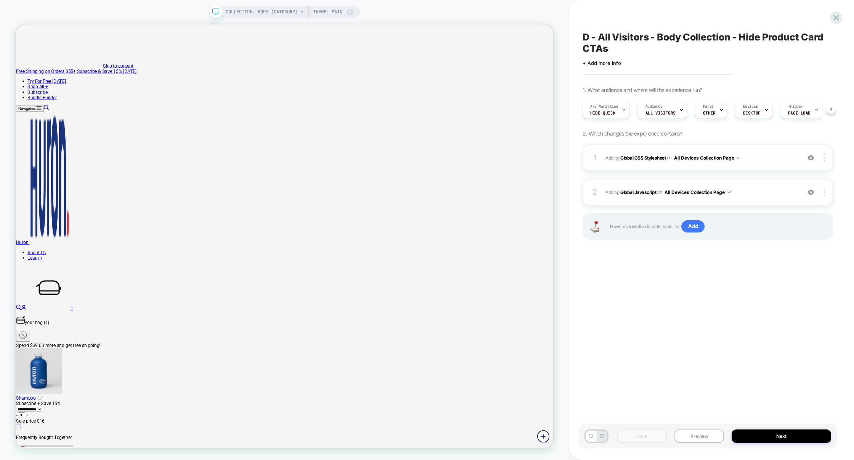
click at [759, 154] on span "Adding Global CSS Stylesheet on All Devices Collection Page" at bounding box center [701, 158] width 191 height 10
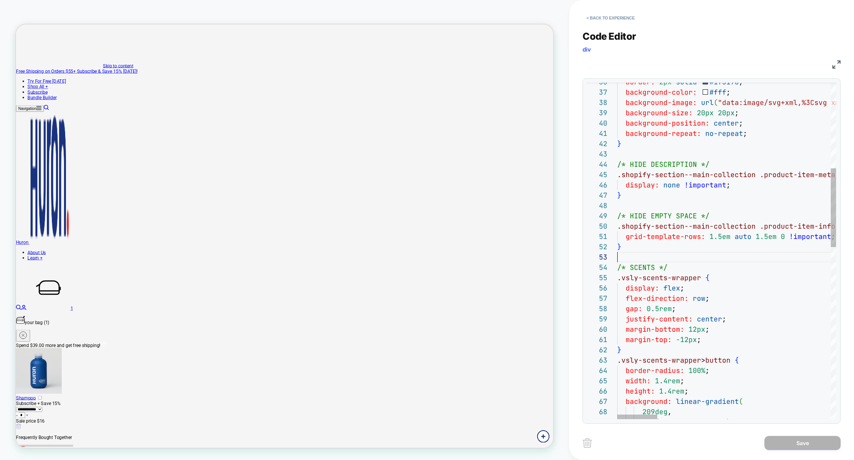
scroll to position [21, 86]
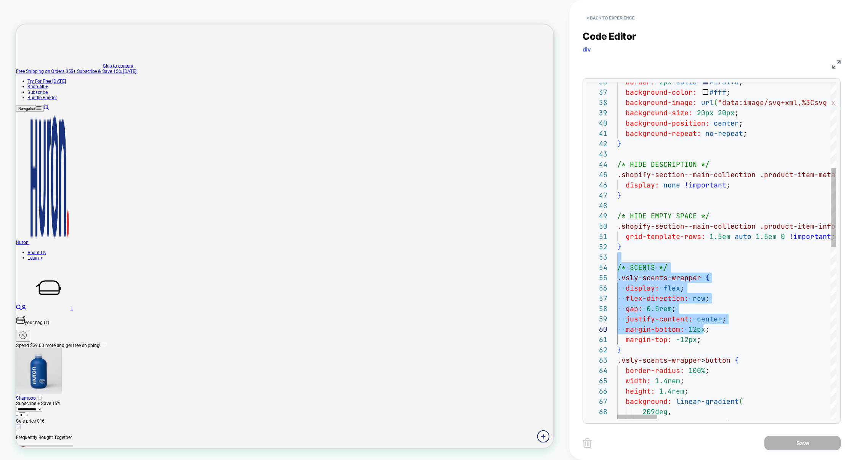
drag, startPoint x: 659, startPoint y: 255, endPoint x: 704, endPoint y: 331, distance: 88.8
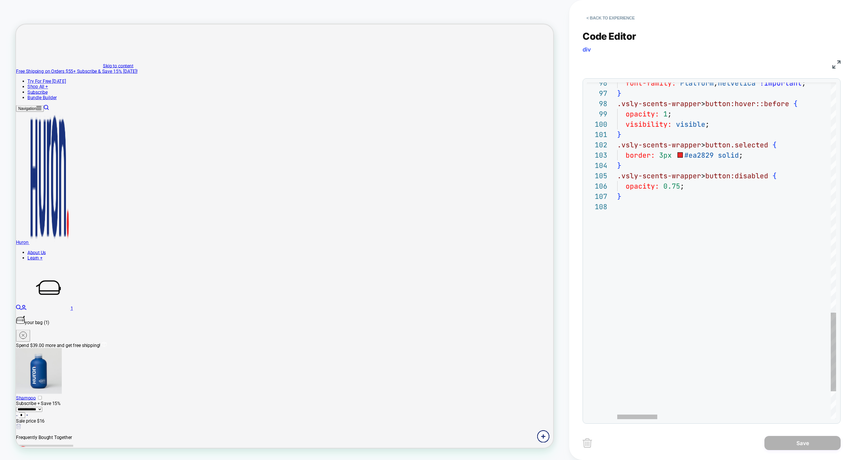
scroll to position [21, 0]
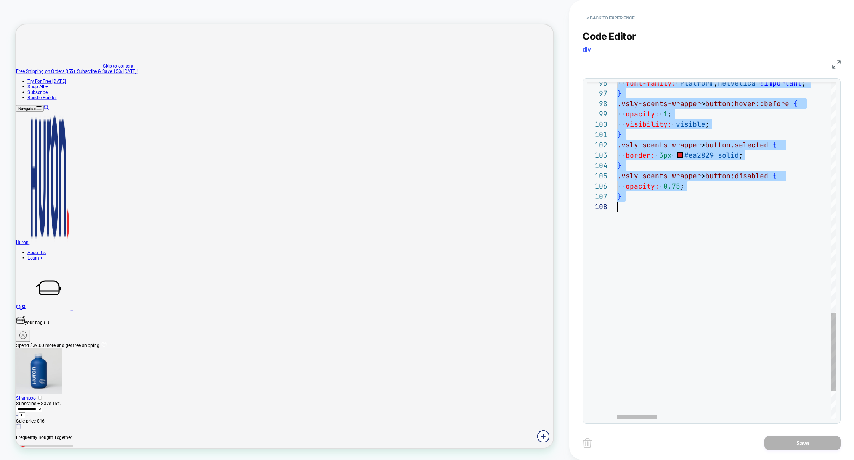
type textarea "**********"
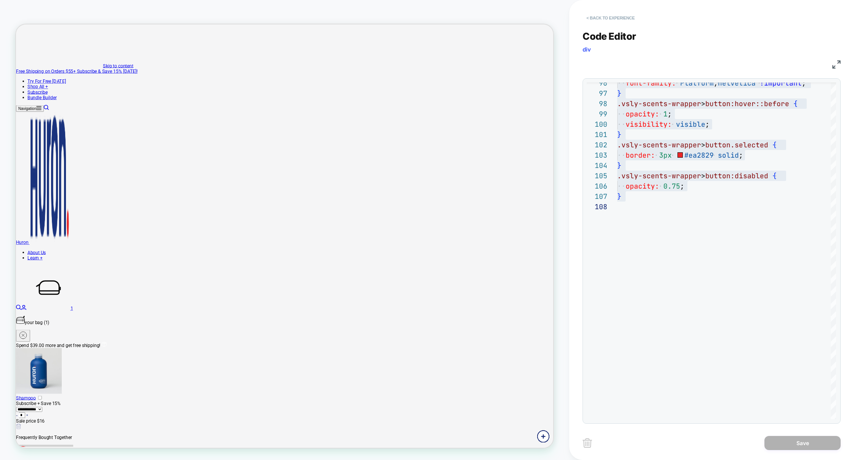
click at [632, 19] on button "< Back to experience" at bounding box center [611, 18] width 56 height 12
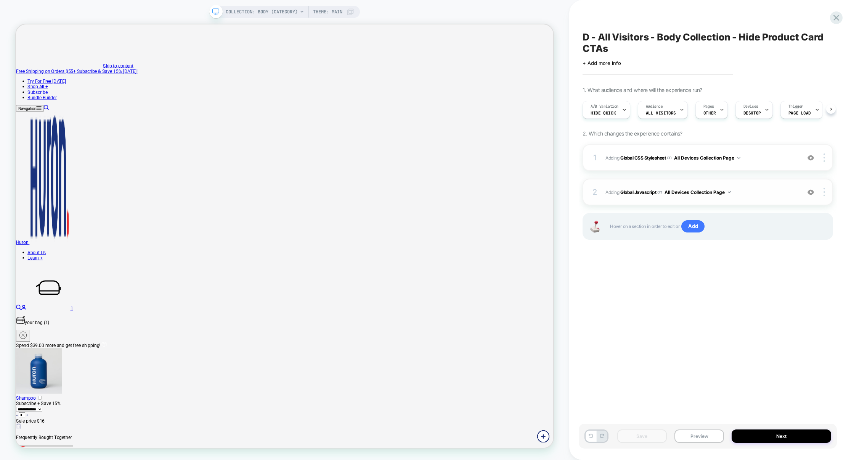
scroll to position [0, 0]
click at [757, 188] on span "Adding Global Javascript on All Devices Collection Page" at bounding box center [701, 192] width 191 height 10
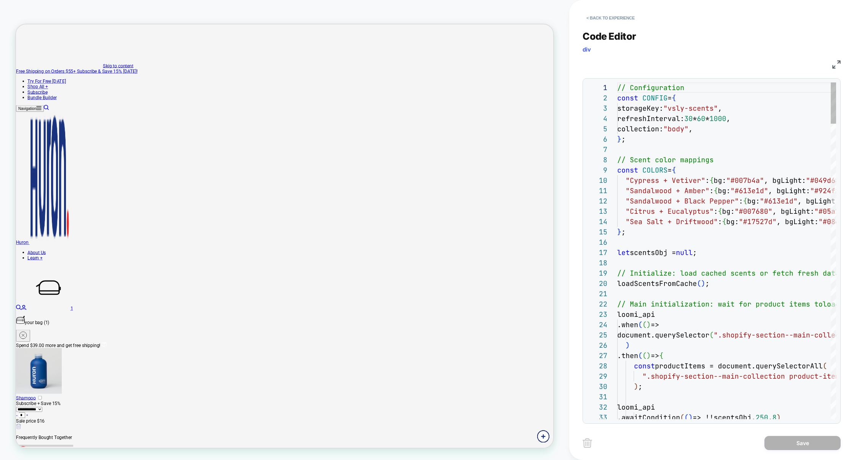
scroll to position [103, 0]
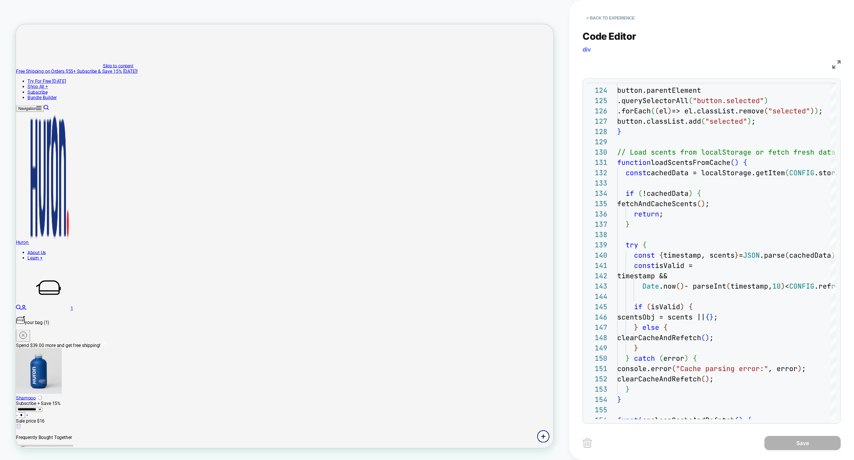
click at [836, 64] on img at bounding box center [837, 64] width 8 height 8
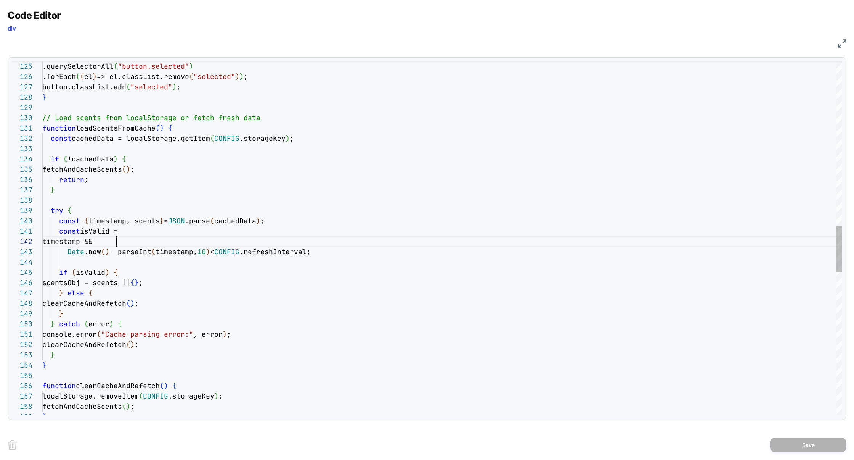
scroll to position [10, 74]
click at [261, 246] on div "} function clearCacheAndRefetch ( ) { localStorage.removeItem ( CONFIG .storage…" at bounding box center [442, 155] width 800 height 2743
type textarea "**********"
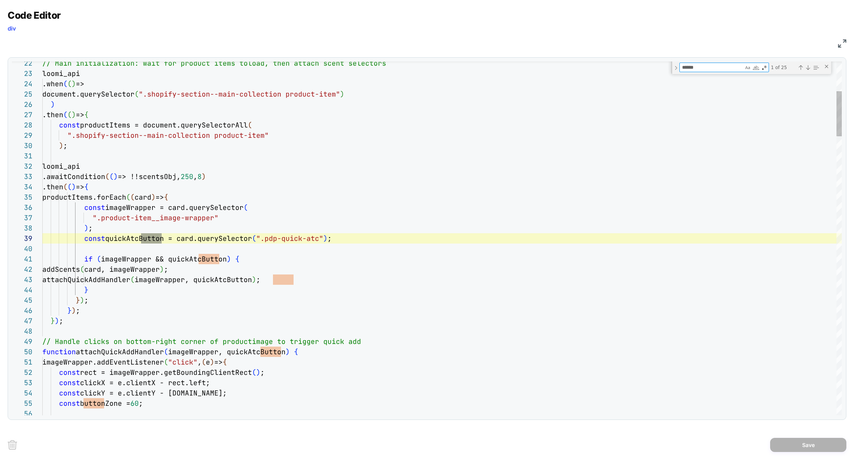
scroll to position [103, 124]
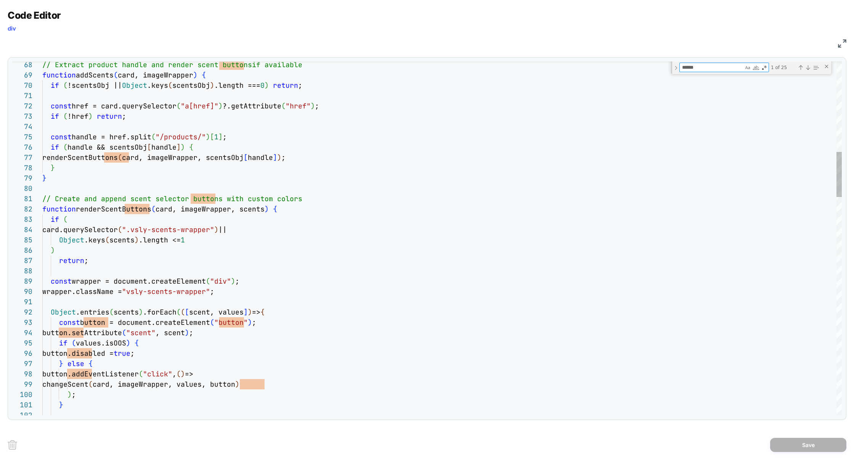
type textarea "******"
drag, startPoint x: 222, startPoint y: 334, endPoint x: 0, endPoint y: 334, distance: 221.3
click at [0, 334] on div "Code Editor div JS 68 69 70 71 72 73 74 75 76 77 78 79 80 81 82 83 84 85 86 87 …" at bounding box center [427, 230] width 854 height 460
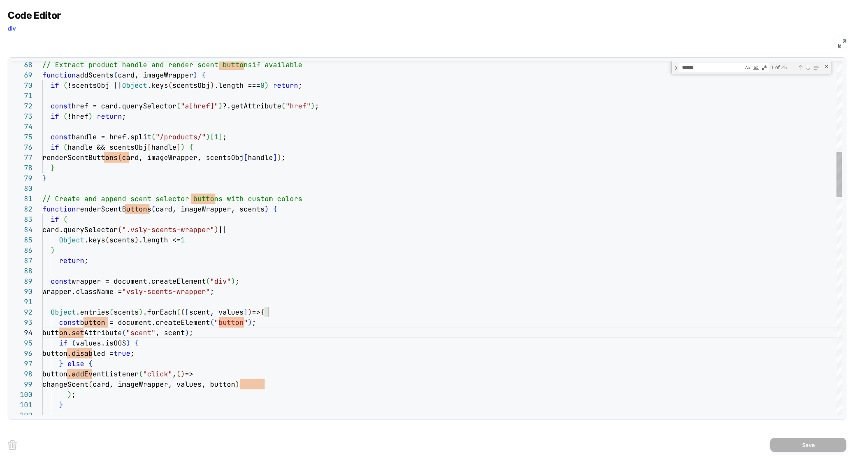
scroll to position [41, 16]
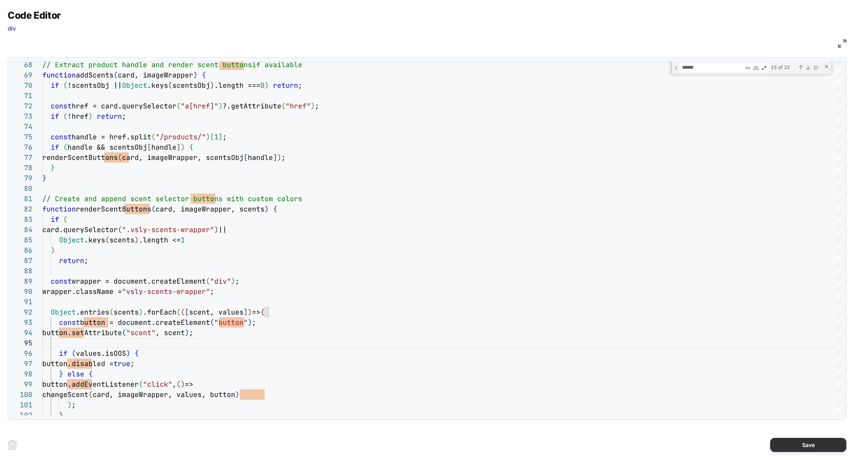
type textarea "**********"
click at [822, 446] on button "Save" at bounding box center [809, 445] width 76 height 14
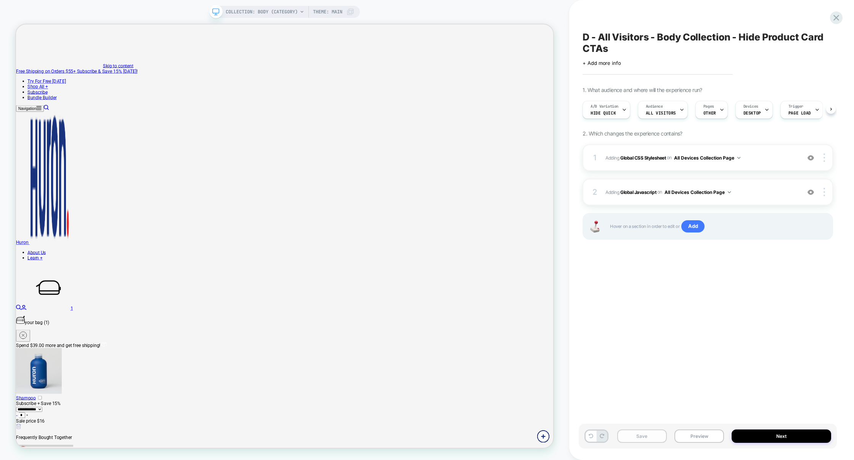
scroll to position [0, 0]
click at [649, 434] on button "Save" at bounding box center [643, 435] width 50 height 13
click at [613, 112] on span "Hide quick" at bounding box center [603, 112] width 25 height 5
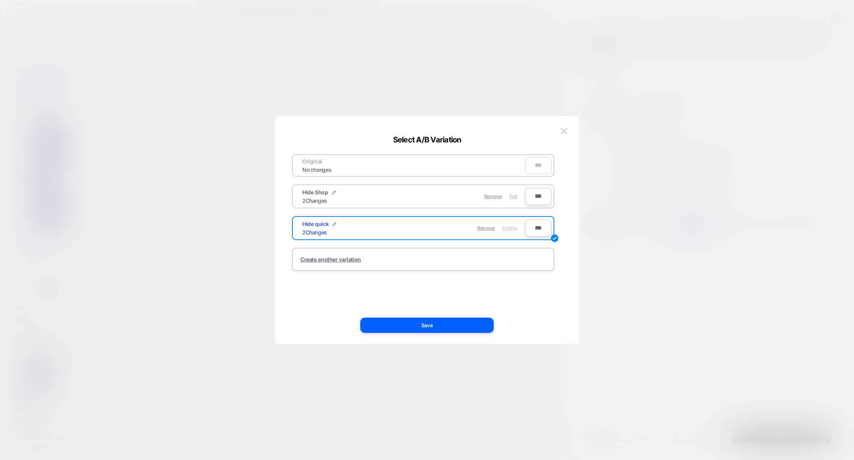
click at [516, 197] on span "Edit" at bounding box center [514, 196] width 8 height 6
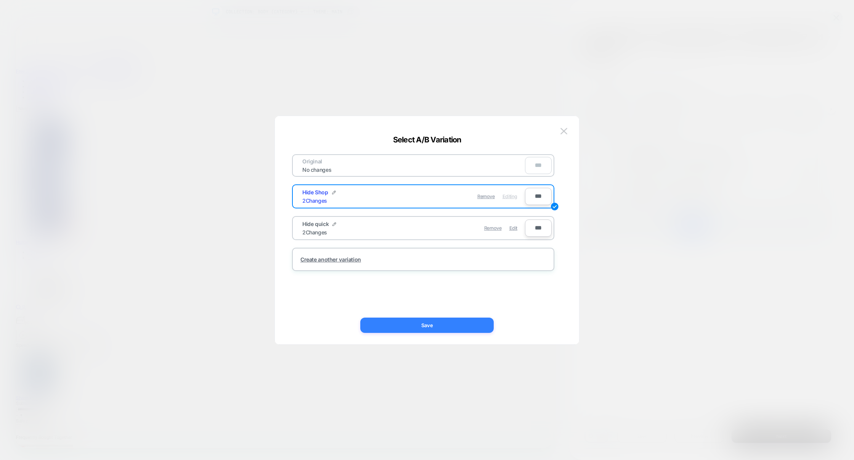
click at [444, 320] on button "Save" at bounding box center [427, 324] width 134 height 15
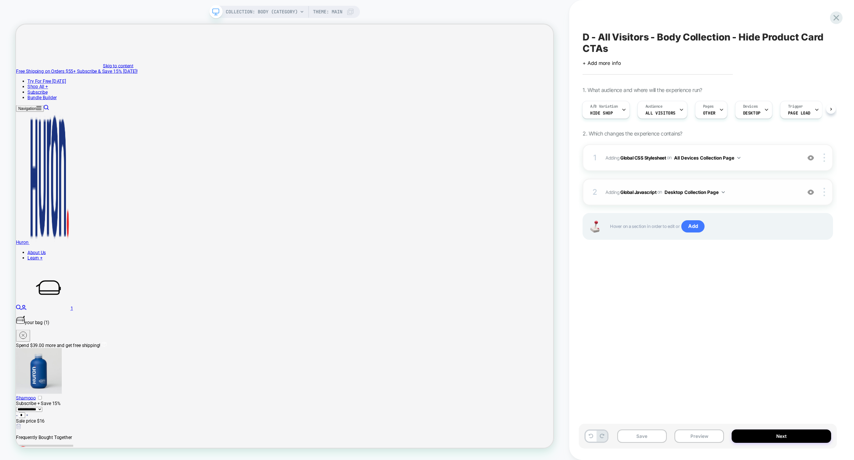
click at [761, 186] on div "2 Adding Global Javascript on Desktop Collection Page Add Before Add After Copy…" at bounding box center [708, 192] width 251 height 27
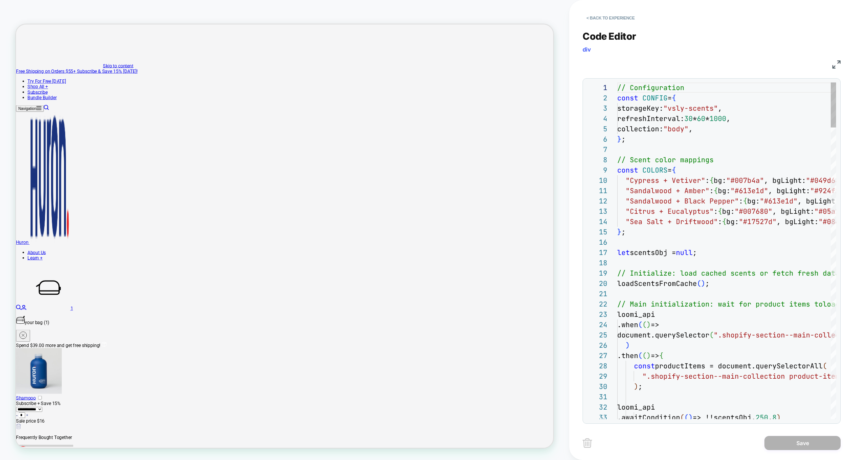
scroll to position [103, 0]
click at [835, 63] on img at bounding box center [837, 64] width 8 height 8
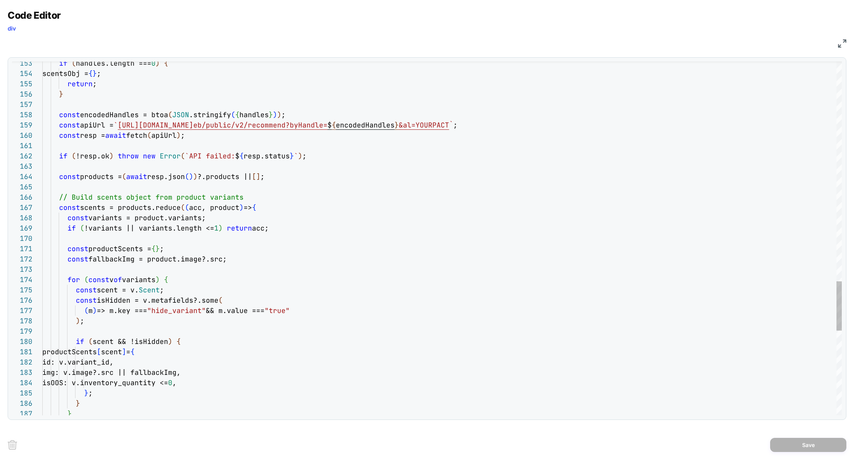
type textarea "**********"
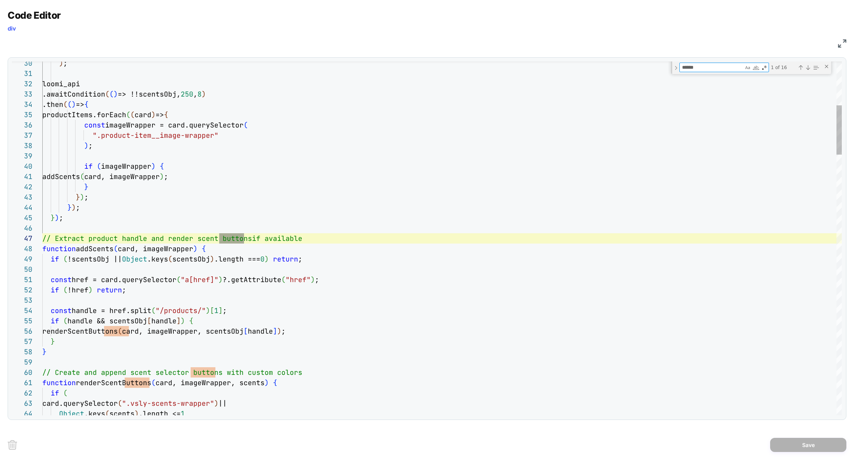
scroll to position [103, 202]
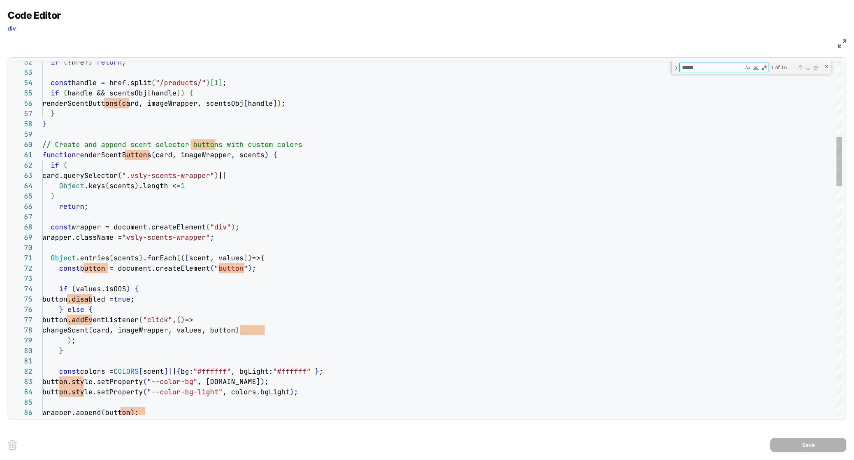
type textarea "******"
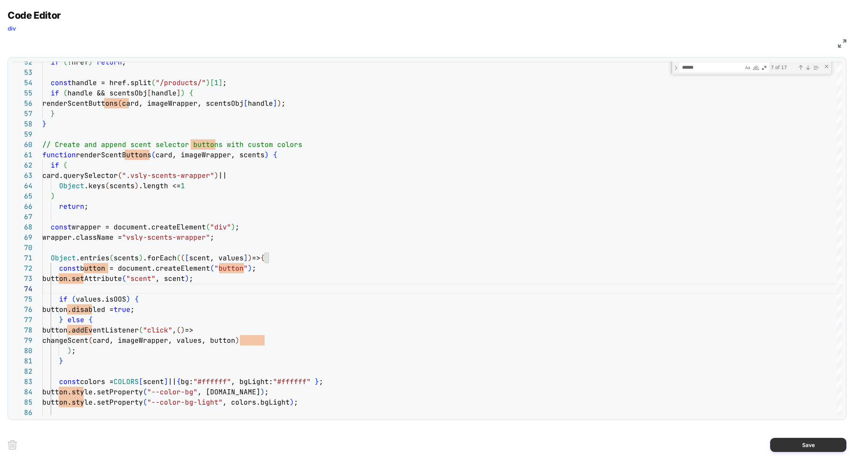
type textarea "**********"
click at [806, 444] on button "Save" at bounding box center [809, 445] width 76 height 14
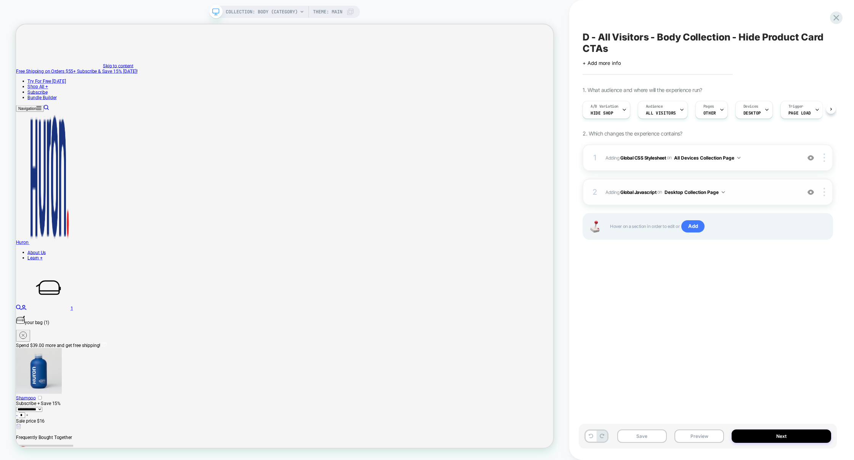
scroll to position [0, 0]
click at [774, 162] on span "Adding Global CSS Stylesheet on All Devices Collection Page" at bounding box center [701, 158] width 191 height 10
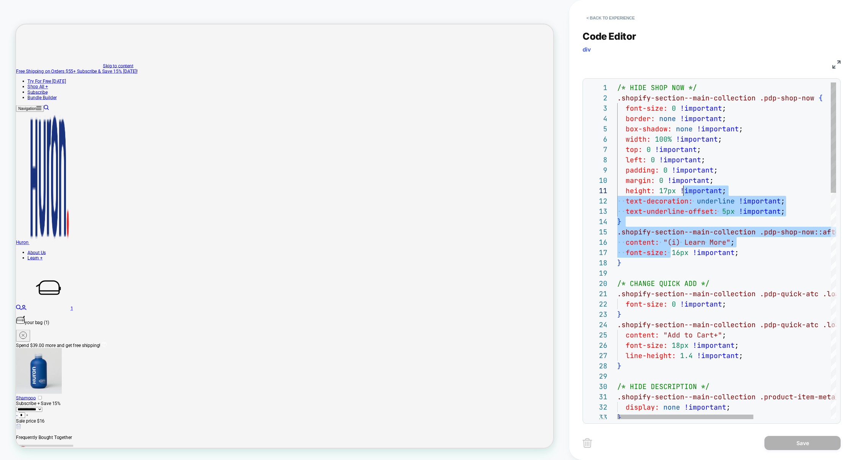
scroll to position [0, 0]
drag, startPoint x: 670, startPoint y: 249, endPoint x: 856, endPoint y: -79, distance: 377.2
click at [854, 0] on html "COLLECTION: Body (Category) COLLECTION: Body (Category) Theme: MAIN < Back to e…" at bounding box center [427, 230] width 854 height 460
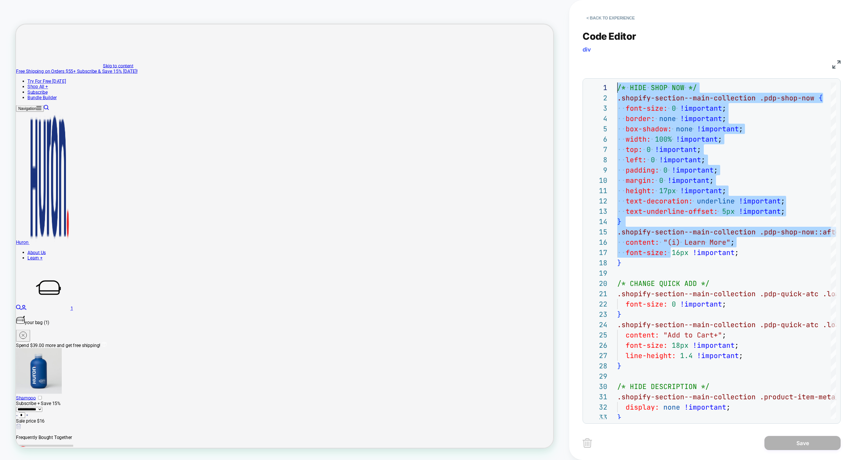
click at [836, 61] on img at bounding box center [837, 64] width 8 height 8
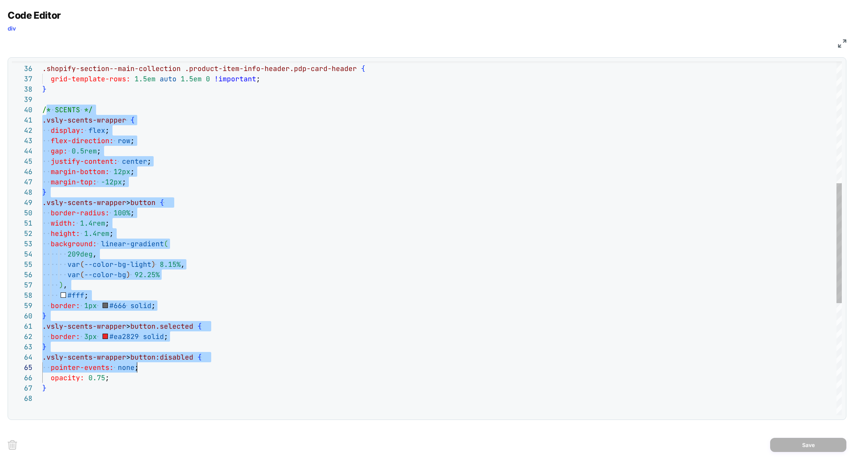
scroll to position [92, 95]
drag, startPoint x: 45, startPoint y: 108, endPoint x: 137, endPoint y: 370, distance: 277.4
drag, startPoint x: 100, startPoint y: 391, endPoint x: 23, endPoint y: 111, distance: 291.0
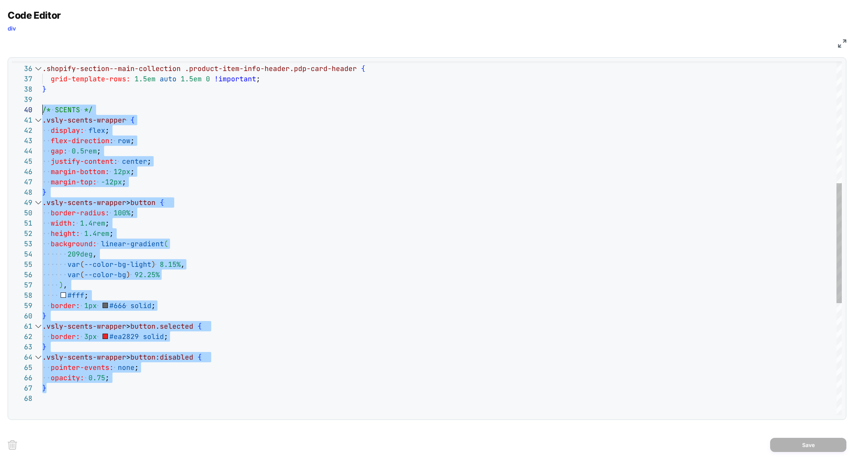
click at [23, 111] on div "35 36 37 38 39 40 41 42 43 44 45 46 47 48 49 50 51 52 53 54 55 56 57 58 59 60 6…" at bounding box center [427, 238] width 830 height 354
type textarea "**********"
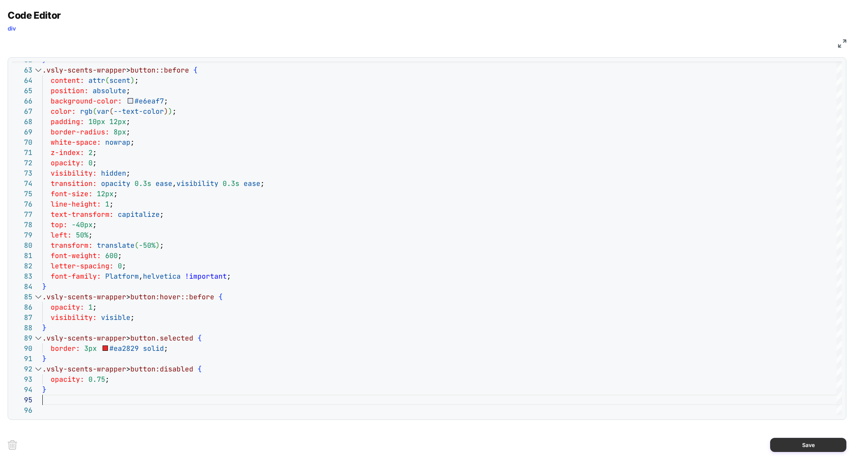
click at [808, 442] on button "Save" at bounding box center [809, 445] width 76 height 14
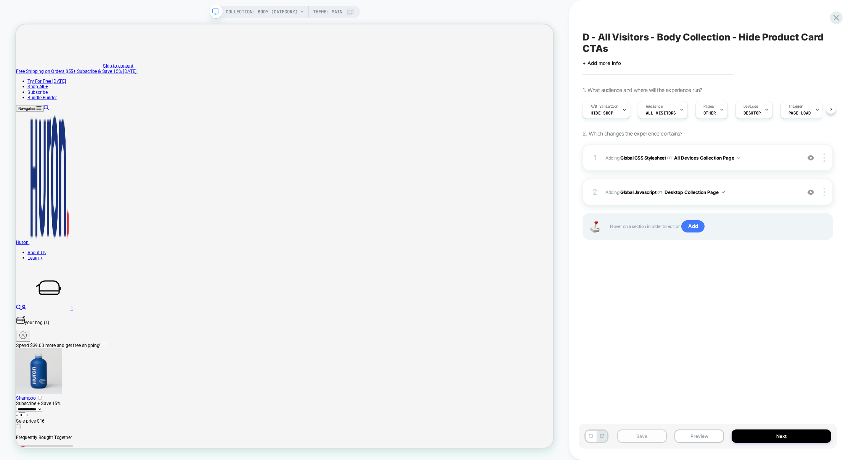
scroll to position [0, 0]
click at [655, 436] on button "Save" at bounding box center [643, 435] width 50 height 13
click at [684, 436] on button "Preview" at bounding box center [700, 435] width 50 height 13
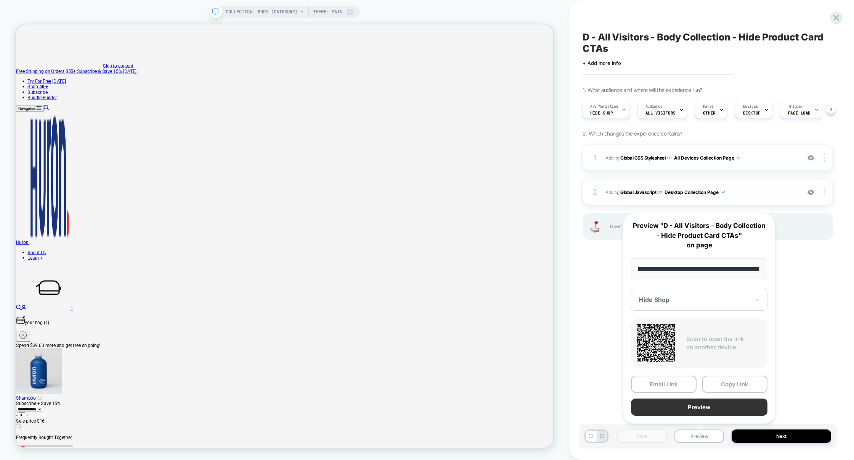
scroll to position [0, 0]
click at [706, 407] on button "Preview" at bounding box center [699, 406] width 137 height 17
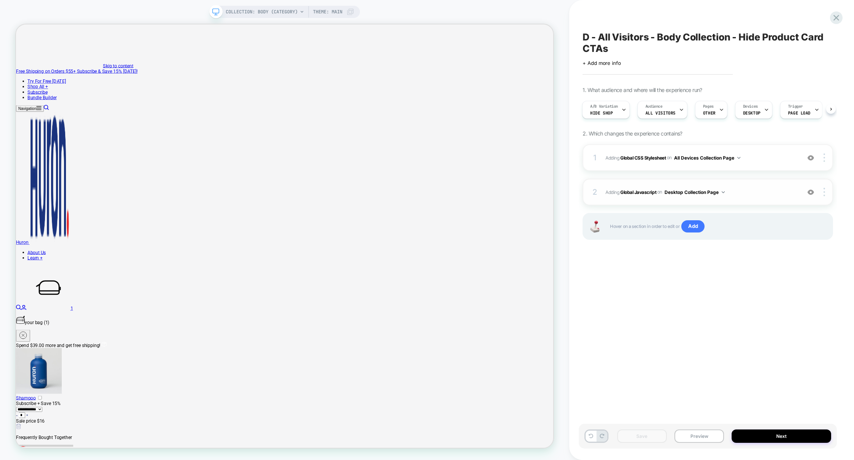
click at [761, 191] on span "Adding Global Javascript on Desktop Collection Page" at bounding box center [701, 192] width 191 height 10
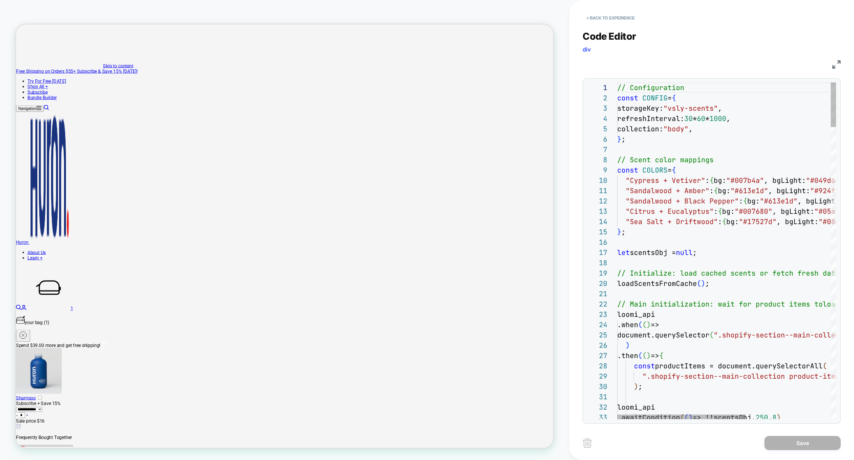
scroll to position [0, 144]
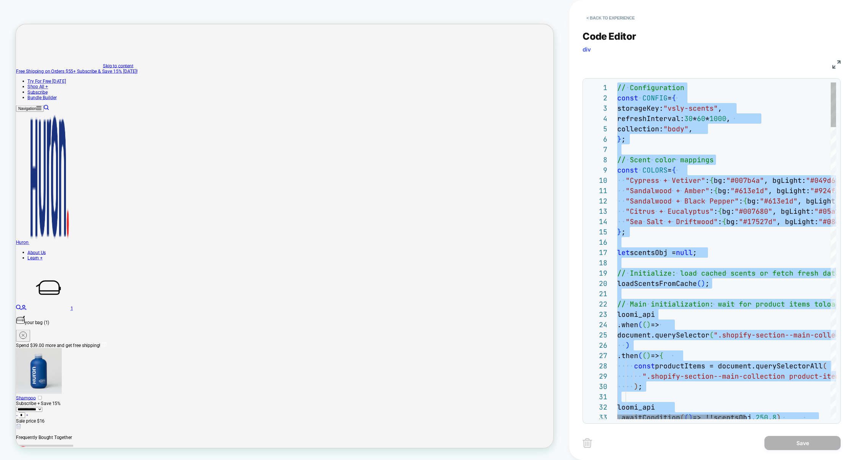
type textarea "**********"
click at [605, 12] on button "< Back to experience" at bounding box center [611, 18] width 56 height 12
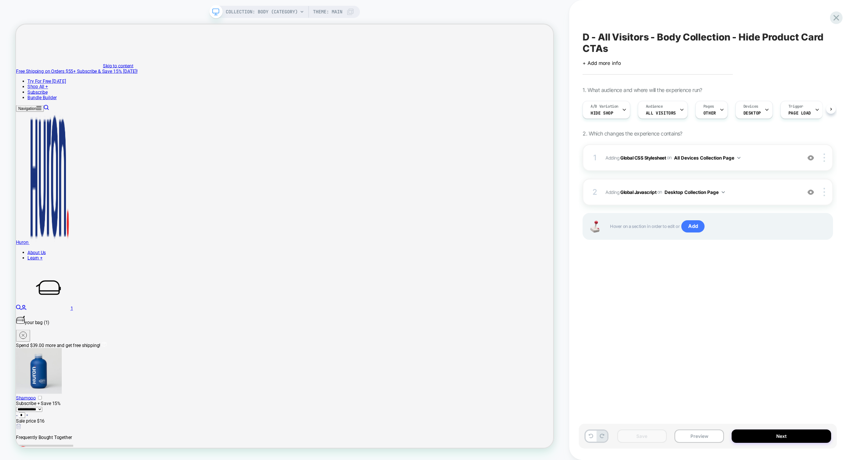
scroll to position [0, 0]
click at [764, 185] on div "2 Adding Global Javascript on Desktop Collection Page Add Before Add After Copy…" at bounding box center [708, 192] width 251 height 27
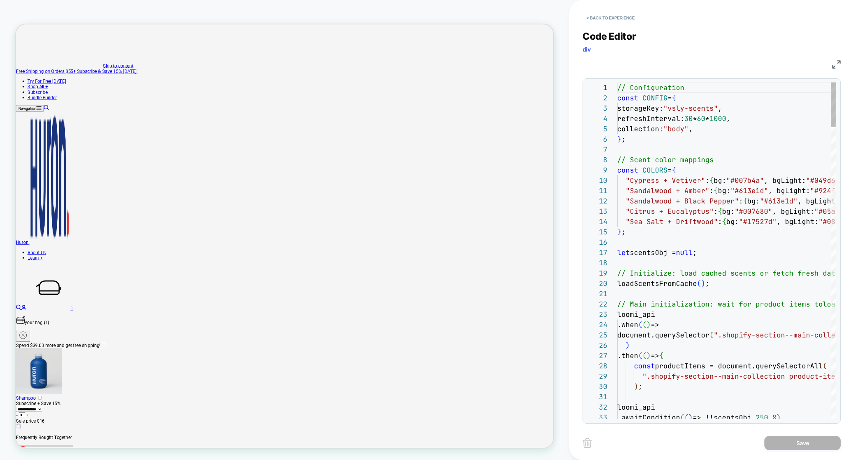
scroll to position [103, 0]
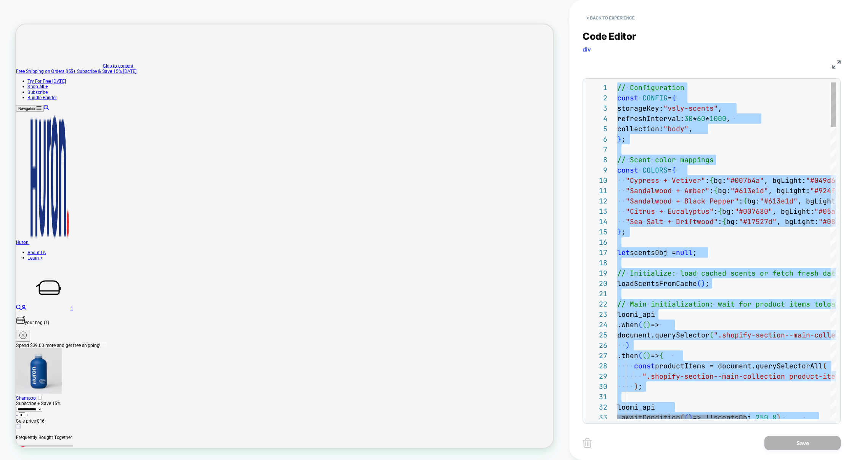
type textarea "**********"
click at [606, 20] on button "< Back to experience" at bounding box center [611, 18] width 56 height 12
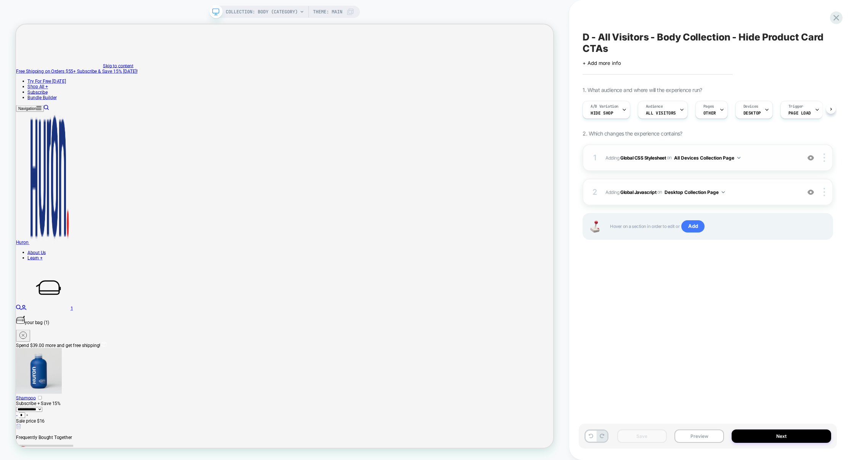
scroll to position [0, 0]
click at [776, 163] on div "1 Adding Global CSS Stylesheet on All Devices Collection Page Add Before Add Af…" at bounding box center [708, 157] width 251 height 27
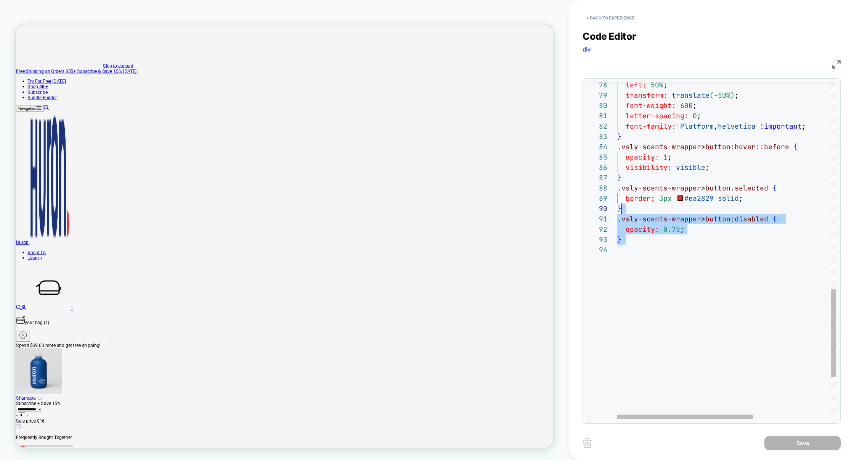
scroll to position [82, 21]
drag, startPoint x: 649, startPoint y: 291, endPoint x: 640, endPoint y: 201, distance: 90.2
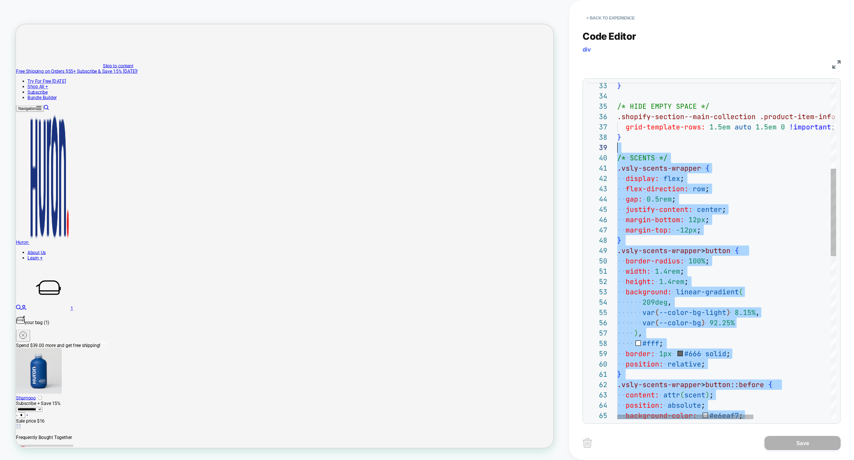
scroll to position [82, 0]
click at [626, 149] on div "position: absolute ; background-color: #e6eaf7 ; content: attr ( scent ) ; } .v…" at bounding box center [789, 398] width 343 height 1294
type textarea "**********"
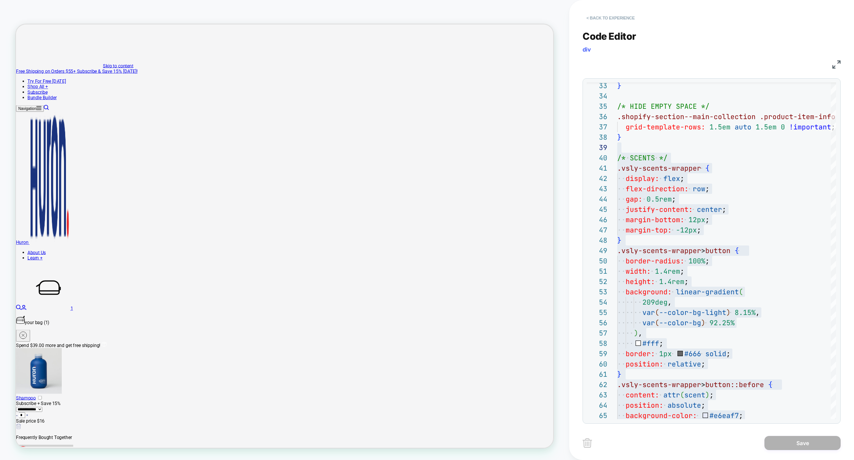
click at [608, 13] on button "< Back to experience" at bounding box center [611, 18] width 56 height 12
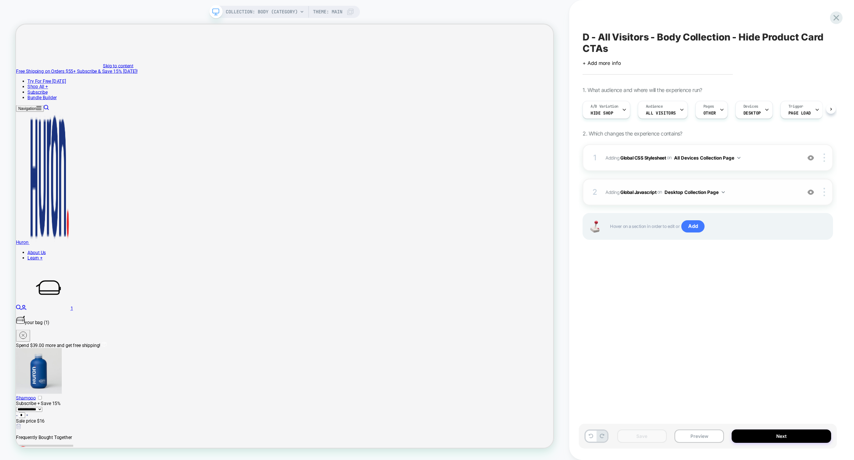
scroll to position [0, 0]
click at [612, 116] on div "A/B Variation Hide Shop" at bounding box center [604, 109] width 43 height 17
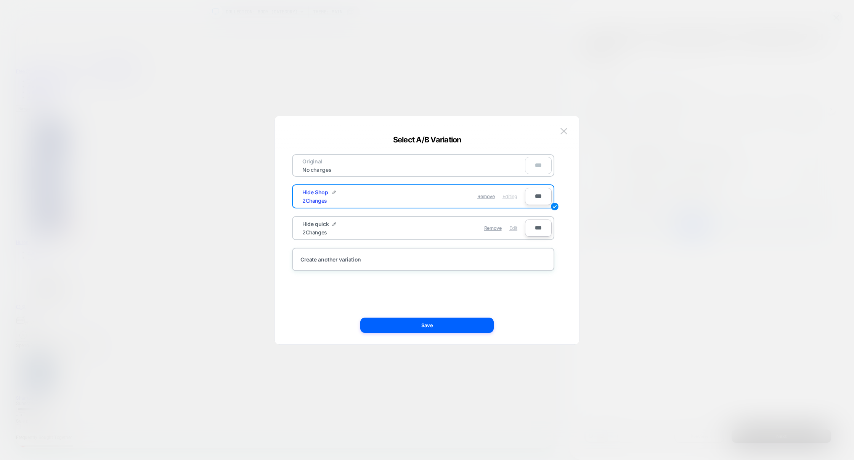
click at [517, 226] on span "Edit" at bounding box center [514, 228] width 8 height 6
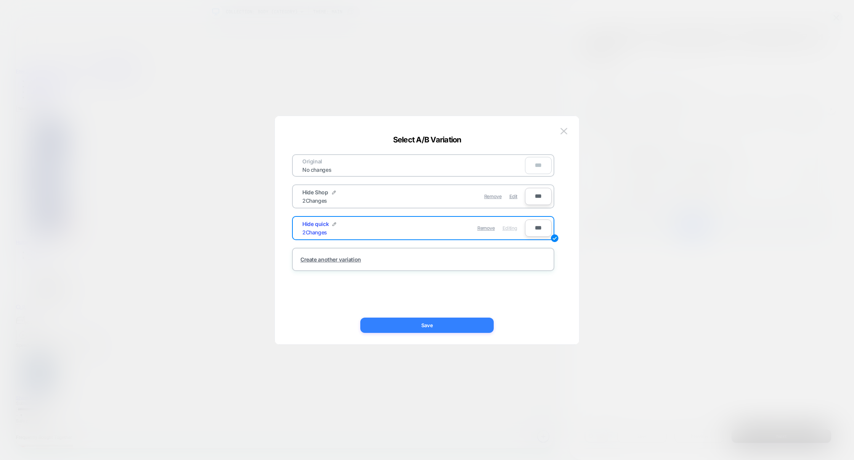
click at [445, 327] on button "Save" at bounding box center [427, 324] width 134 height 15
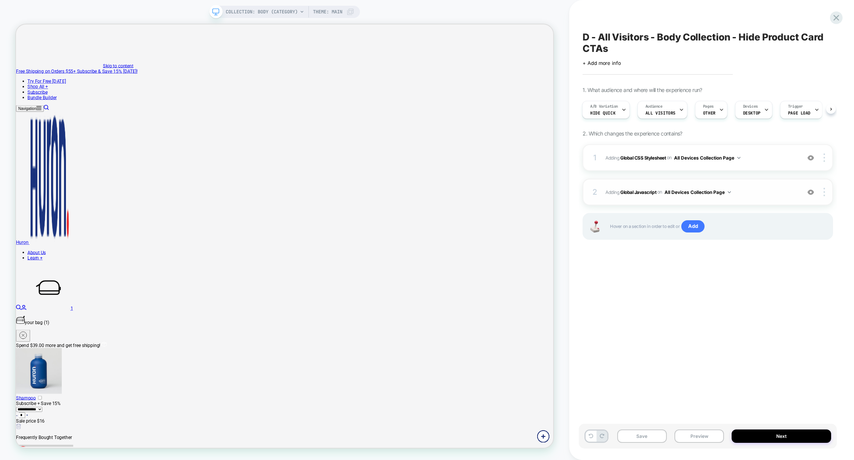
click at [762, 195] on span "Adding Global Javascript on All Devices Collection Page" at bounding box center [701, 192] width 191 height 10
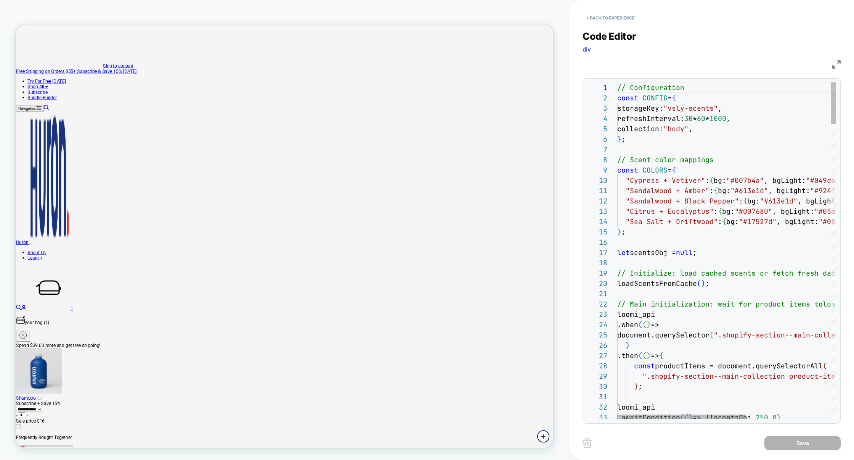
scroll to position [62, 0]
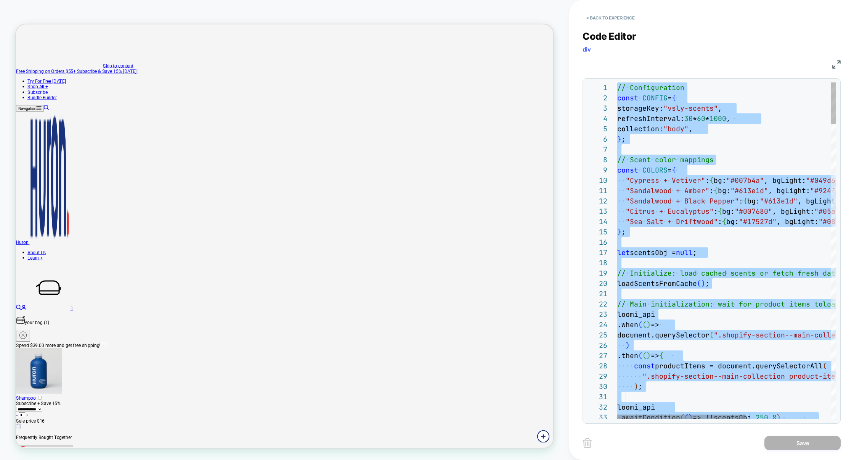
type textarea "**********"
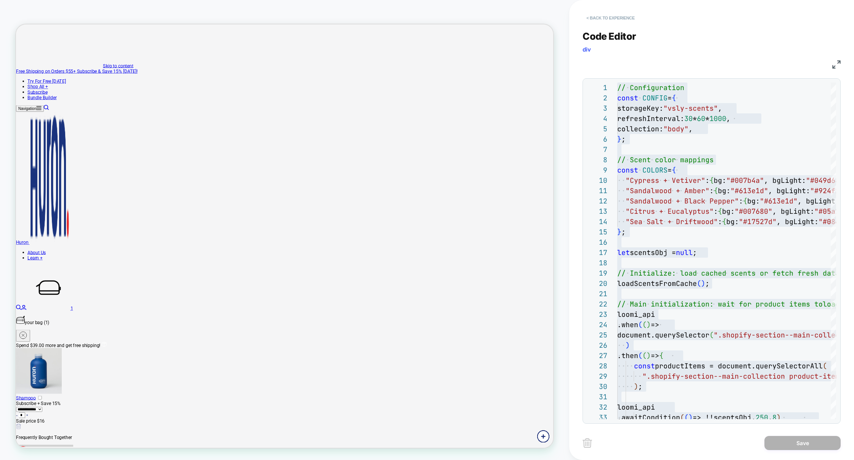
click at [610, 20] on button "< Back to experience" at bounding box center [611, 18] width 56 height 12
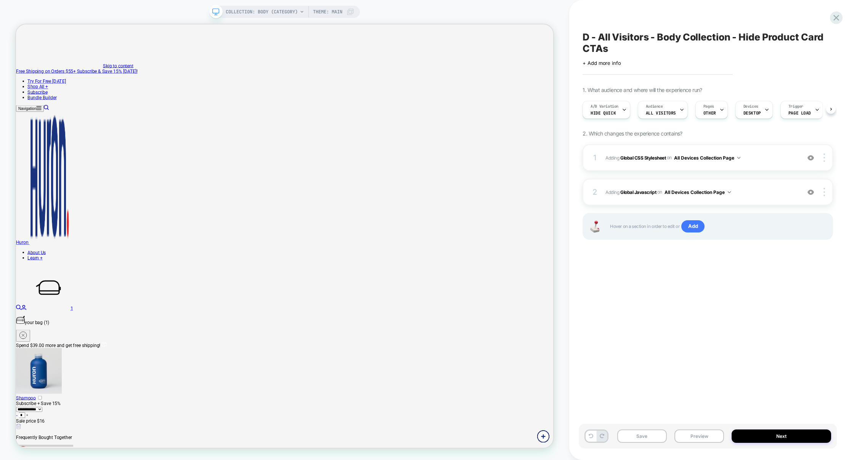
scroll to position [0, 0]
click at [775, 167] on div "1 Adding Global CSS Stylesheet on All Devices Collection Page Add Before Add Af…" at bounding box center [708, 157] width 251 height 27
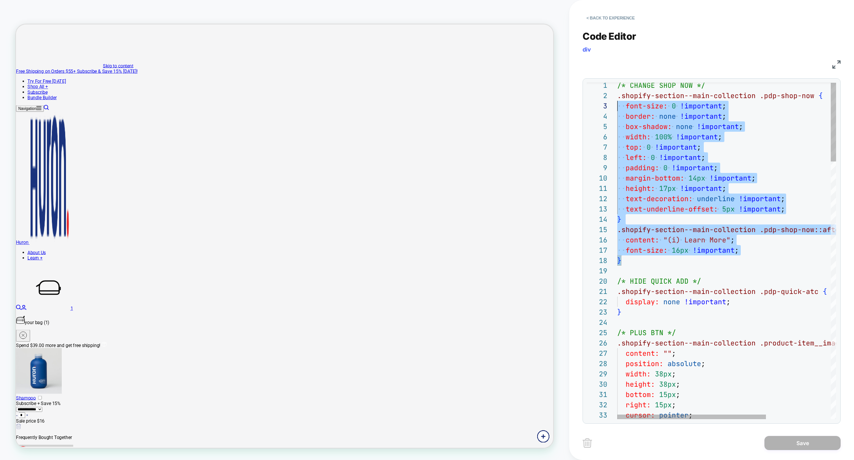
scroll to position [0, 0]
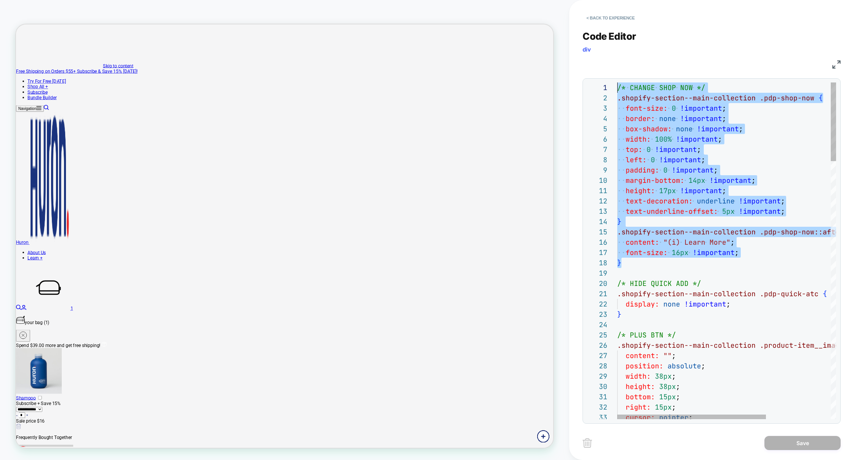
drag, startPoint x: 646, startPoint y: 260, endPoint x: 592, endPoint y: 32, distance: 234.5
type textarea "**********"
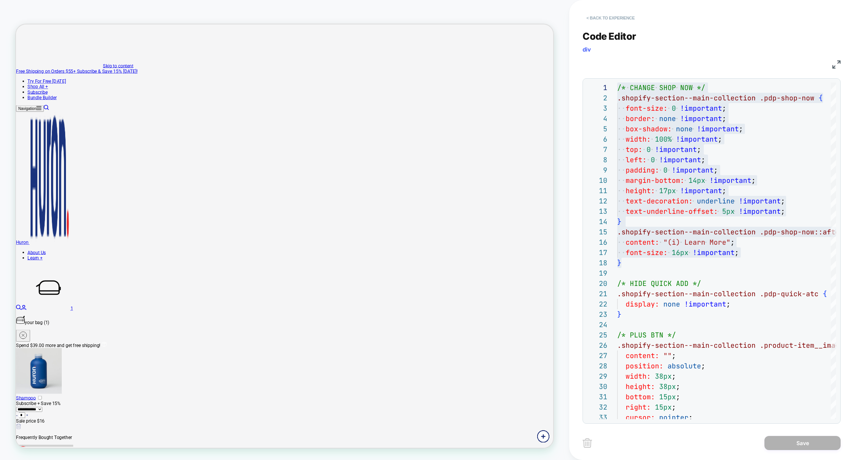
click at [613, 17] on button "< Back to experience" at bounding box center [611, 18] width 56 height 12
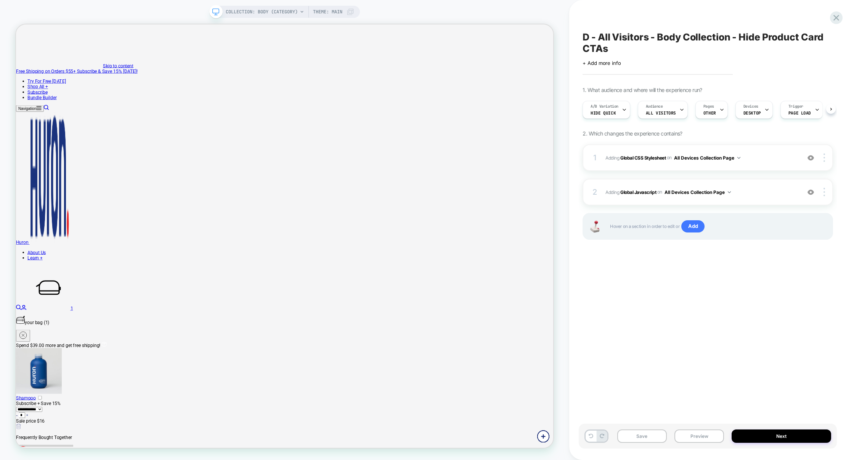
scroll to position [0, 0]
click at [653, 438] on button "Save" at bounding box center [643, 435] width 50 height 13
click at [707, 438] on button "Preview" at bounding box center [700, 435] width 50 height 13
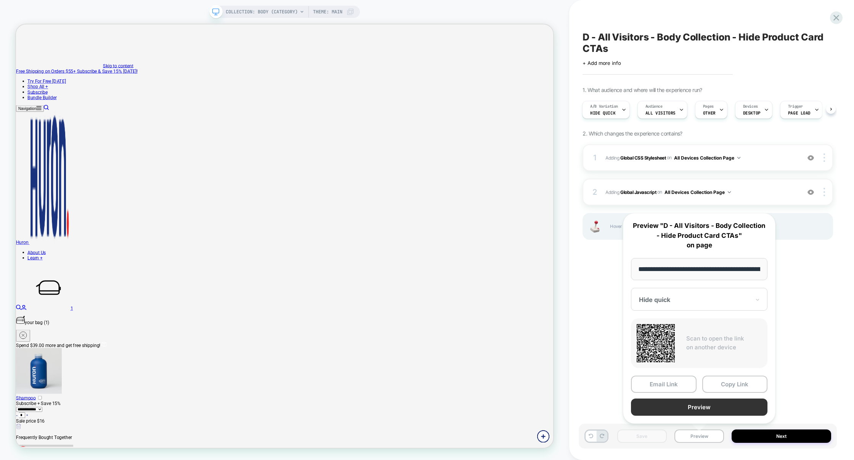
scroll to position [0, 57]
click at [736, 387] on button "Copy Link" at bounding box center [736, 383] width 66 height 17
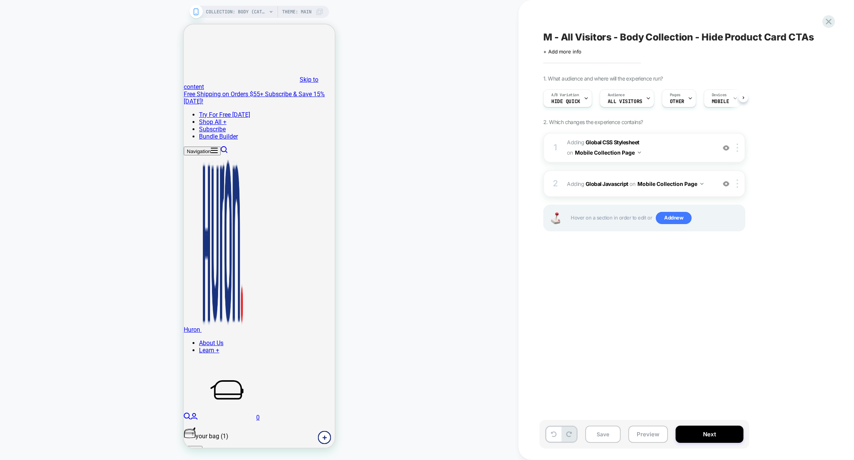
scroll to position [0, 0]
click at [669, 192] on div "2 Adding Global Javascript on Mobile Collection Page Add Before Add After Copy …" at bounding box center [645, 183] width 202 height 27
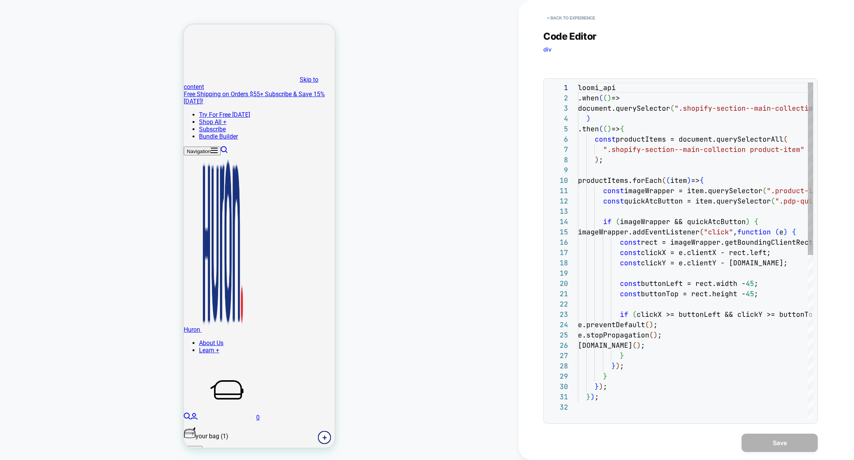
scroll to position [103, 0]
click at [808, 63] on div "JS" at bounding box center [681, 63] width 275 height 13
click at [814, 64] on img at bounding box center [814, 64] width 8 height 8
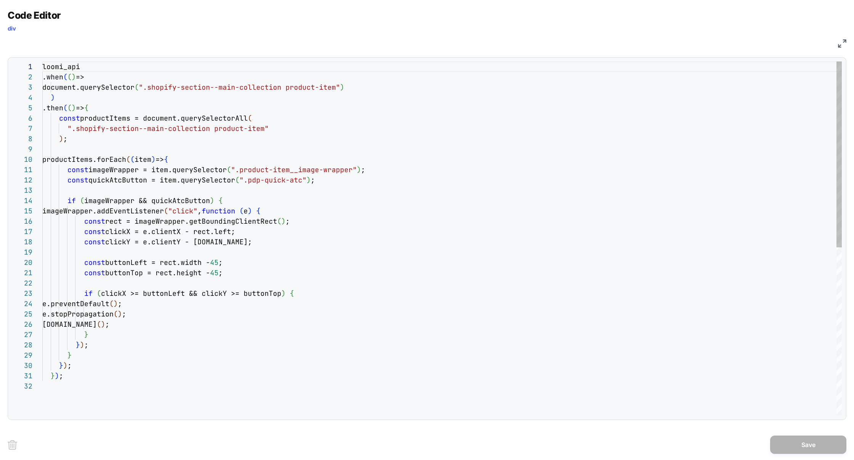
scroll to position [72, 190]
click at [439, 242] on div "document.querySelector ( ".shopify-section--main-collection product-item" ) ) .…" at bounding box center [442, 397] width 800 height 673
click at [423, 215] on div "document.querySelector ( ".shopify-section--main-collection product-item" ) ) .…" at bounding box center [442, 397] width 800 height 673
click at [400, 197] on div "document.querySelector ( ".shopify-section--main-collection product-item" ) ) .…" at bounding box center [442, 397] width 800 height 673
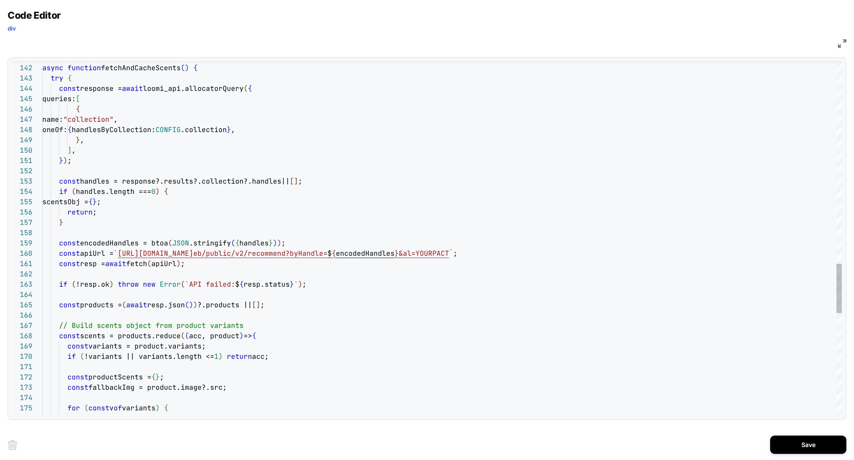
scroll to position [10, 0]
type textarea "**********"
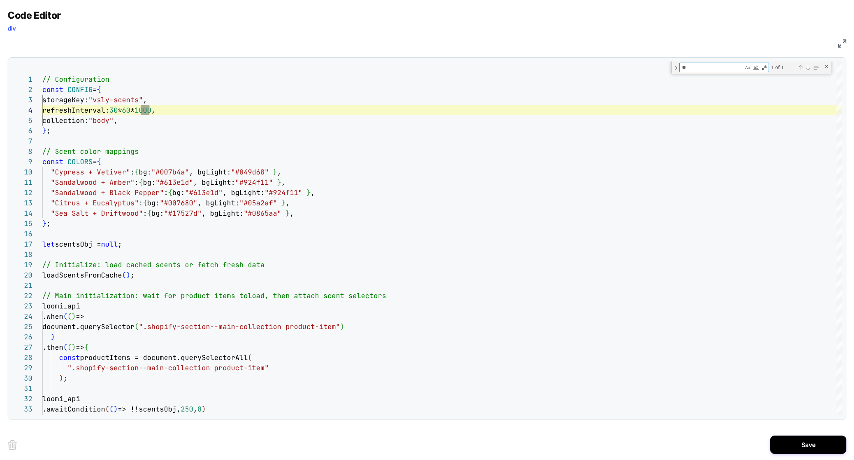
type textarea "**"
click at [837, 38] on div "JS" at bounding box center [427, 42] width 839 height 13
click at [838, 42] on img at bounding box center [842, 43] width 8 height 8
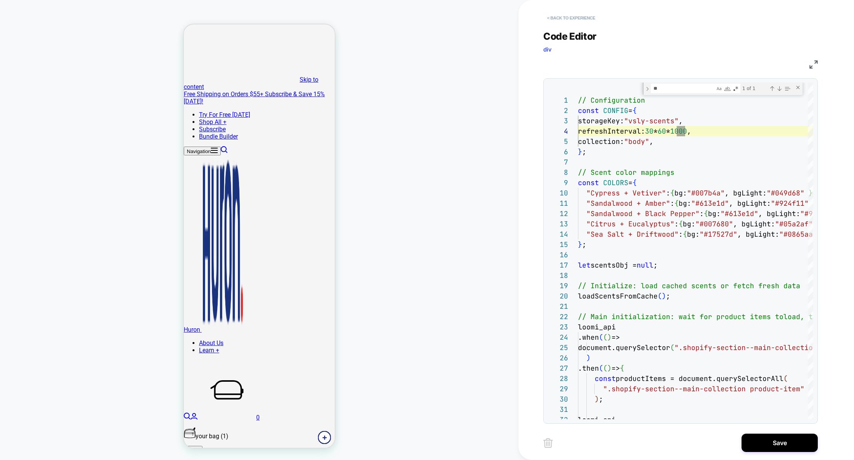
click at [554, 15] on button "< Back to experience" at bounding box center [572, 18] width 56 height 12
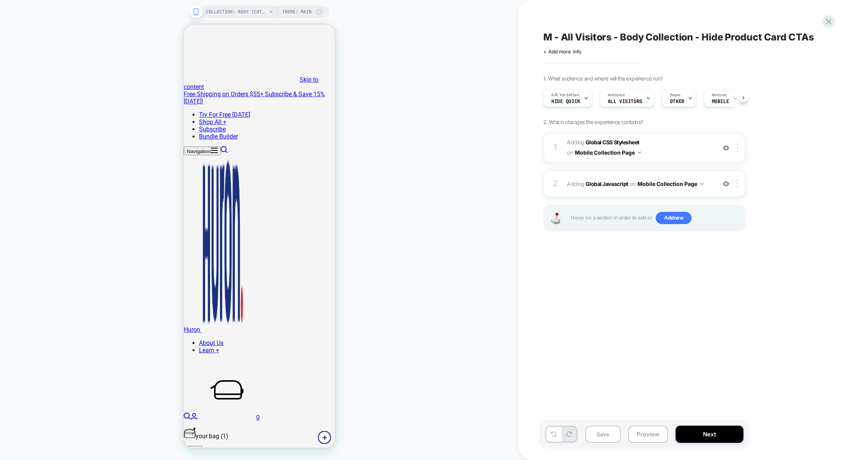
scroll to position [0, 0]
click at [576, 101] on span "Hide Quick" at bounding box center [565, 101] width 29 height 5
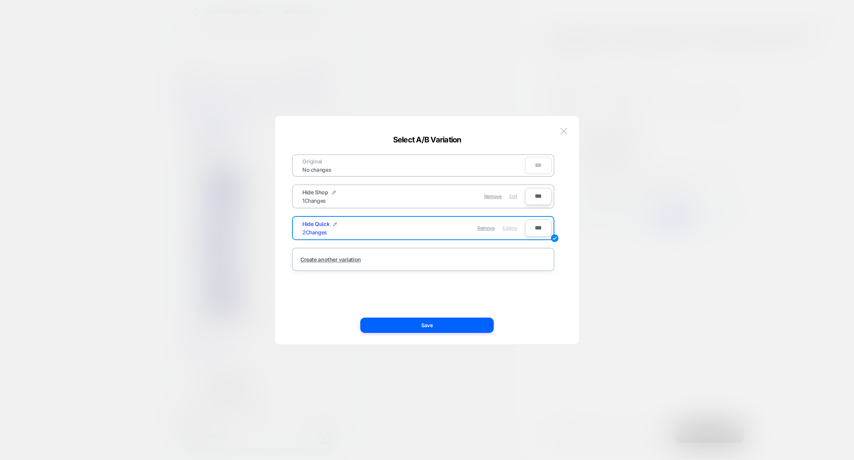
click at [513, 197] on span "Edit" at bounding box center [514, 196] width 8 height 6
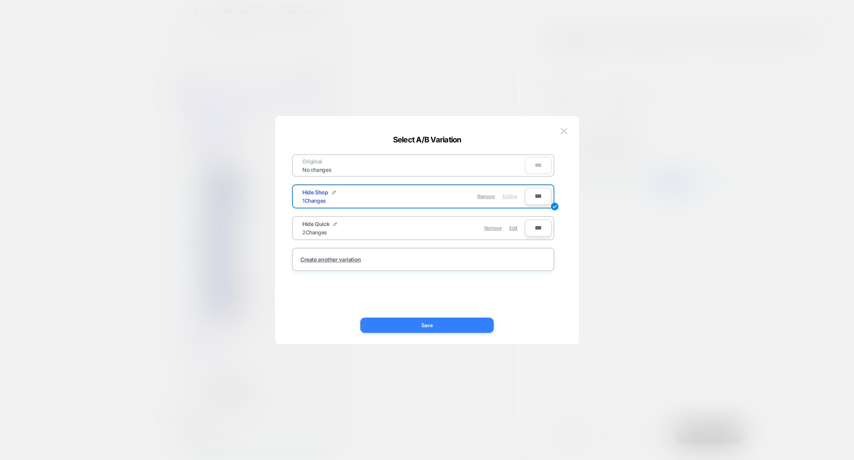
click at [439, 322] on button "Save" at bounding box center [427, 324] width 134 height 15
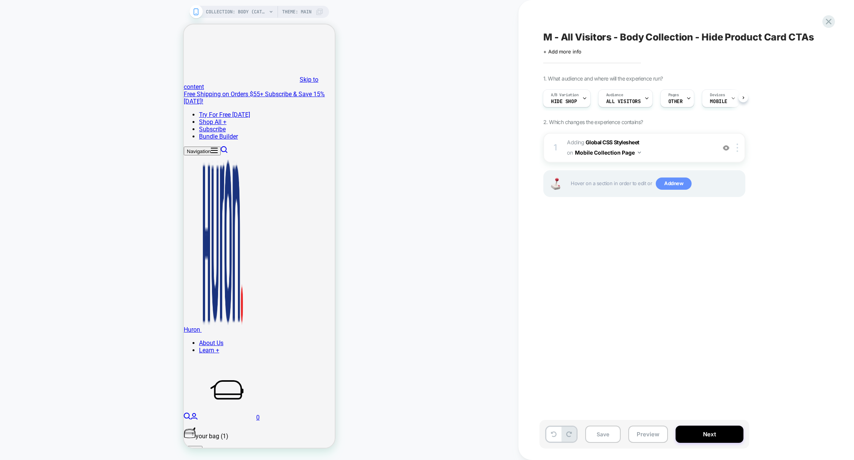
click at [676, 183] on span "Add new" at bounding box center [674, 183] width 36 height 12
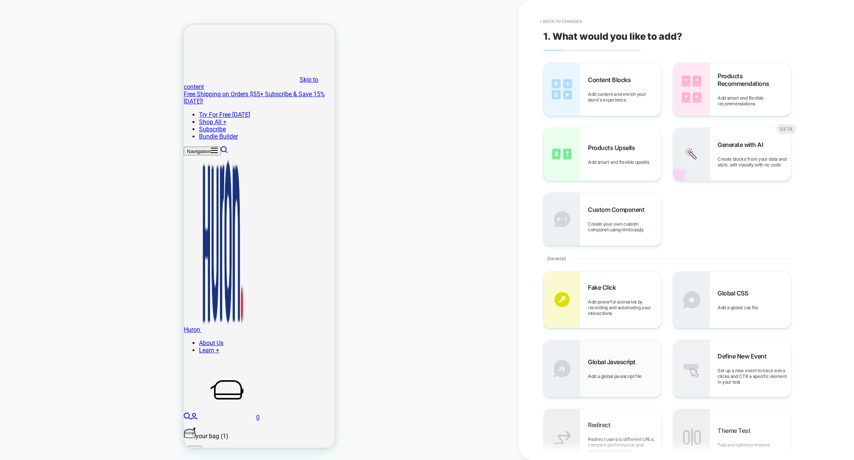
click at [629, 365] on span "Global Javascript" at bounding box center [613, 362] width 51 height 8
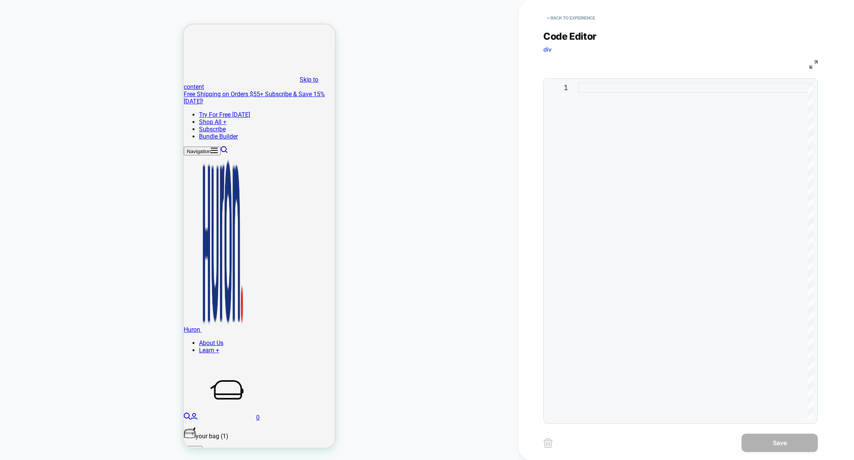
click at [666, 248] on div at bounding box center [695, 250] width 235 height 336
type textarea "**********"
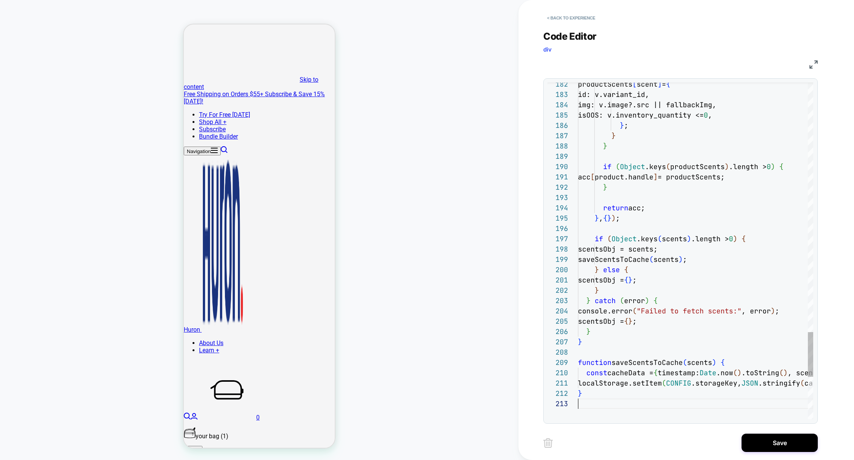
scroll to position [21, 0]
click at [780, 439] on button "Save" at bounding box center [780, 442] width 76 height 18
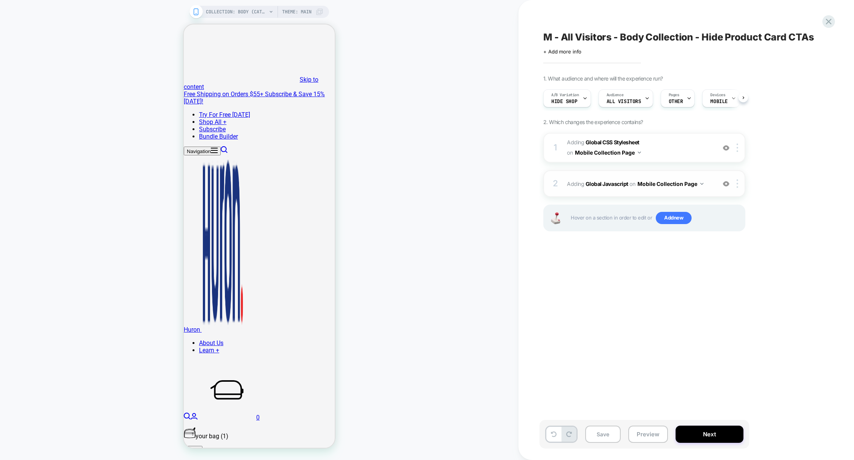
scroll to position [0, 0]
click at [684, 154] on span "Adding Global CSS Stylesheet on Mobile Collection Page" at bounding box center [639, 147] width 145 height 21
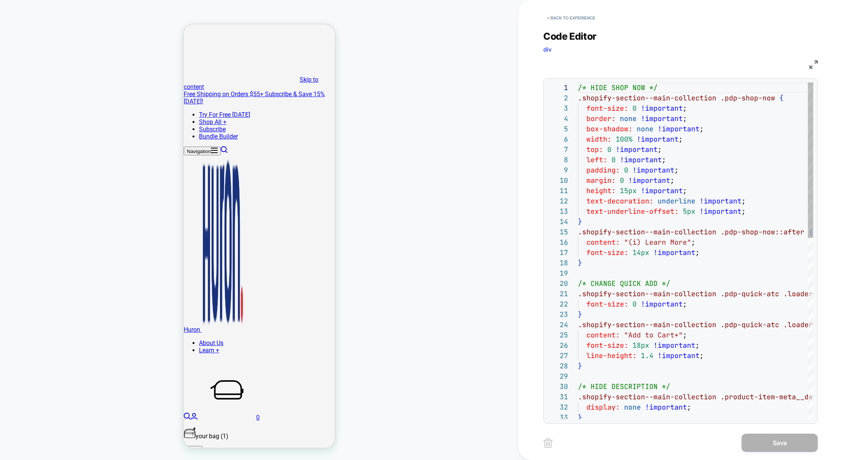
scroll to position [103, 0]
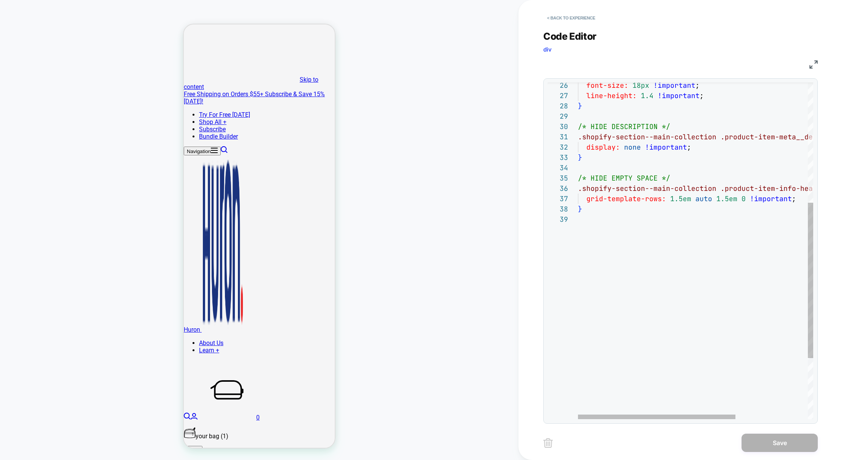
click at [659, 258] on div "} grid-template-rows: 1.5em auto 1.5em 0 !important ; .shopify-section--main-co…" at bounding box center [749, 187] width 343 height 728
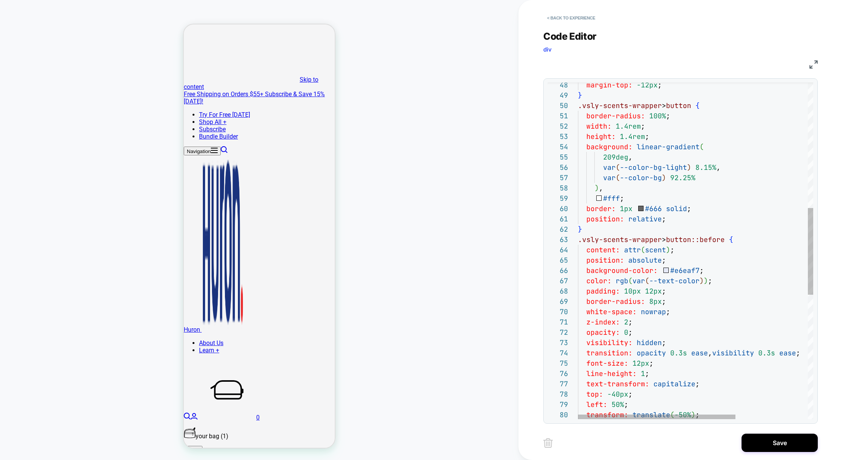
click at [687, 277] on div "content: attr ( scent ) ; position: absolute ; background-color: #e6eaf7 ; colo…" at bounding box center [749, 248] width 343 height 1305
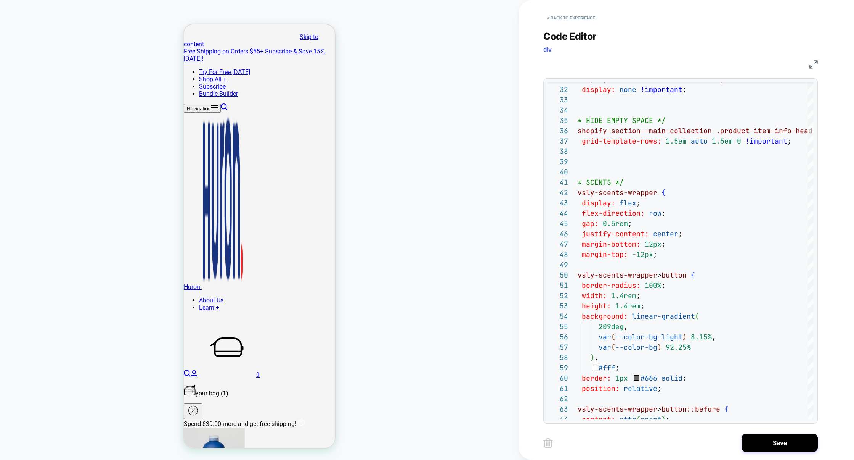
scroll to position [43, 0]
click at [611, 295] on div "width: 1.4rem ; border-radius: 100% ; .vsly-scents-wrapper > button { } margin-…" at bounding box center [745, 417] width 343 height 1305
click at [618, 296] on div "width: 1.4rem ; border-radius: 100% ; .vsly-scents-wrapper > button { } margin-…" at bounding box center [745, 417] width 343 height 1305
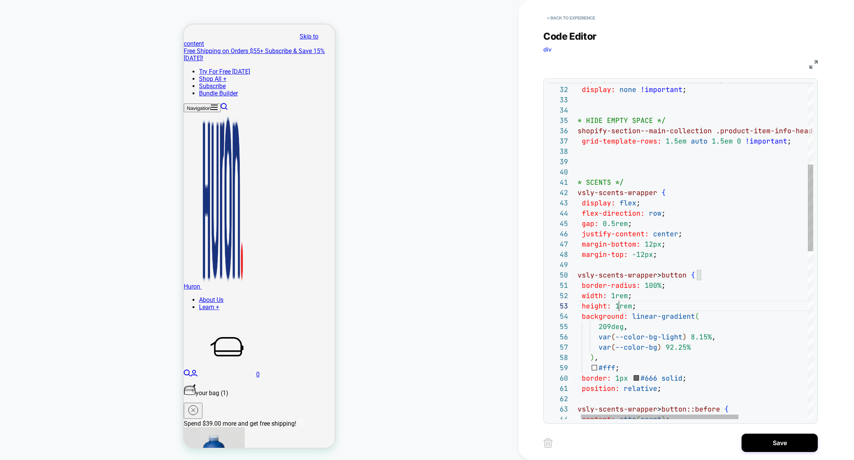
click at [642, 256] on div "width: 1rem ; border-radius: 100% ; .vsly-scents-wrapper > button { } margin-to…" at bounding box center [745, 417] width 343 height 1305
click at [653, 244] on div "width: 1rem ; border-radius: 100% ; .vsly-scents-wrapper > button { } margin-to…" at bounding box center [745, 417] width 343 height 1305
click at [700, 230] on div "width: 1rem ; border-radius: 100% ; .vsly-scents-wrapper > button { } margin-to…" at bounding box center [745, 417] width 343 height 1305
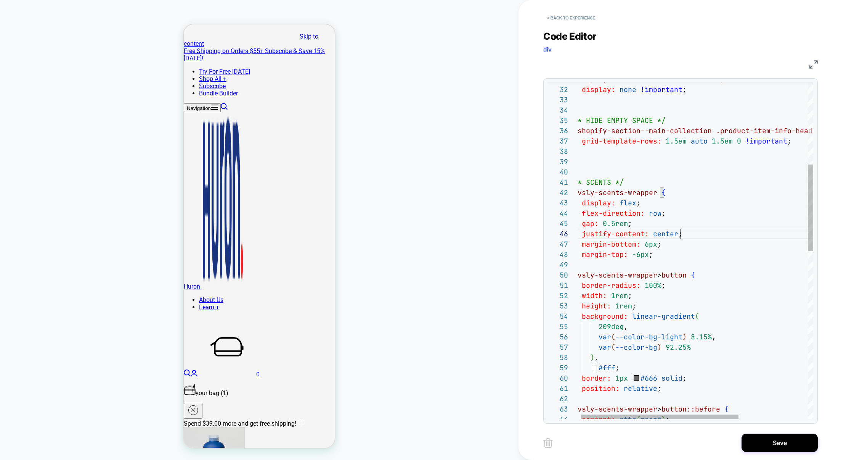
scroll to position [51, 107]
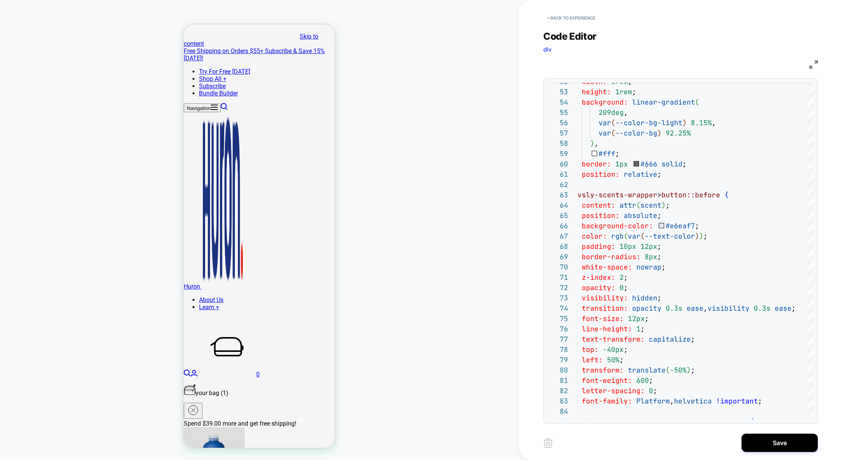
type textarea "**********"
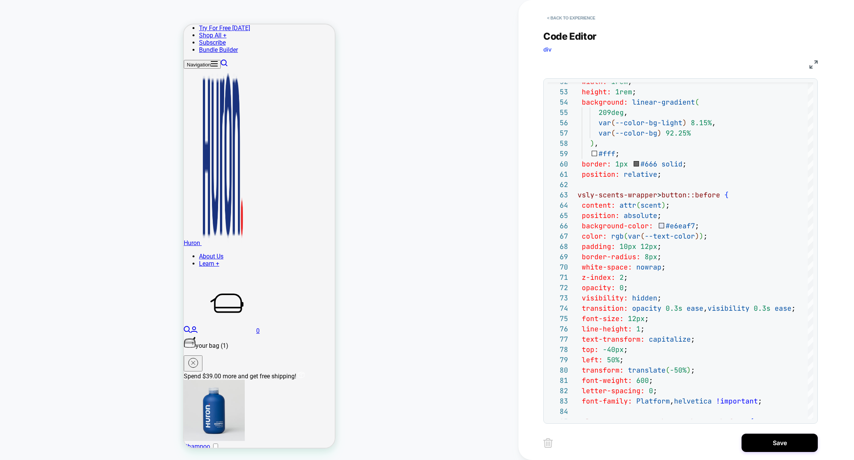
scroll to position [109, 0]
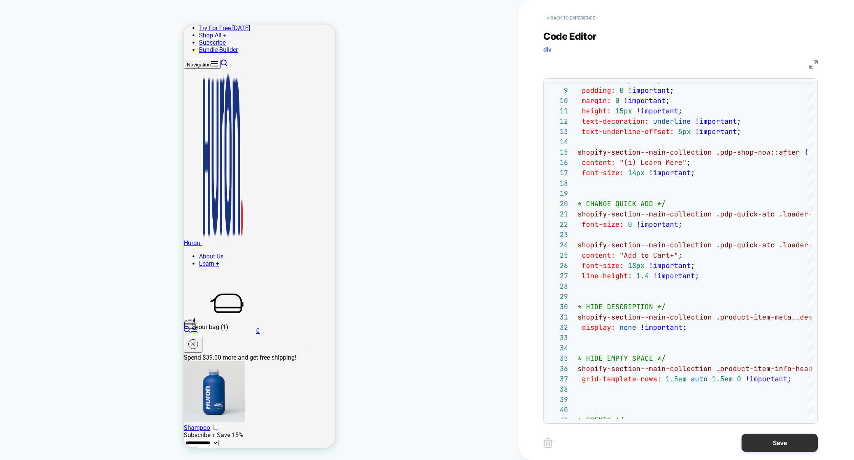
click at [769, 441] on button "Save" at bounding box center [780, 442] width 76 height 18
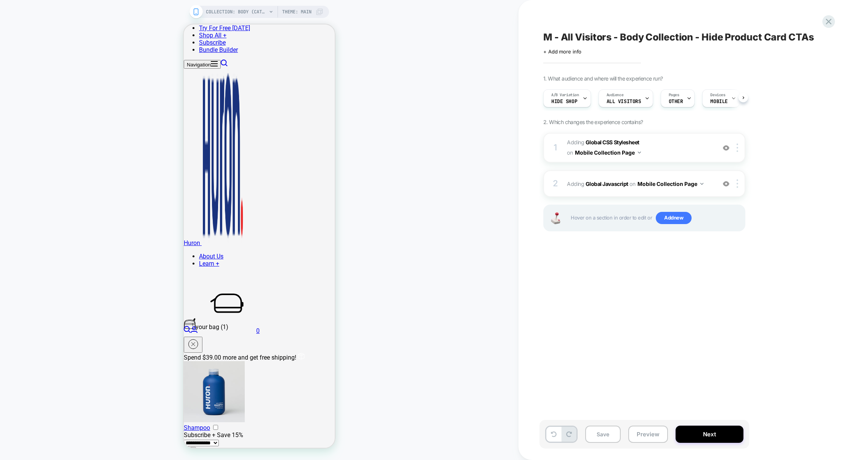
scroll to position [0, 0]
click at [650, 443] on div "Save Preview Next" at bounding box center [645, 434] width 210 height 29
click at [643, 443] on div "Save Preview Next" at bounding box center [645, 434] width 210 height 29
click at [646, 436] on button "Preview" at bounding box center [649, 433] width 40 height 17
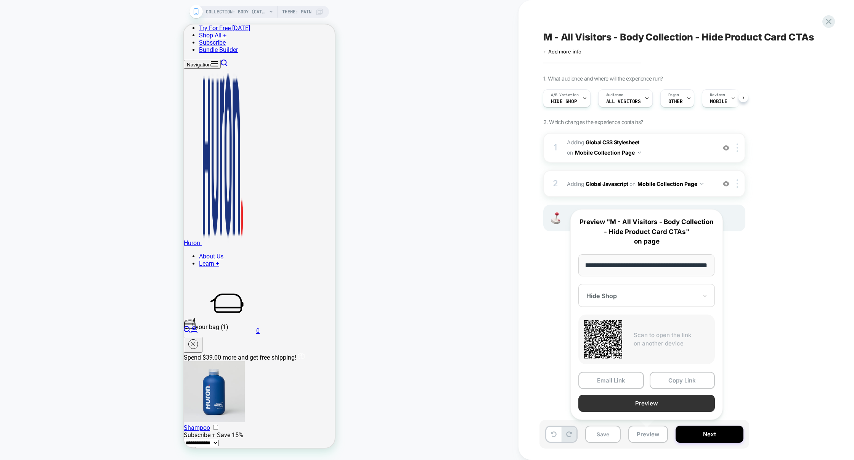
scroll to position [0, 0]
click at [649, 399] on button "Preview" at bounding box center [647, 402] width 137 height 17
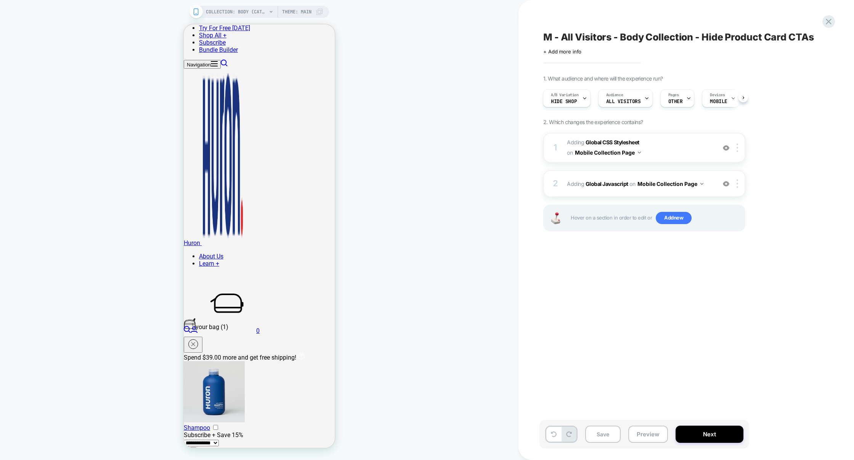
click at [668, 154] on span "Adding Global CSS Stylesheet on Mobile Collection Page" at bounding box center [639, 147] width 145 height 21
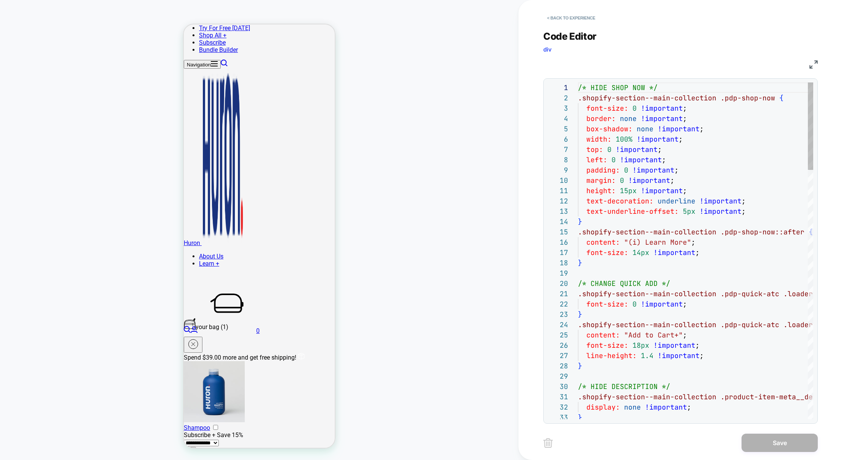
scroll to position [103, 0]
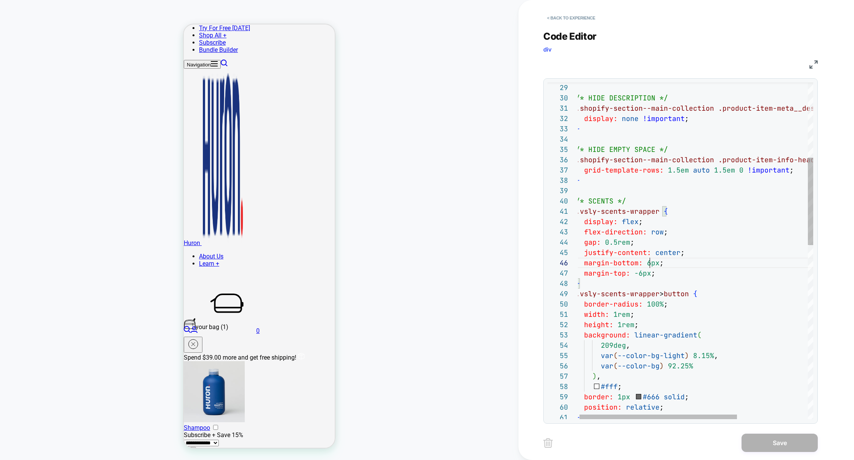
click at [649, 265] on div "} position: relative ; #fff ; border: 1px #666 solid ; var ( --color-bg-light )…" at bounding box center [747, 441] width 343 height 1294
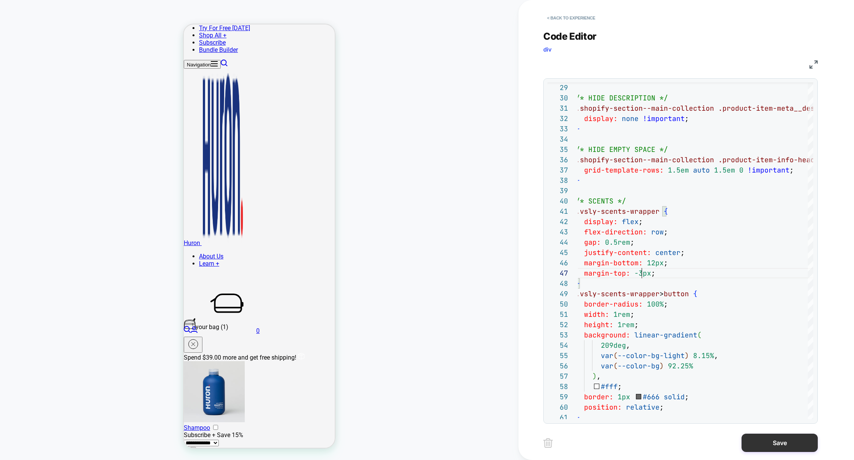
type textarea "**********"
click at [774, 441] on button "Save" at bounding box center [780, 442] width 76 height 18
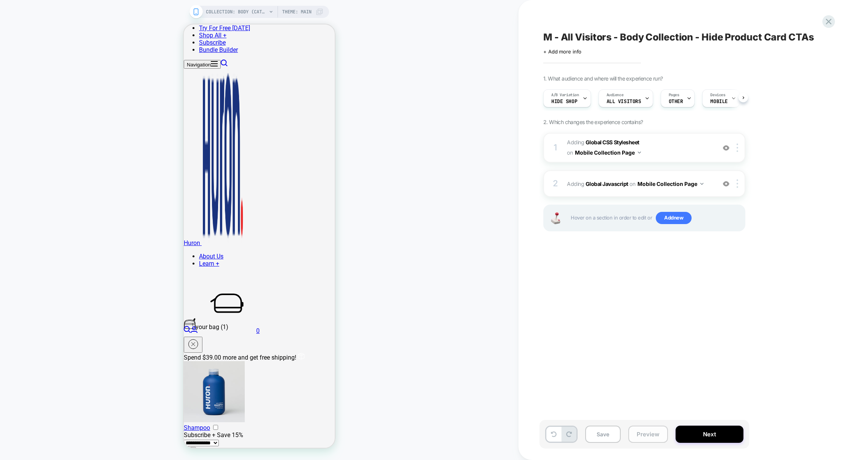
scroll to position [0, 0]
click at [653, 429] on button "Preview" at bounding box center [649, 433] width 40 height 17
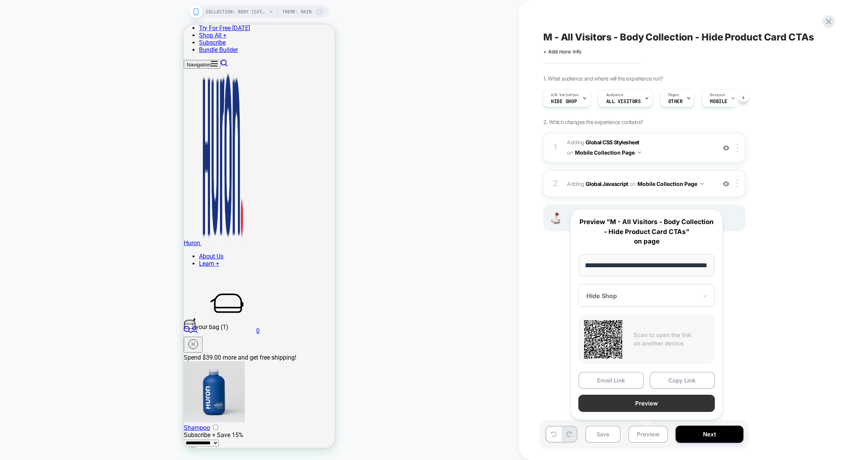
scroll to position [0, 0]
click at [659, 407] on button "Preview" at bounding box center [647, 402] width 137 height 17
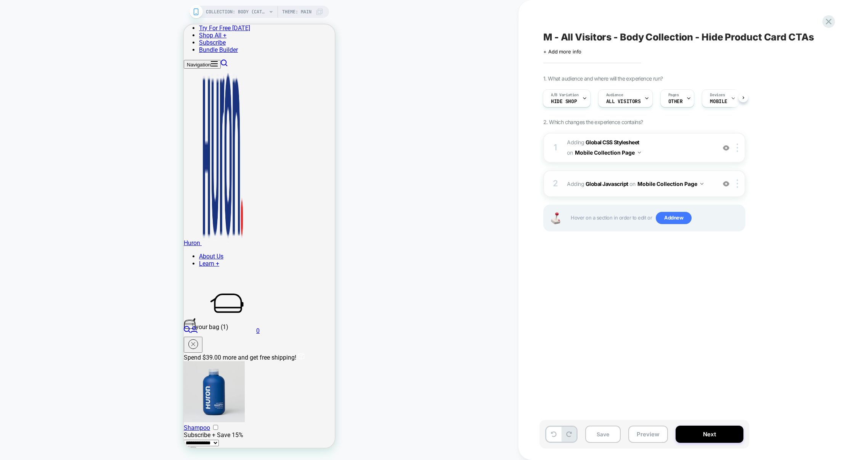
click at [677, 170] on div "2 Adding Global Javascript on Mobile Collection Page Add Before Add After Copy …" at bounding box center [645, 183] width 202 height 27
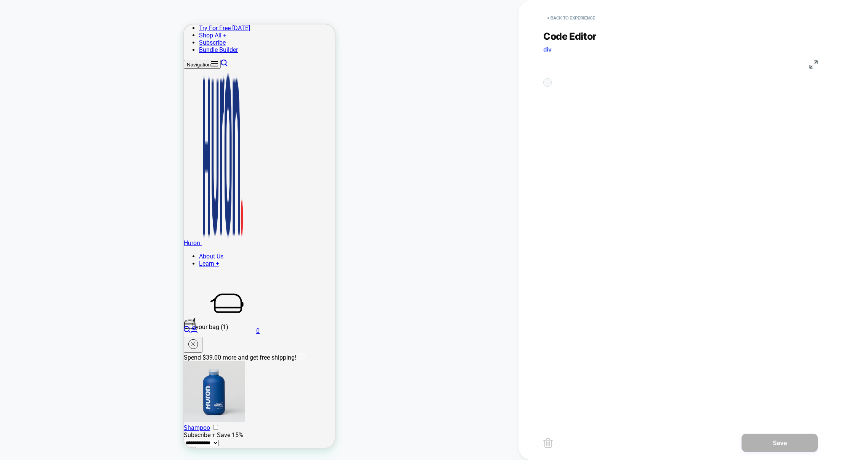
scroll to position [103, 0]
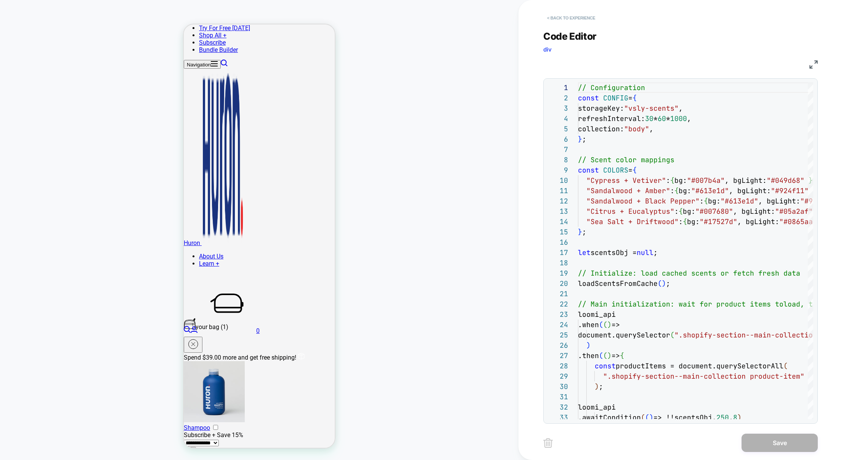
click at [576, 14] on button "< Back to experience" at bounding box center [572, 18] width 56 height 12
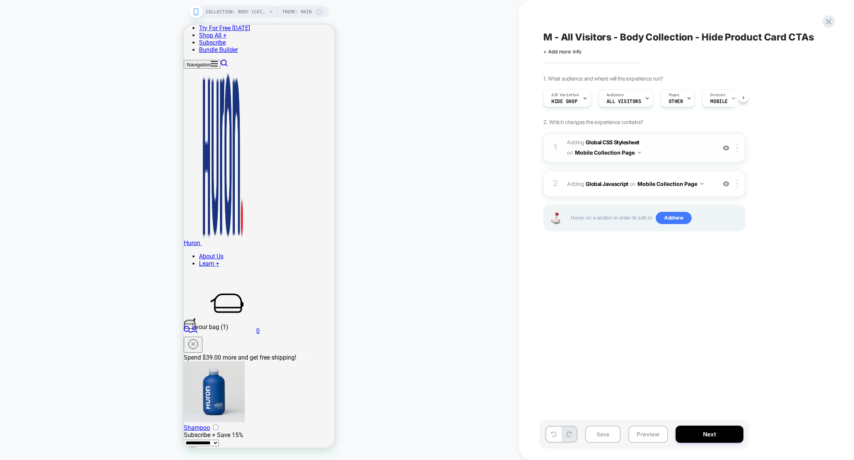
scroll to position [0, 0]
click at [684, 146] on span "Adding Global CSS Stylesheet on Mobile Collection Page" at bounding box center [639, 147] width 145 height 21
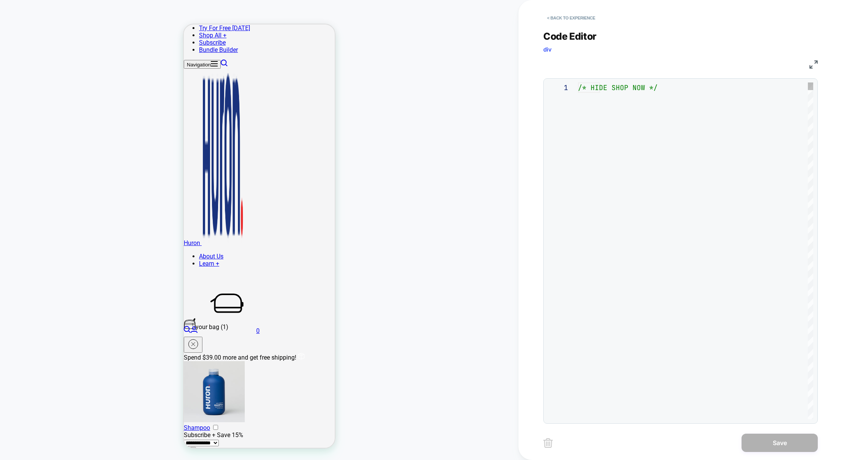
scroll to position [103, 0]
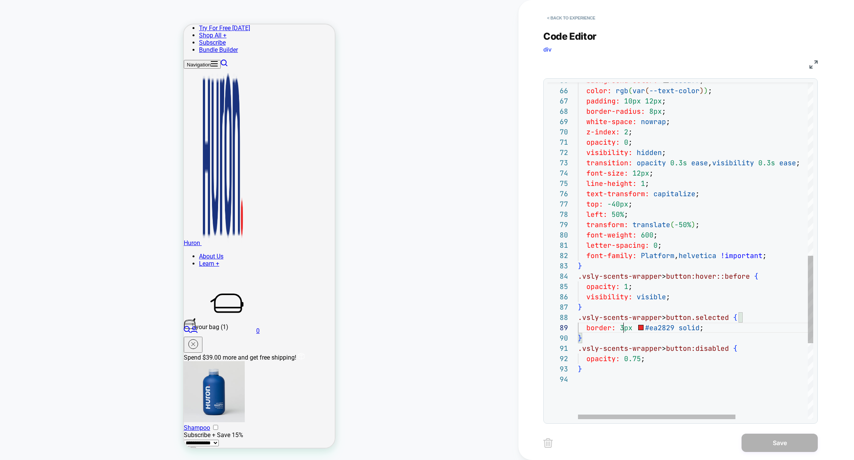
click at [623, 330] on div "z-index: 2 ; opacity: 0 ; visibility: hidden ; transition: opacity 0.3s ease , …" at bounding box center [749, 63] width 343 height 1294
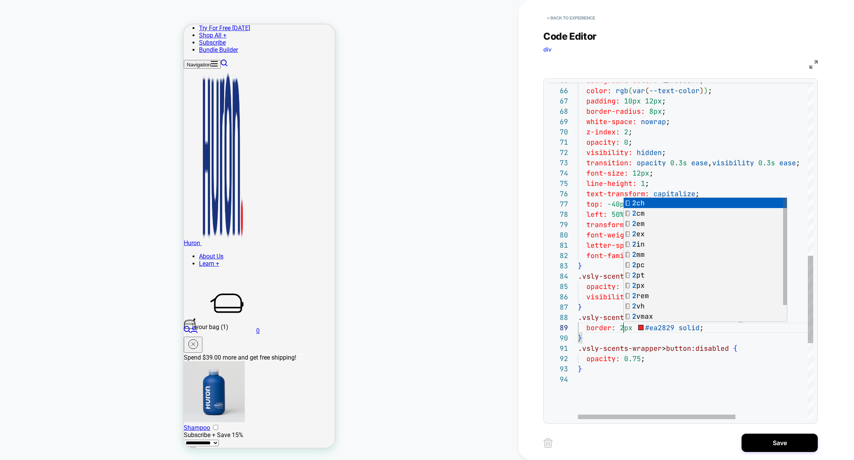
scroll to position [82, 45]
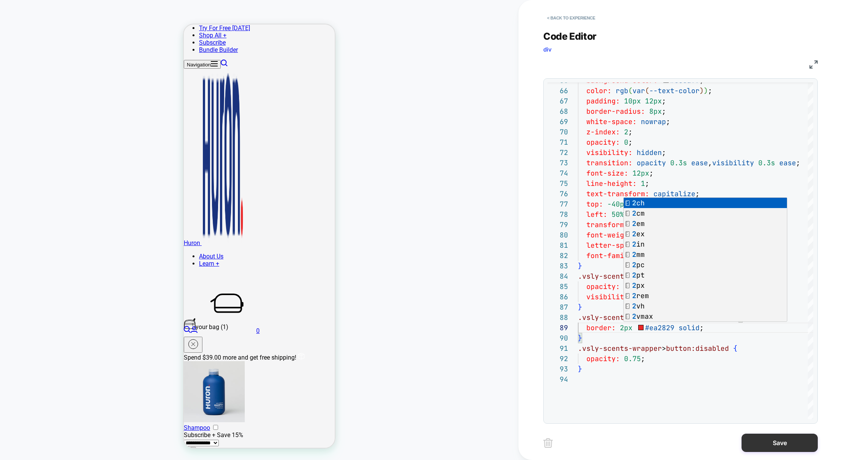
type textarea "**********"
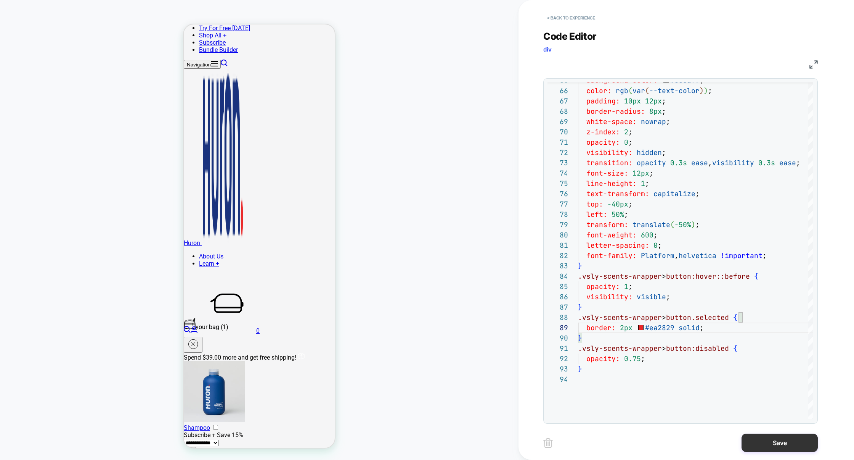
click at [775, 447] on button "Save" at bounding box center [780, 442] width 76 height 18
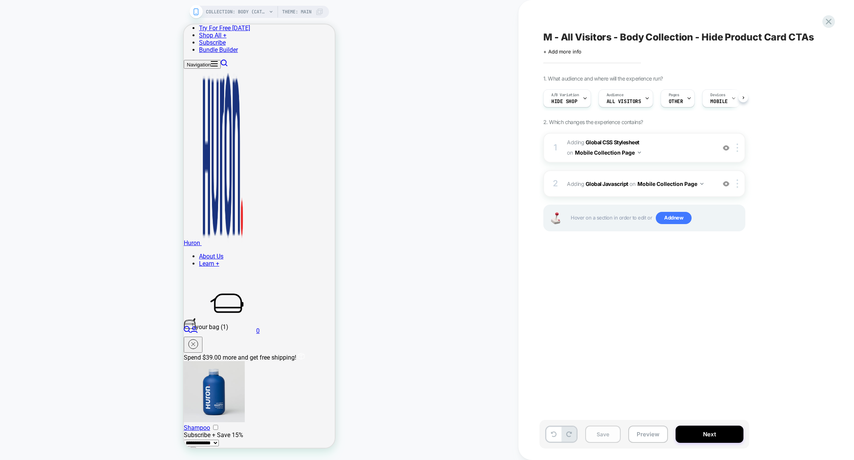
scroll to position [0, 0]
click at [606, 433] on button "Save" at bounding box center [603, 433] width 35 height 17
click at [637, 433] on button "Preview" at bounding box center [649, 433] width 40 height 17
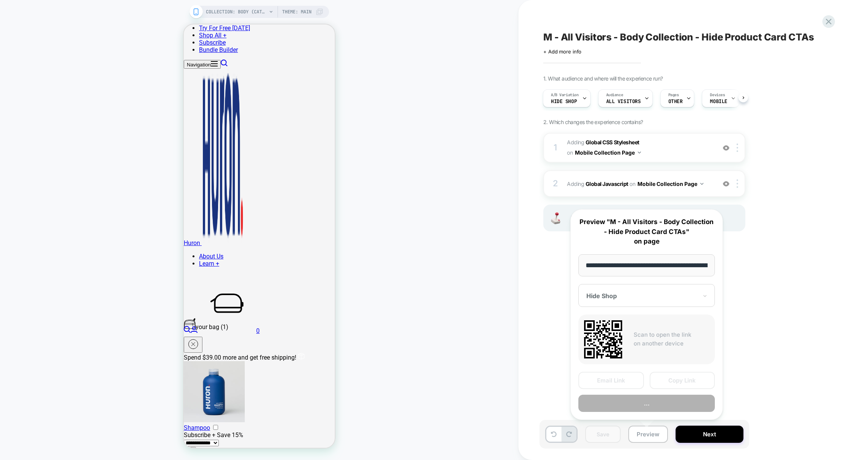
scroll to position [0, 57]
click at [677, 387] on button "Copy Link" at bounding box center [683, 380] width 66 height 17
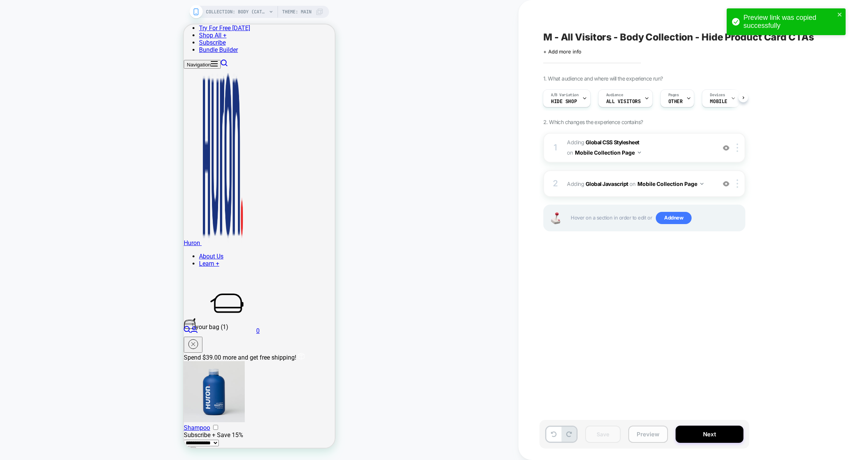
click at [648, 430] on button "Preview" at bounding box center [649, 433] width 40 height 17
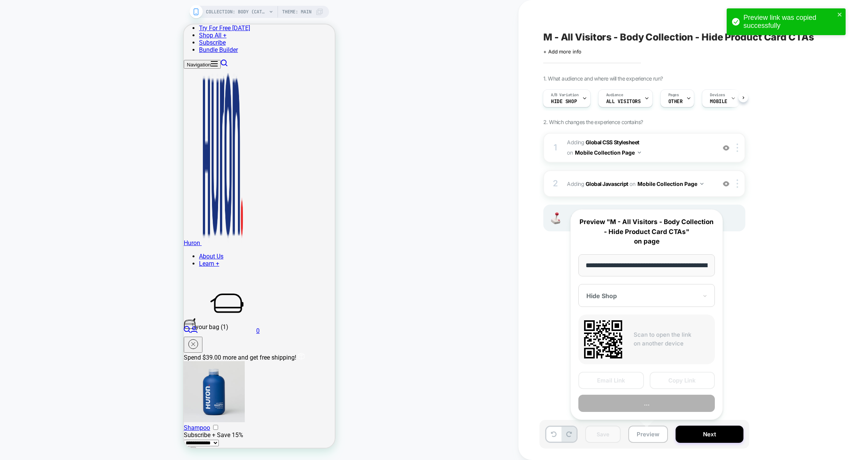
scroll to position [0, 57]
click at [675, 381] on button "Copy Link" at bounding box center [683, 380] width 66 height 17
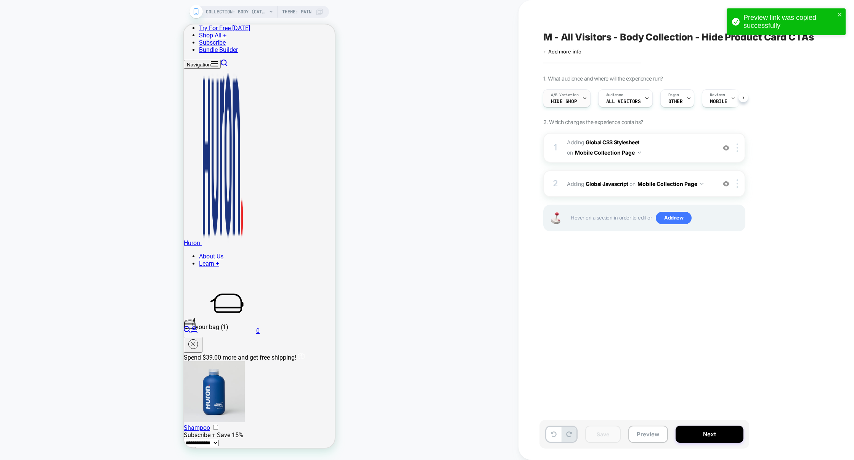
click at [562, 103] on span "Hide Shop" at bounding box center [564, 101] width 26 height 5
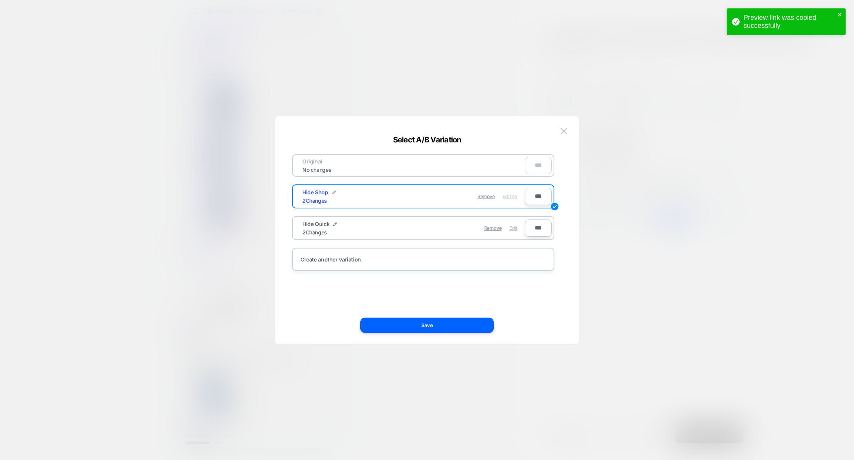
click at [517, 229] on span "Edit" at bounding box center [514, 228] width 8 height 6
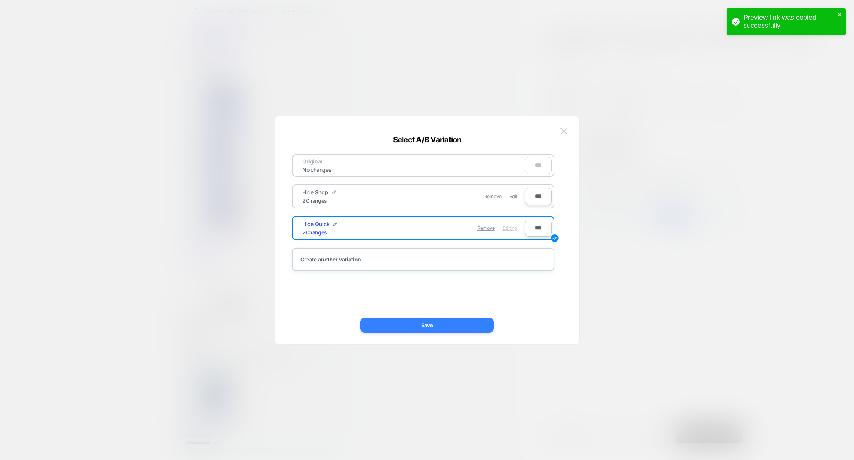
click at [445, 319] on button "Save" at bounding box center [427, 324] width 134 height 15
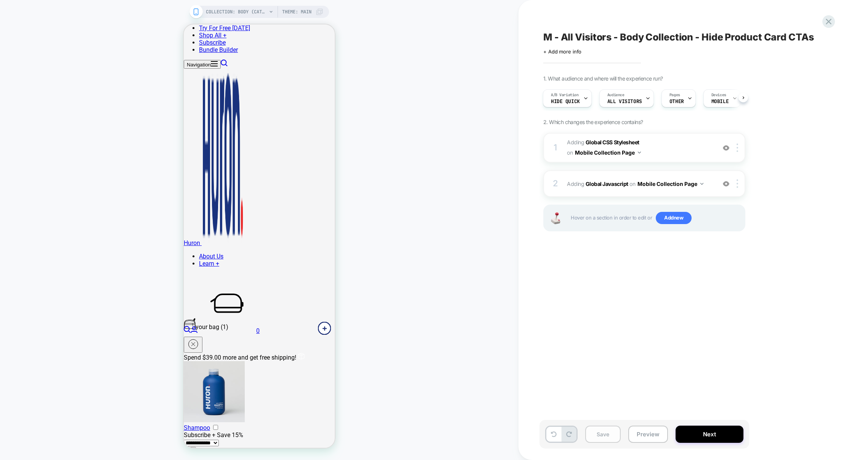
click at [596, 434] on button "Save" at bounding box center [603, 433] width 35 height 17
click at [570, 99] on span "Hide Quick" at bounding box center [565, 101] width 29 height 5
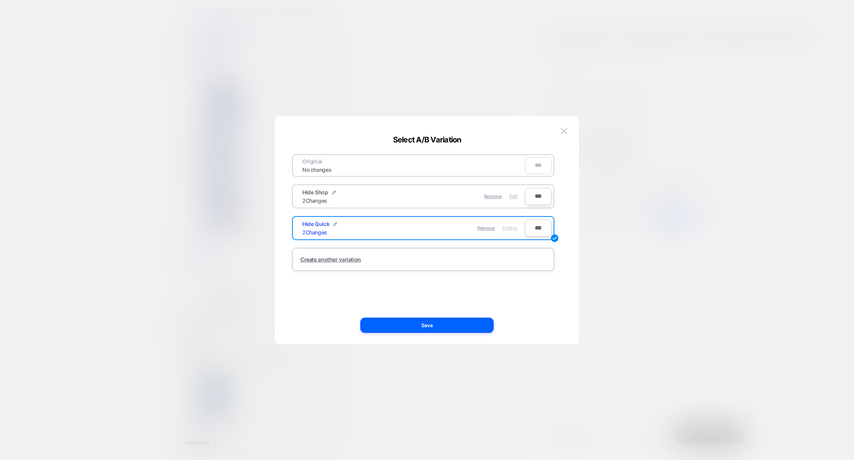
click at [514, 200] on div "Edit" at bounding box center [514, 196] width 8 height 15
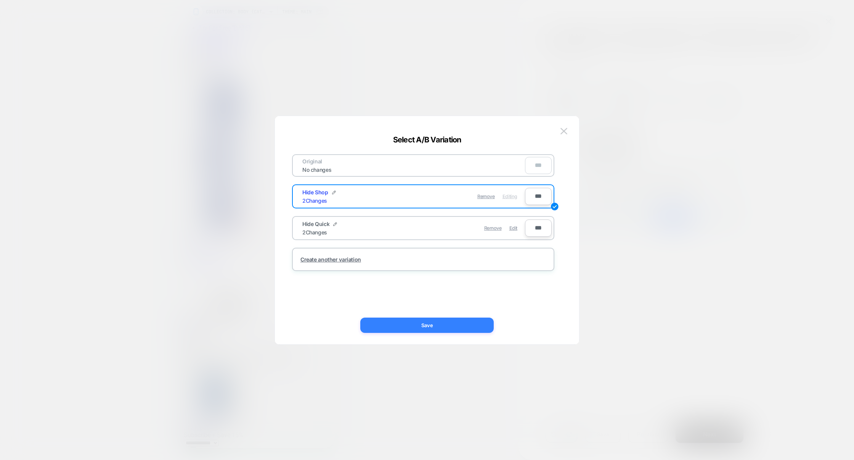
click at [438, 320] on button "Save" at bounding box center [427, 324] width 134 height 15
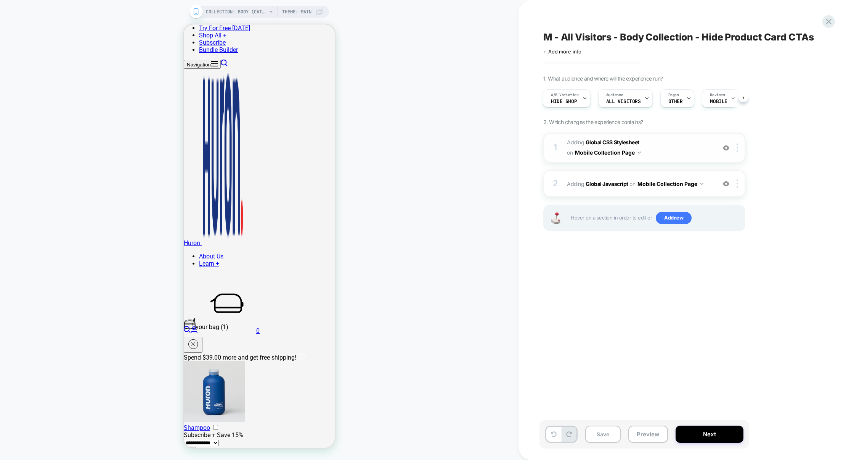
click at [667, 159] on div "1 Adding Global CSS Stylesheet on Mobile Collection Page Add Before Add After C…" at bounding box center [645, 148] width 202 height 30
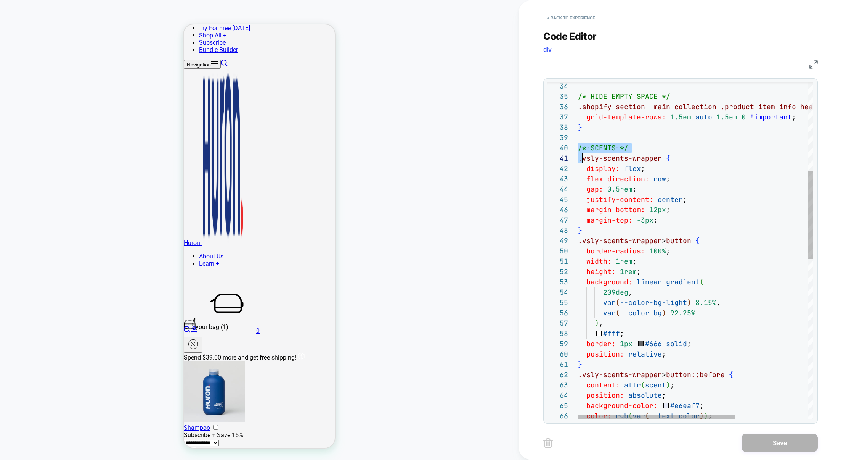
scroll to position [92, 57]
drag, startPoint x: 580, startPoint y: 147, endPoint x: 647, endPoint y: 264, distance: 134.5
click at [647, 264] on div "margin-top: -3px ; } .vsly-scents-wrapper > button { border-radius: 100% ; widt…" at bounding box center [749, 388] width 343 height 1294
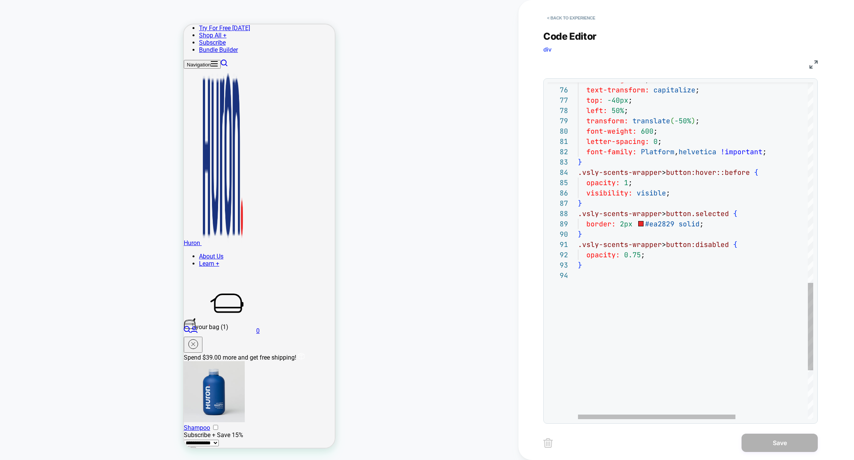
type textarea "**********"
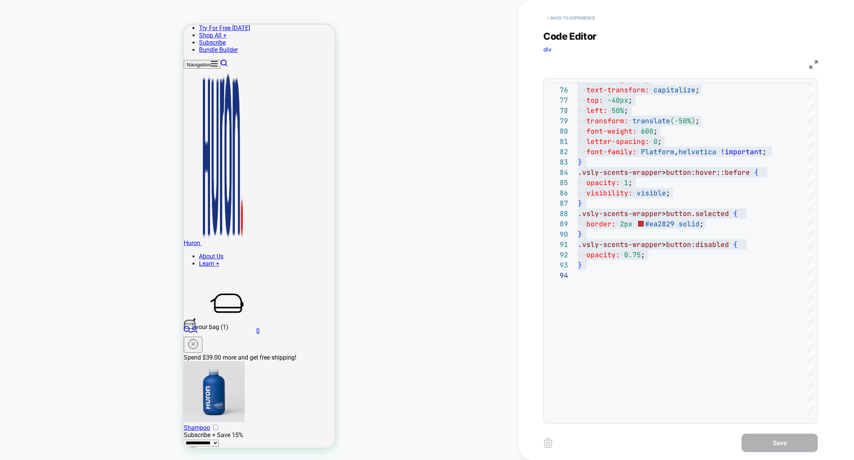
click at [586, 23] on button "< Back to experience" at bounding box center [572, 18] width 56 height 12
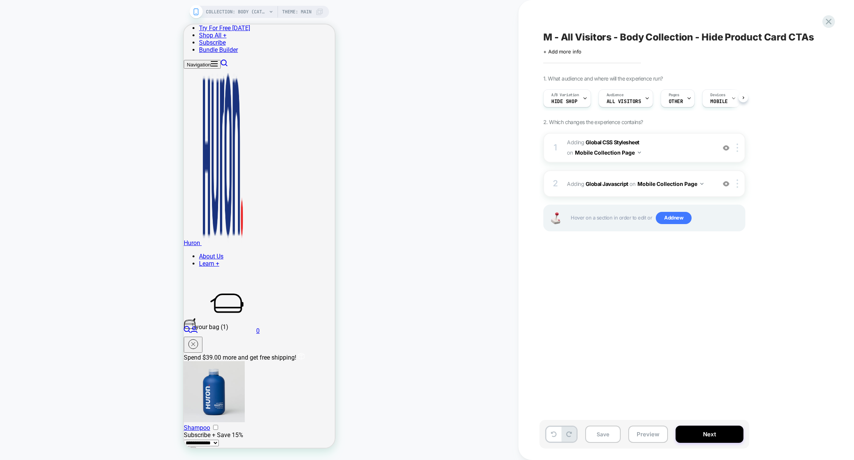
scroll to position [0, 0]
click at [573, 100] on span "Hide Shop" at bounding box center [564, 101] width 26 height 5
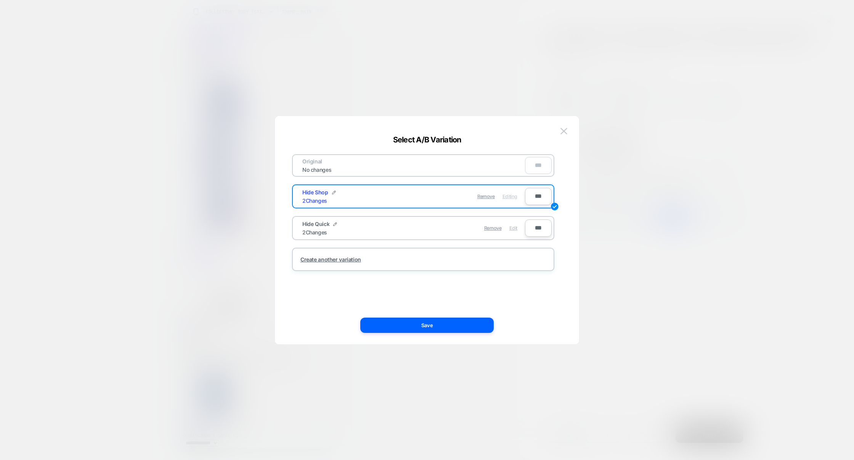
click at [517, 229] on span "Edit" at bounding box center [514, 228] width 8 height 6
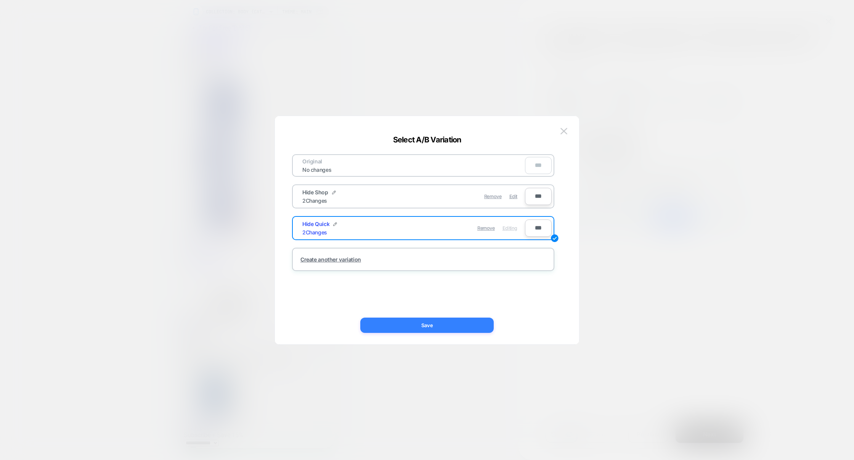
click at [431, 328] on button "Save" at bounding box center [427, 324] width 134 height 15
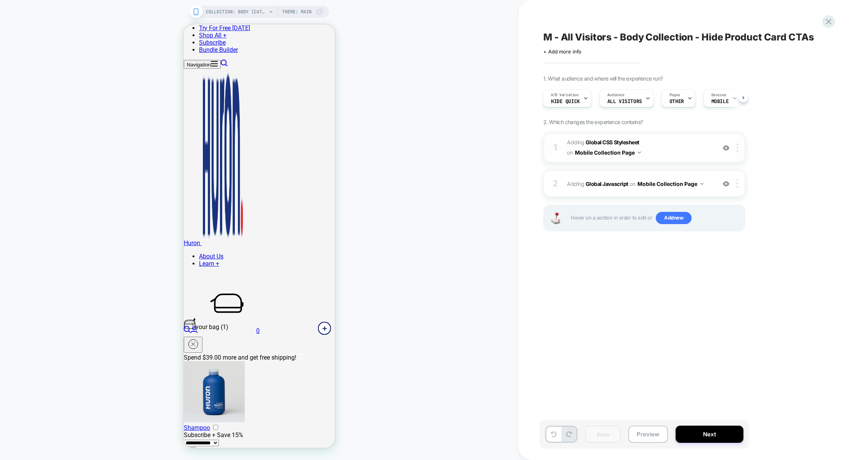
click at [681, 159] on div "1 Adding Global CSS Stylesheet on Mobile Collection Page Add Before Add After C…" at bounding box center [645, 148] width 202 height 30
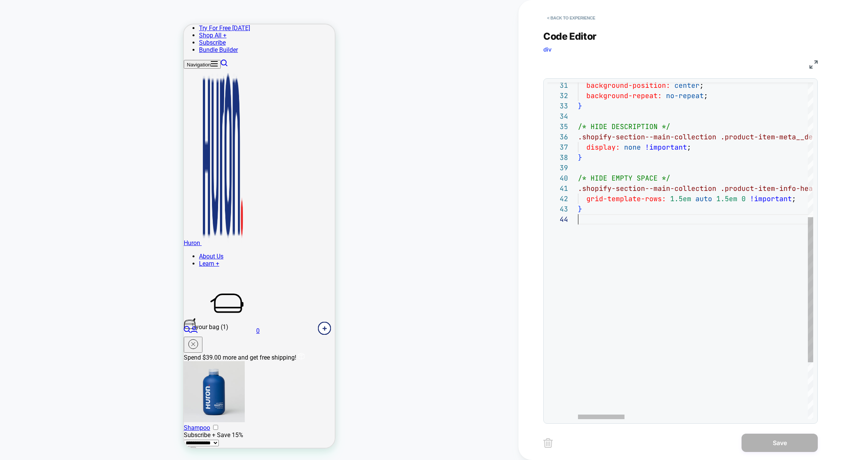
scroll to position [31, 0]
drag, startPoint x: 616, startPoint y: 287, endPoint x: 600, endPoint y: 228, distance: 61.2
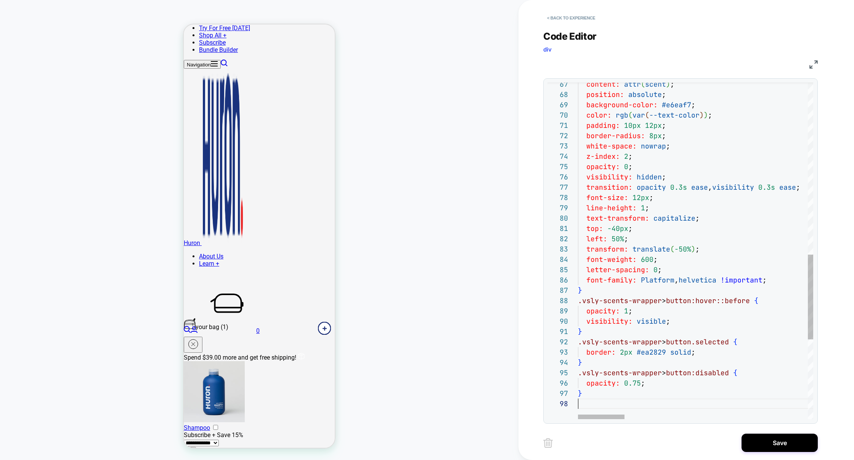
scroll to position [72, 0]
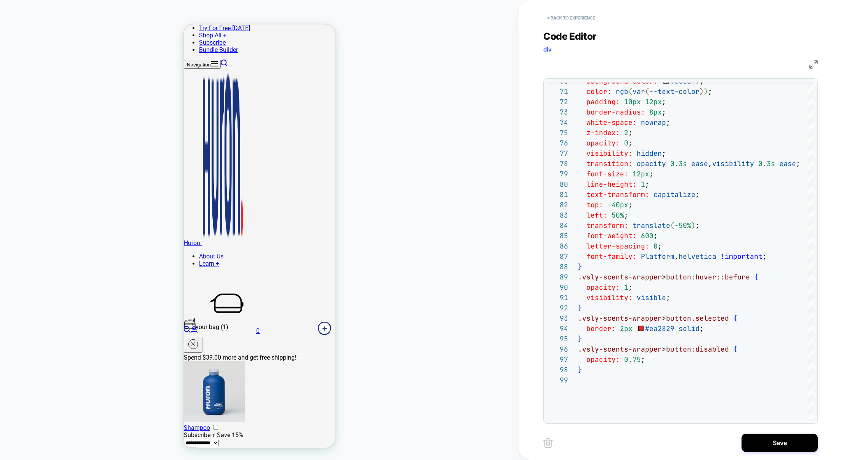
type textarea "**********"
click at [766, 452] on div "< Back to experience Code Editor div CSS 70 71 72 73 74 75 76 77 78 79 80 81 82…" at bounding box center [687, 230] width 286 height 460
click at [772, 446] on button "Save" at bounding box center [780, 442] width 76 height 18
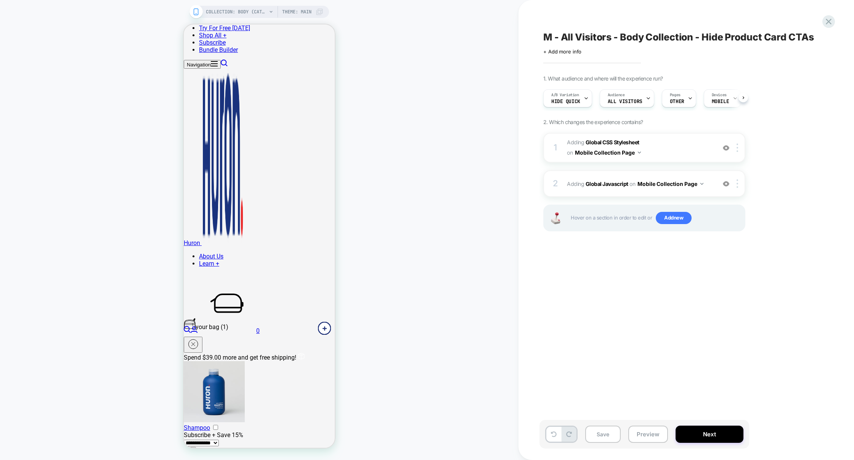
scroll to position [0, 0]
click at [665, 156] on span "Adding Global CSS Stylesheet on Mobile Collection Page" at bounding box center [639, 147] width 145 height 21
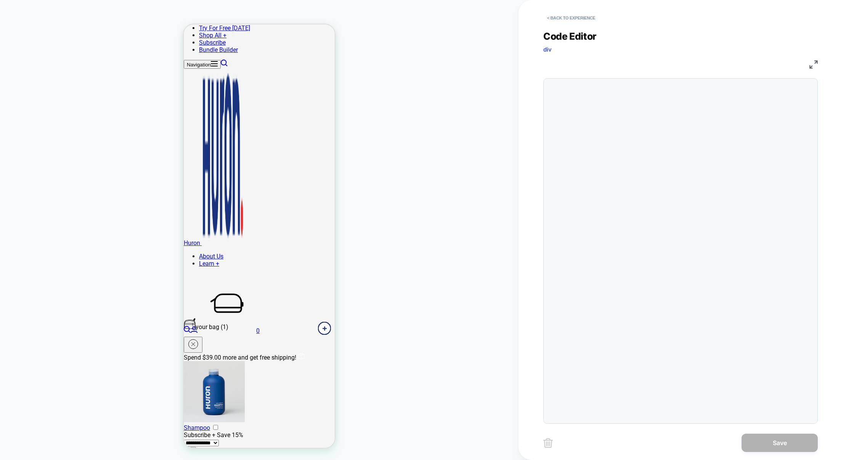
scroll to position [103, 0]
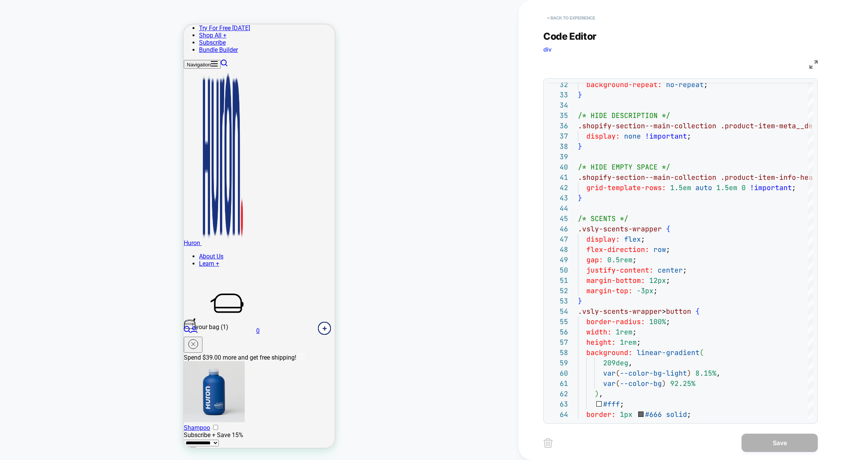
click at [578, 17] on button "< Back to experience" at bounding box center [572, 18] width 56 height 12
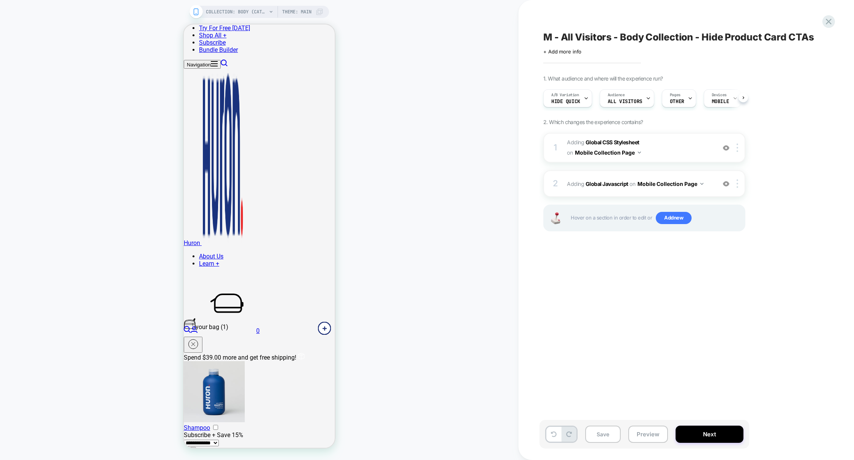
scroll to position [0, 0]
click at [617, 193] on div "2 Adding Global Javascript on Mobile Collection Page Add Before Add After Copy …" at bounding box center [645, 183] width 202 height 27
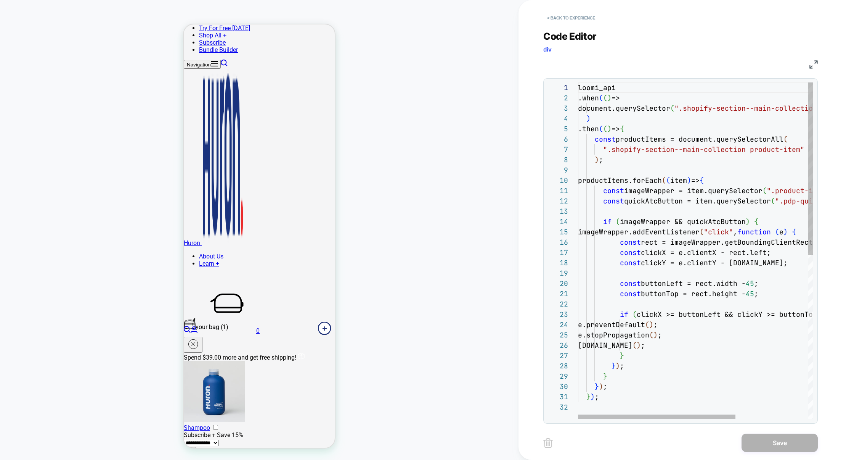
scroll to position [10, 103]
click at [682, 203] on div "loomi_api .when ( ( ) => document.querySelector ( ".shopify-section--main-colle…" at bounding box center [749, 410] width 343 height 656
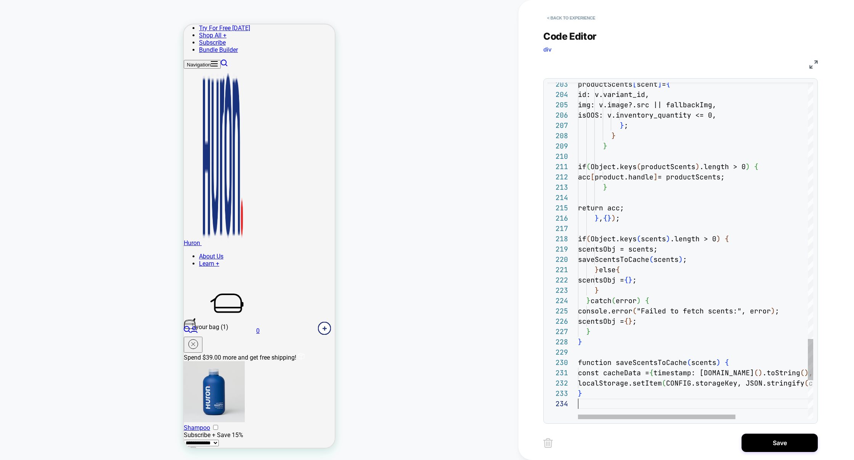
scroll to position [31, 0]
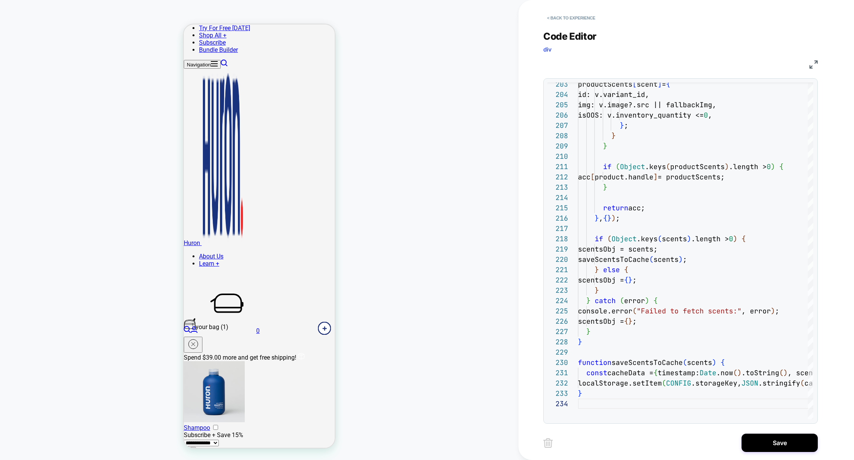
click at [816, 67] on img at bounding box center [814, 64] width 8 height 8
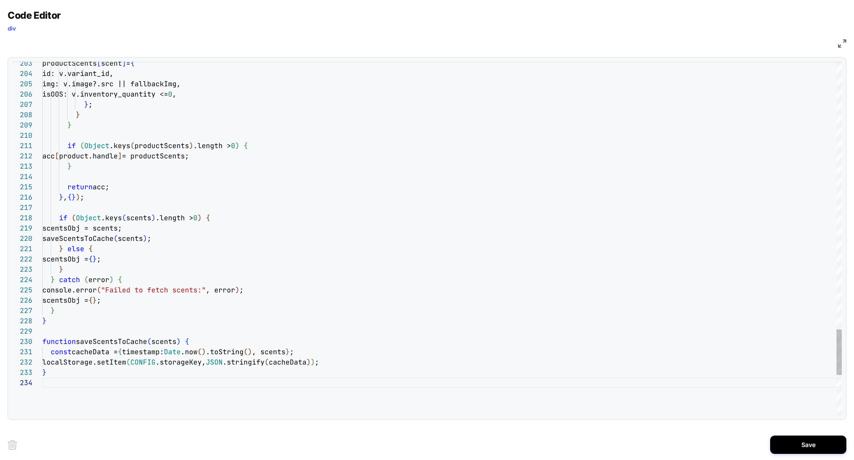
type textarea "**********"
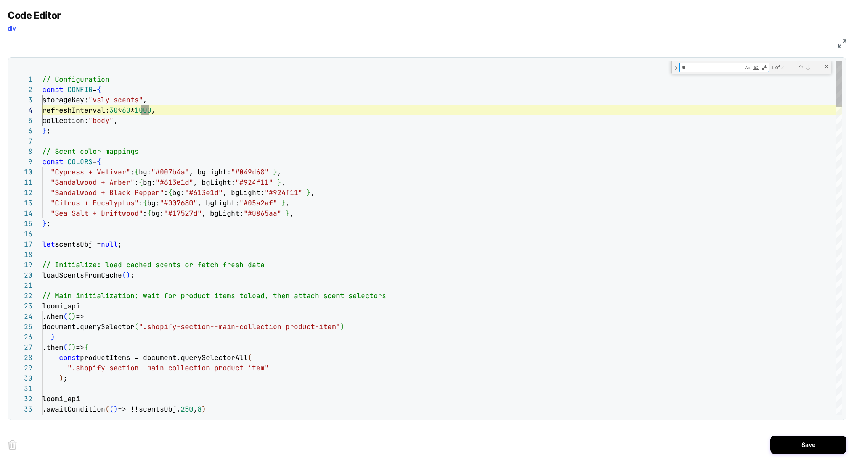
scroll to position [103, 107]
type textarea "**"
click at [808, 69] on div "Next Match (Enter)" at bounding box center [808, 67] width 6 height 6
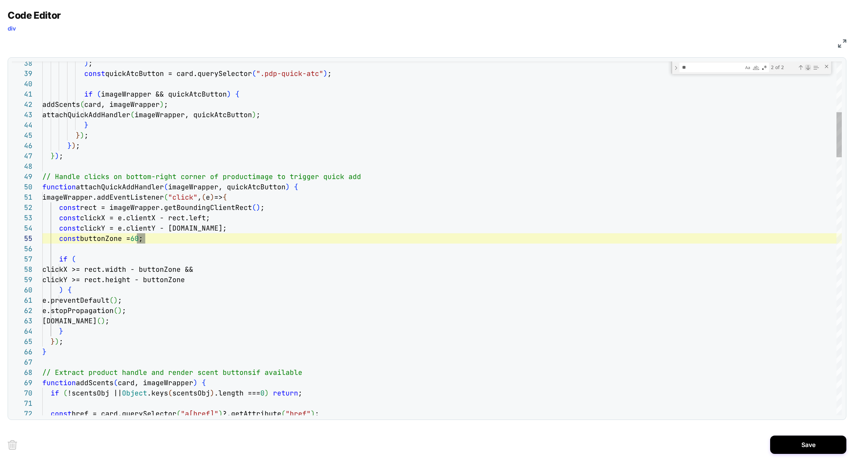
scroll to position [103, 103]
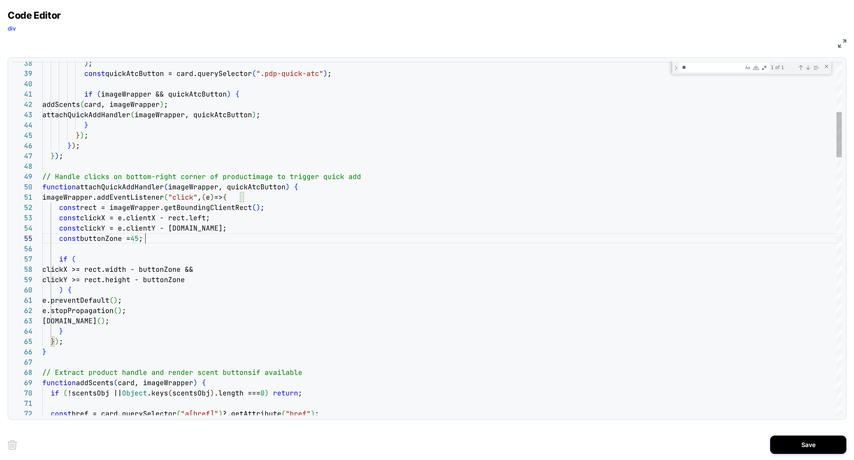
scroll to position [41, 103]
type textarea "**********"
click at [815, 450] on button "Save" at bounding box center [809, 444] width 76 height 18
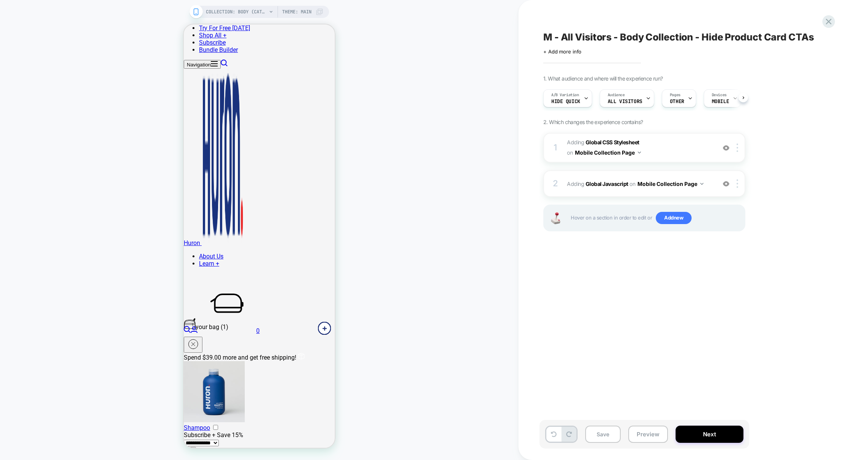
scroll to position [0, 0]
click at [675, 154] on span "Adding Global CSS Stylesheet on Mobile Collection Page" at bounding box center [639, 147] width 145 height 21
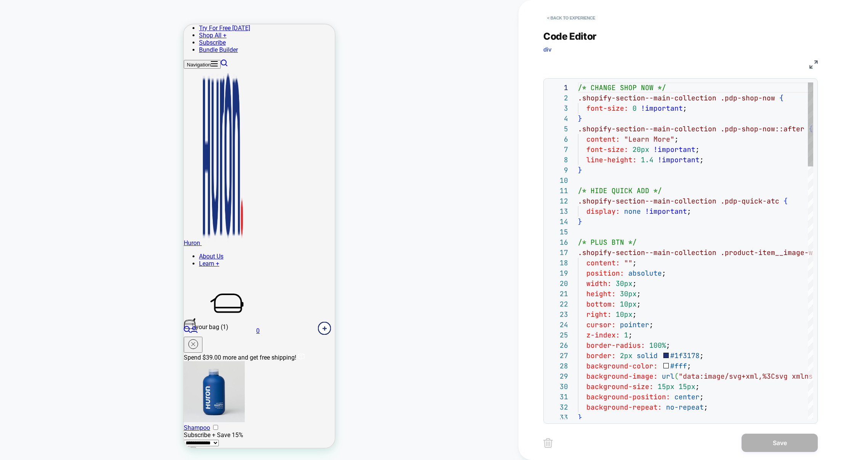
scroll to position [103, 0]
drag, startPoint x: 589, startPoint y: 160, endPoint x: 542, endPoint y: 57, distance: 113.2
click at [542, 57] on div "< Back to experience Code Editor div CSS 1 2 3 4 5 6 7 8 9 10 11 12 13 14 15 16…" at bounding box center [687, 230] width 336 height 460
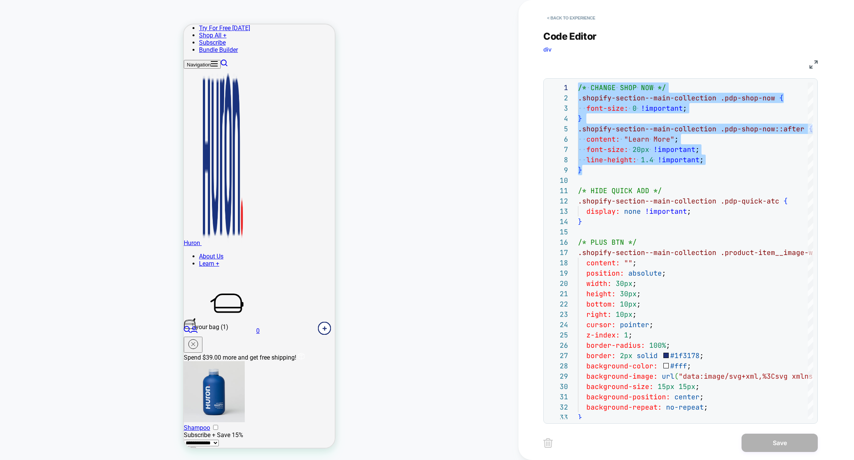
type textarea "**********"
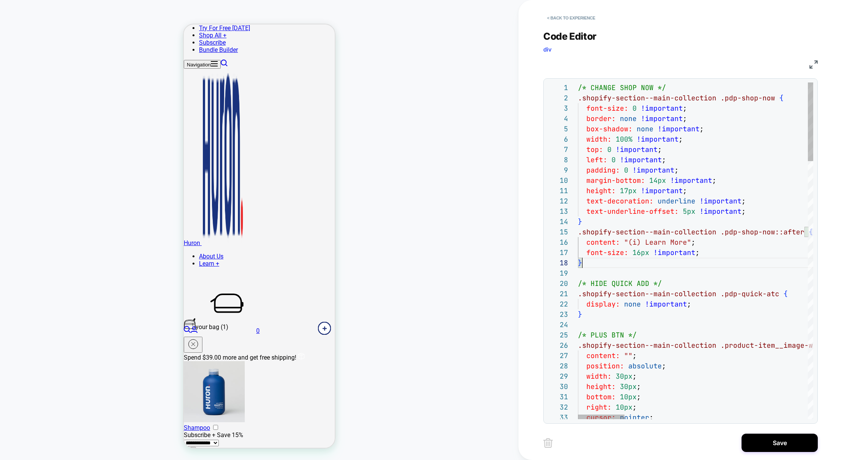
scroll to position [72, 4]
click at [790, 447] on button "Save" at bounding box center [780, 442] width 76 height 18
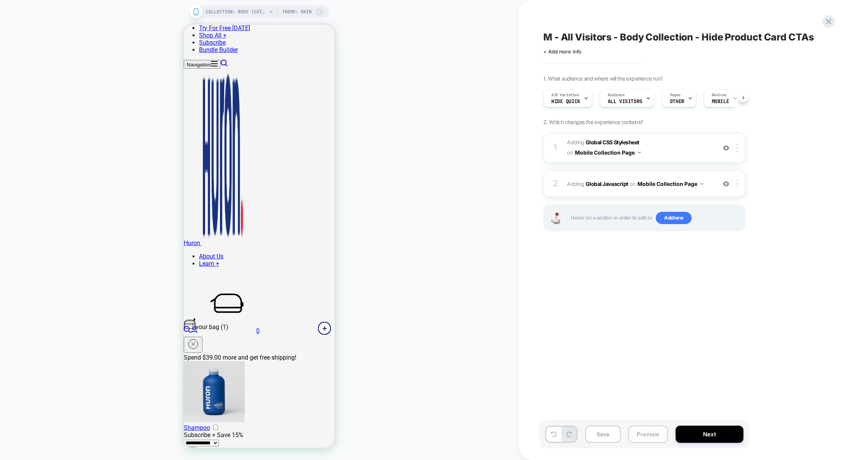
scroll to position [0, 0]
click at [649, 437] on button "Preview" at bounding box center [649, 433] width 40 height 17
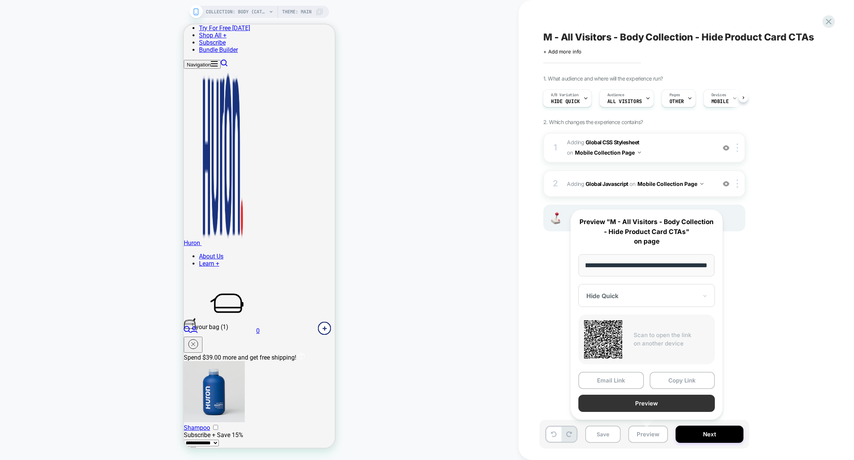
scroll to position [0, 0]
click at [651, 404] on button "Preview" at bounding box center [647, 402] width 137 height 17
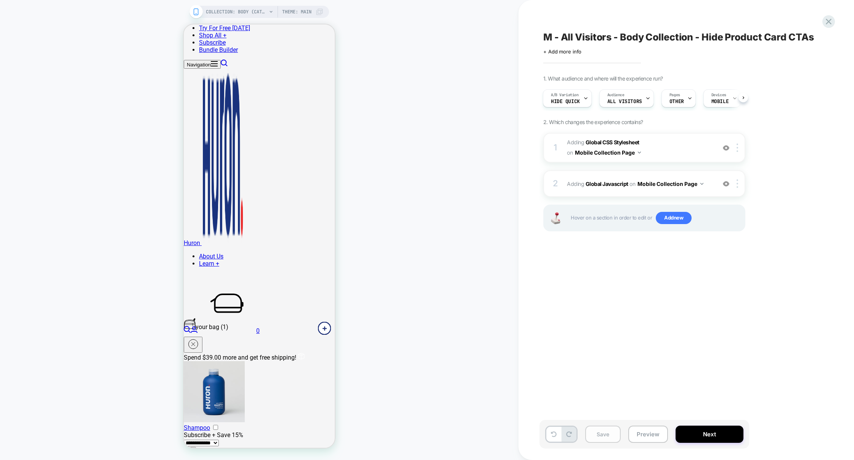
click at [610, 431] on button "Save" at bounding box center [603, 433] width 35 height 17
click at [663, 435] on button "Preview" at bounding box center [649, 433] width 40 height 17
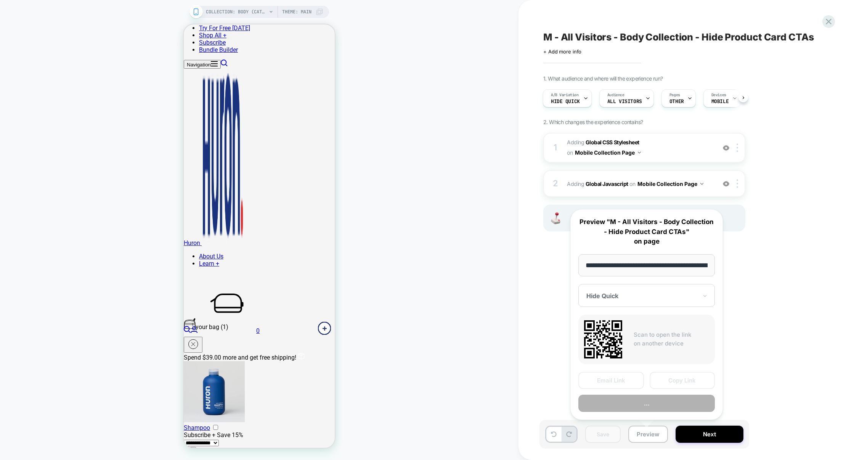
scroll to position [0, 57]
click at [689, 383] on button "Copy Link" at bounding box center [683, 380] width 66 height 17
